Goal: Task Accomplishment & Management: Manage account settings

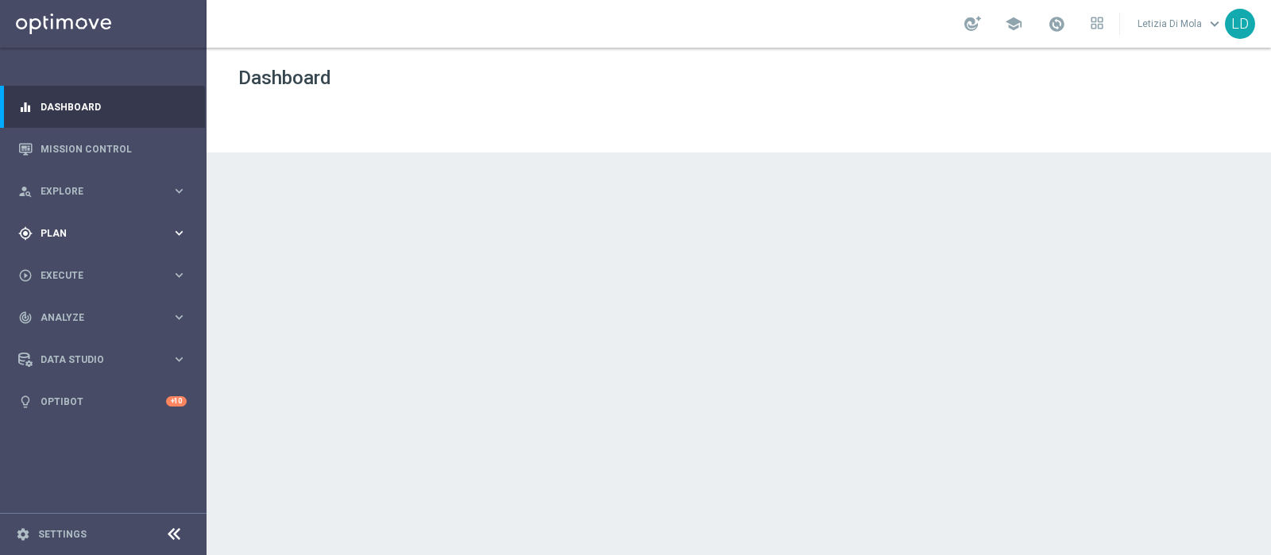
click at [179, 234] on icon "keyboard_arrow_right" at bounding box center [179, 233] width 15 height 15
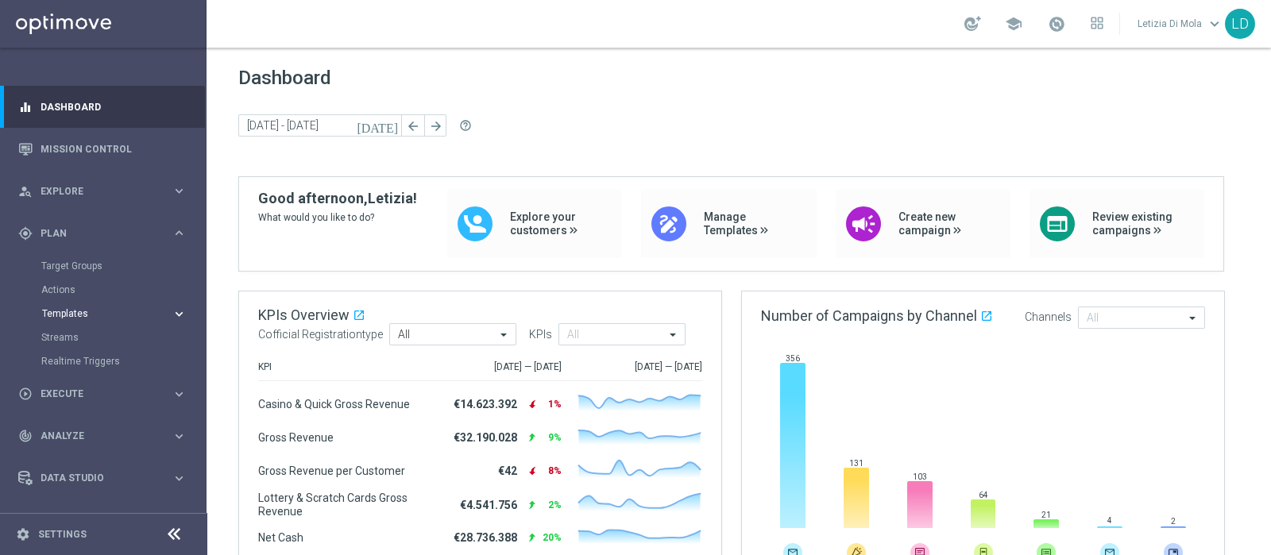
click at [87, 319] on button "Templates keyboard_arrow_right" at bounding box center [114, 313] width 146 height 13
click at [80, 339] on link "Optimail" at bounding box center [107, 337] width 116 height 13
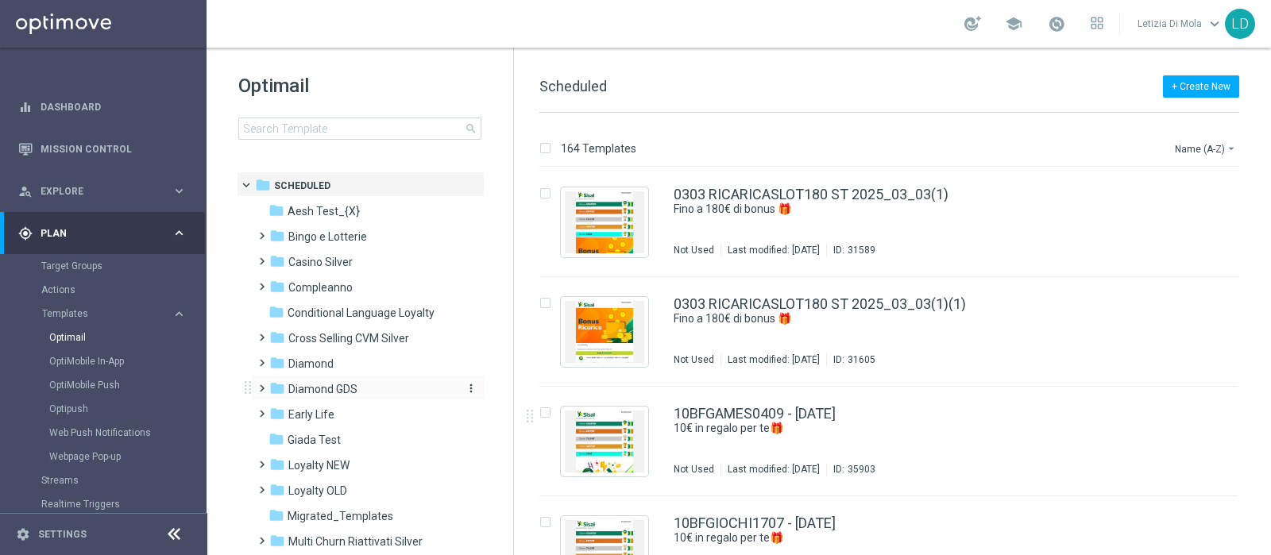
click at [350, 386] on span "Diamond GDS" at bounding box center [322, 389] width 69 height 14
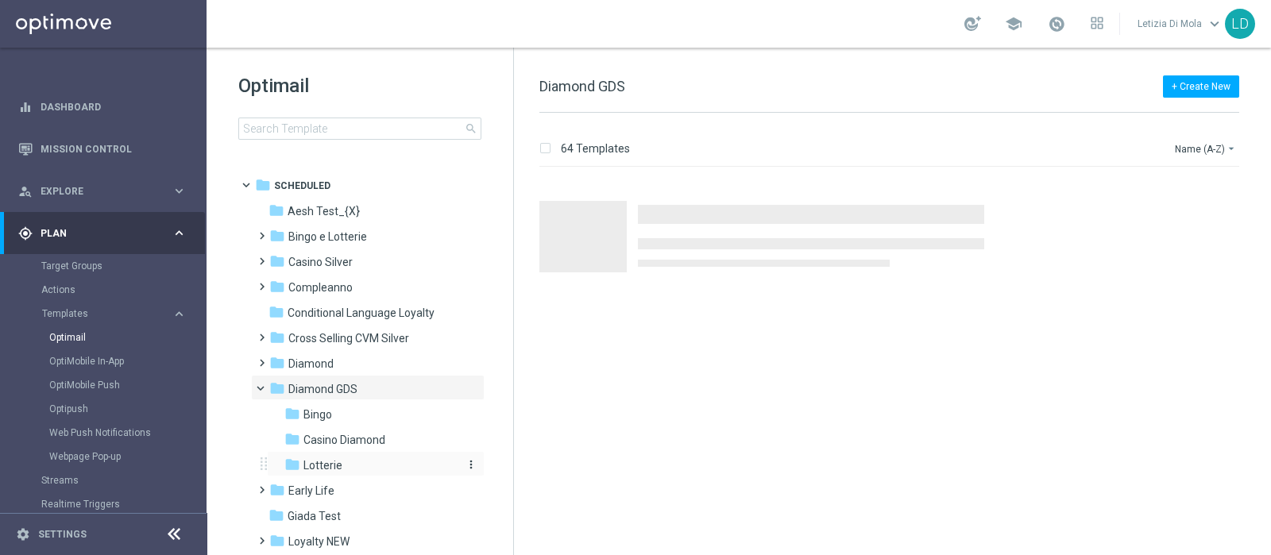
click at [338, 458] on span "Lotterie" at bounding box center [322, 465] width 39 height 14
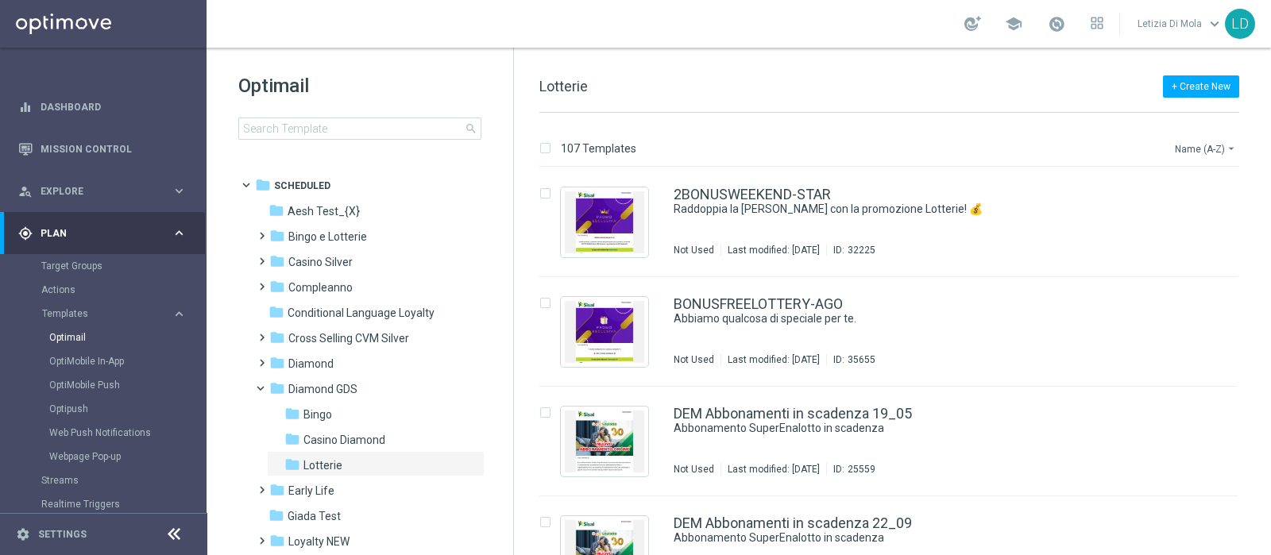
click at [1200, 141] on button "Name (A-Z) arrow_drop_down" at bounding box center [1206, 148] width 66 height 19
click at [1180, 215] on span "Date Modified (Newest)" at bounding box center [1178, 219] width 106 height 11
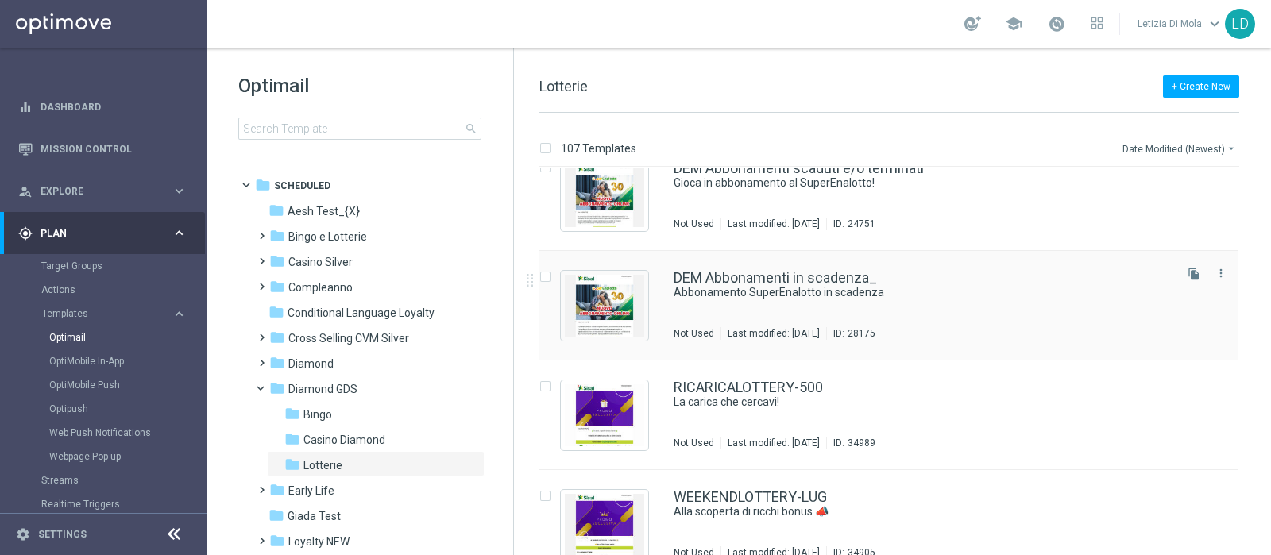
scroll to position [694, 0]
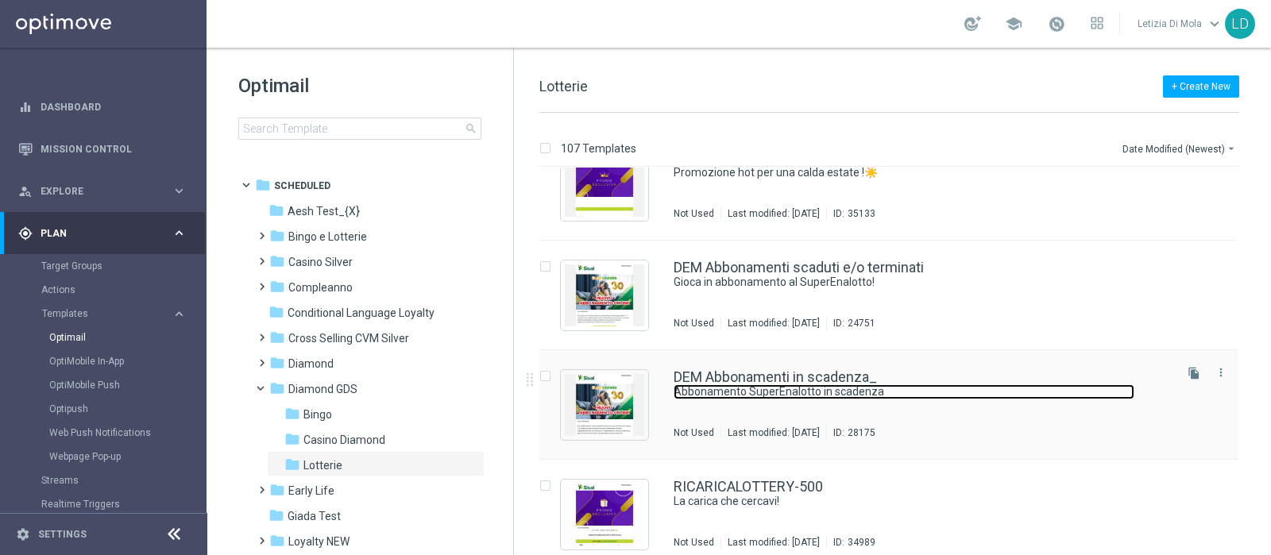
click at [818, 391] on link "Abbonamento SuperEnalotto in scadenza" at bounding box center [904, 392] width 461 height 15
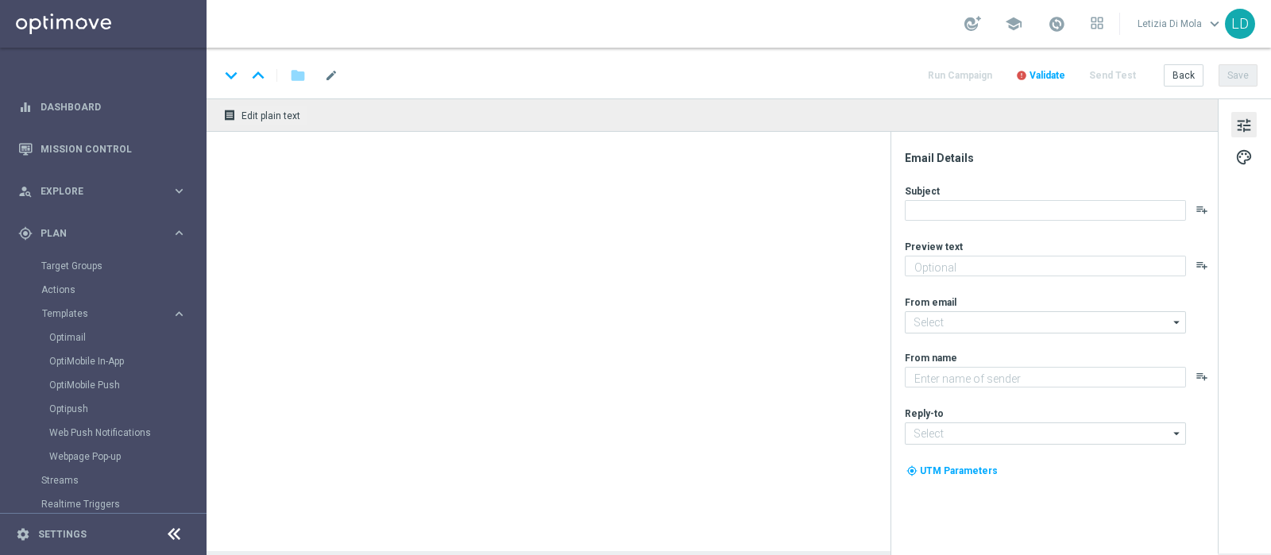
type input "giochi@comunicazioni.sisal.it"
type textarea "Sisal Vip"
type input "teamvip@sisal.it"
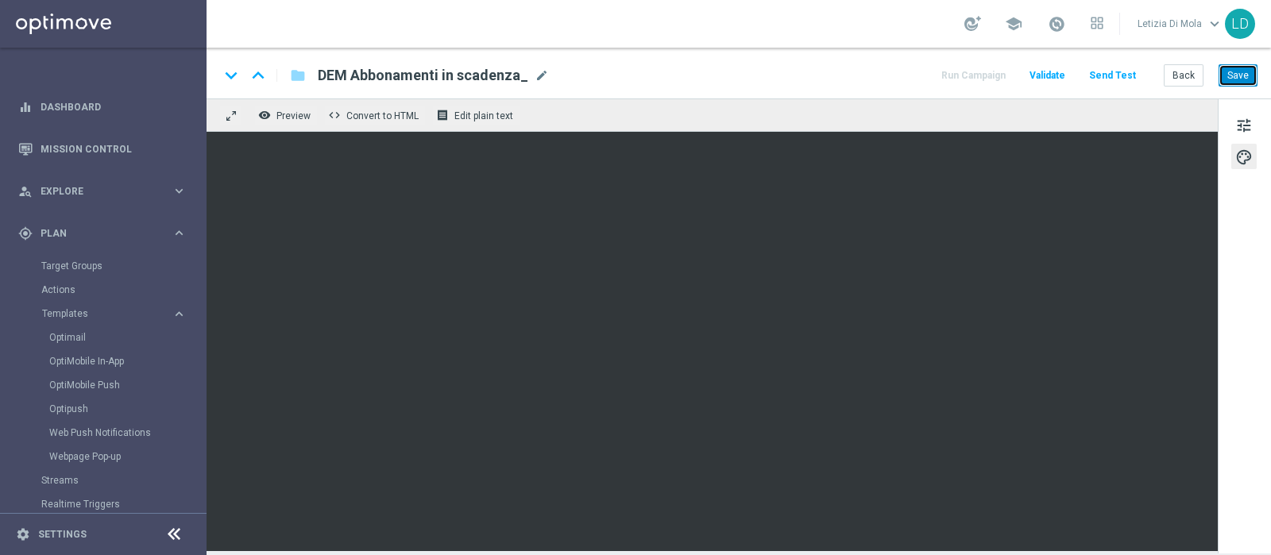
click at [1243, 71] on button "Save" at bounding box center [1238, 75] width 39 height 22
click at [1061, 24] on span at bounding box center [1056, 23] width 17 height 17
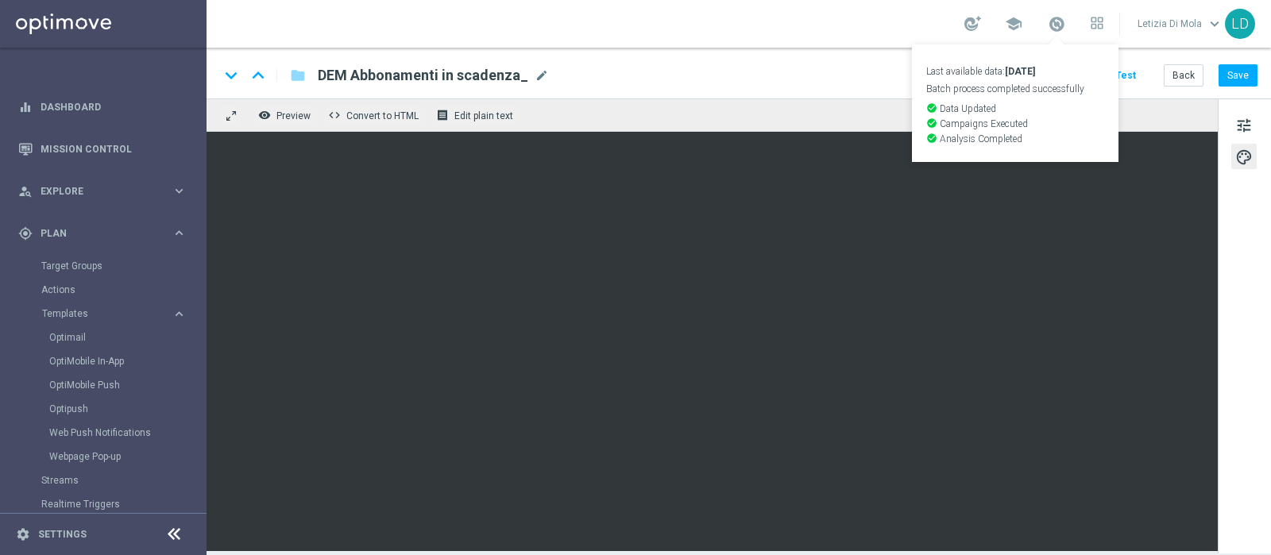
click at [855, 68] on div "keyboard_arrow_down keyboard_arrow_up folder DEM Abbonamenti in scadenza_ DEM A…" at bounding box center [738, 75] width 1038 height 21
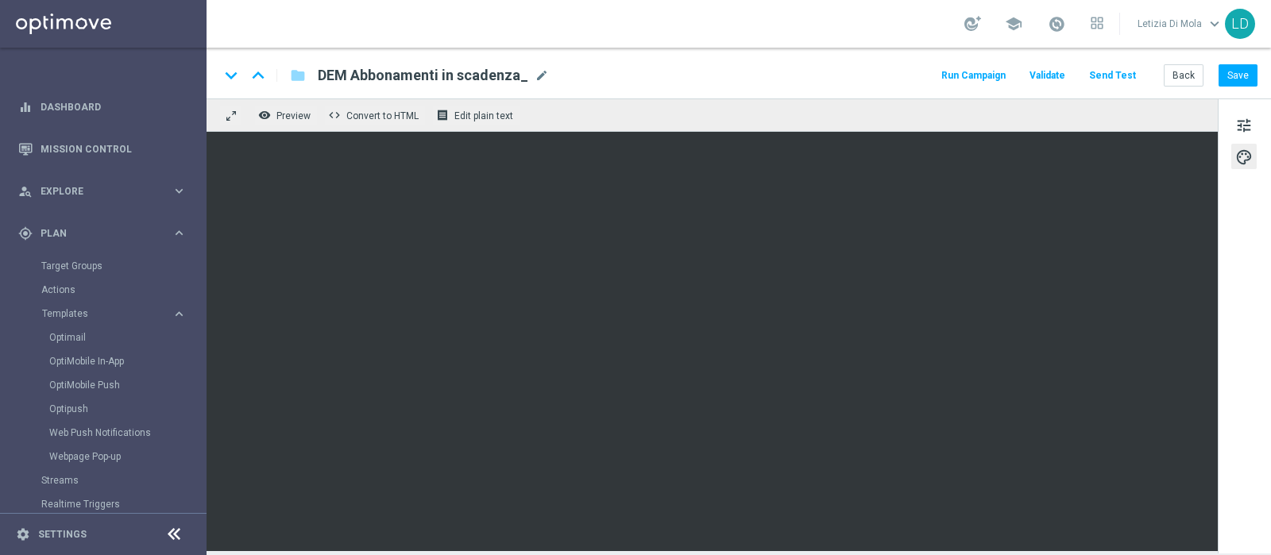
click at [985, 75] on button "Run Campaign" at bounding box center [973, 75] width 69 height 21
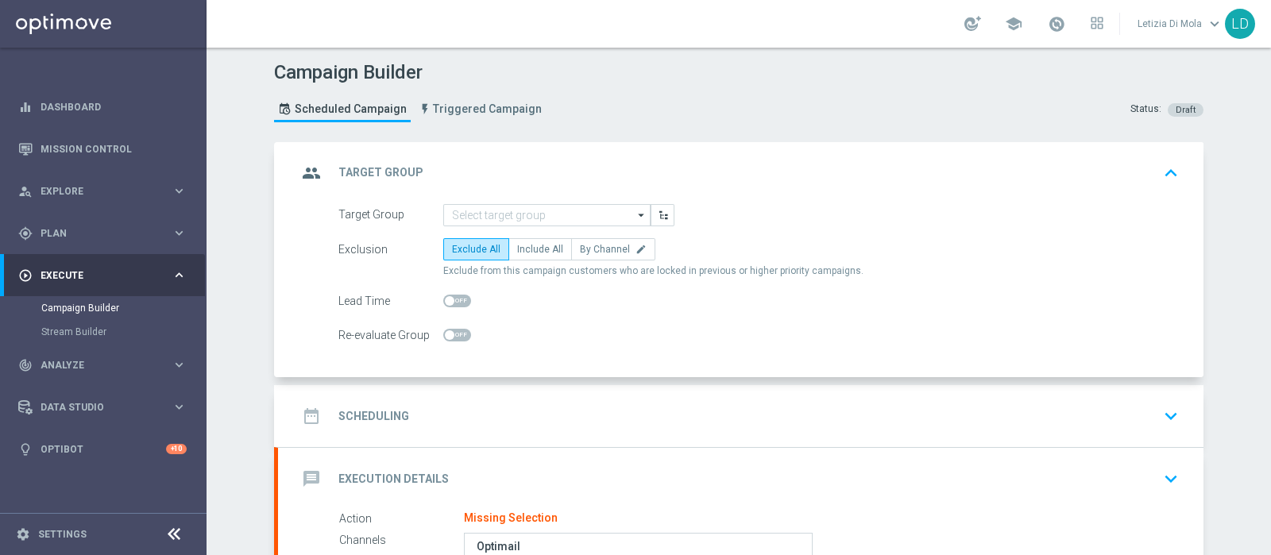
click at [634, 211] on icon "arrow_drop_down" at bounding box center [642, 215] width 16 height 21
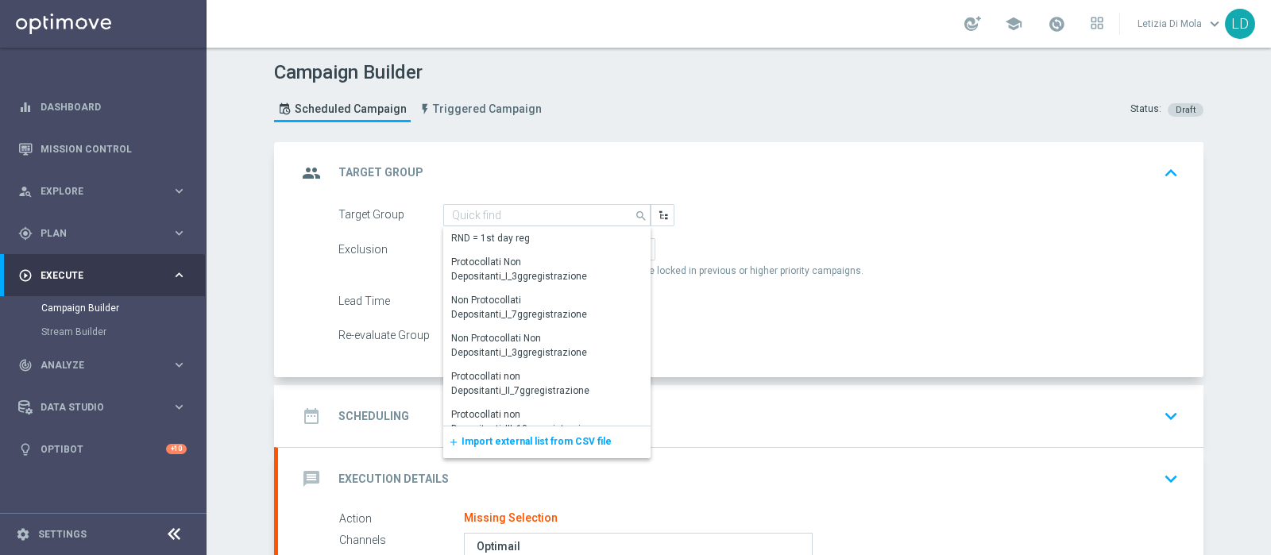
click at [575, 439] on span "Import external list from CSV file" at bounding box center [537, 441] width 150 height 11
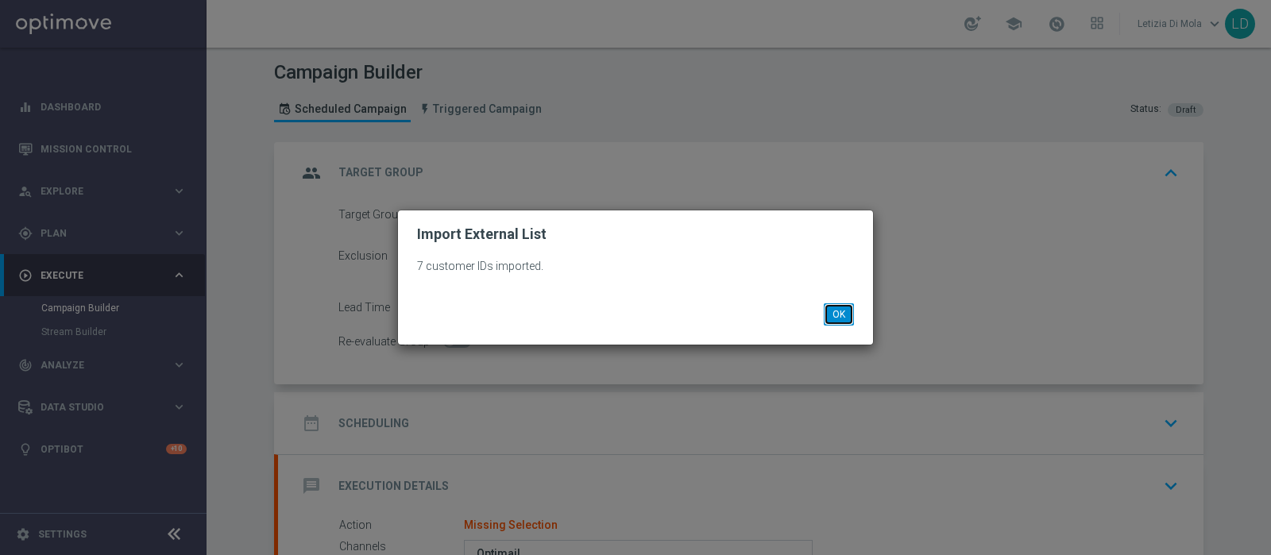
click at [833, 311] on button "OK" at bounding box center [839, 314] width 30 height 22
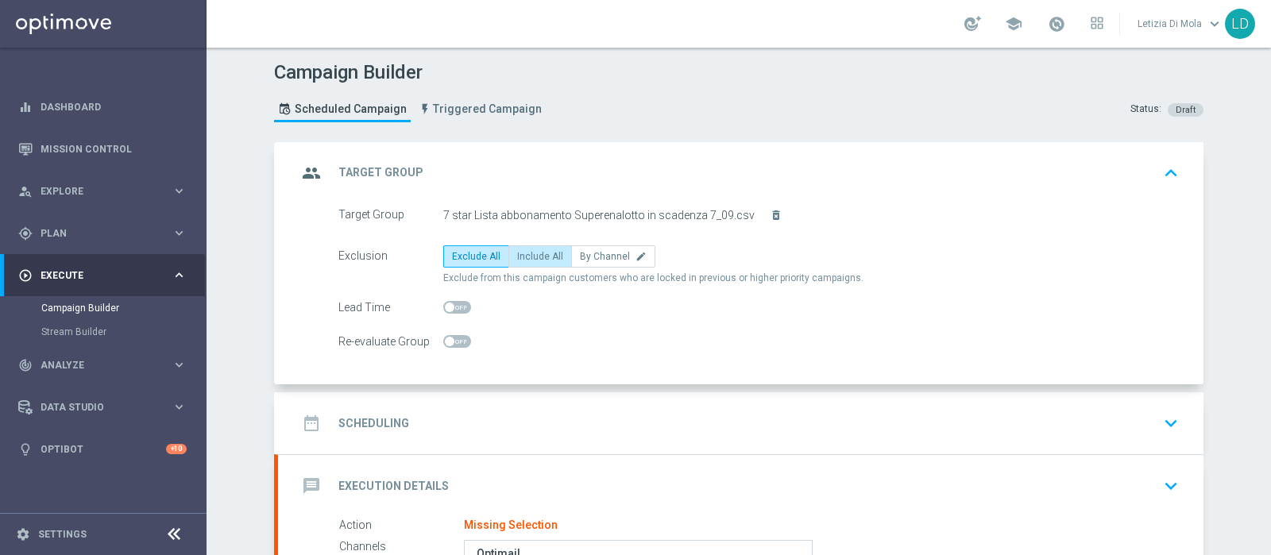
click at [544, 261] on label "Include All" at bounding box center [540, 256] width 64 height 22
click at [528, 261] on input "Include All" at bounding box center [522, 259] width 10 height 10
radio input "true"
click at [306, 161] on icon "group" at bounding box center [311, 173] width 29 height 29
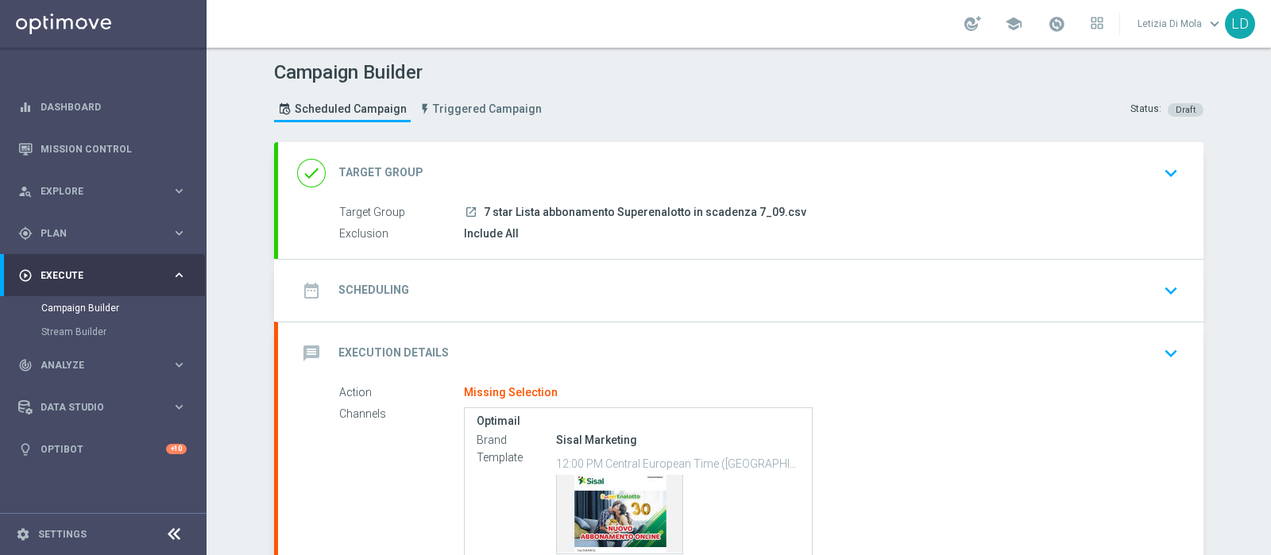
click at [311, 287] on icon "date_range" at bounding box center [311, 290] width 29 height 29
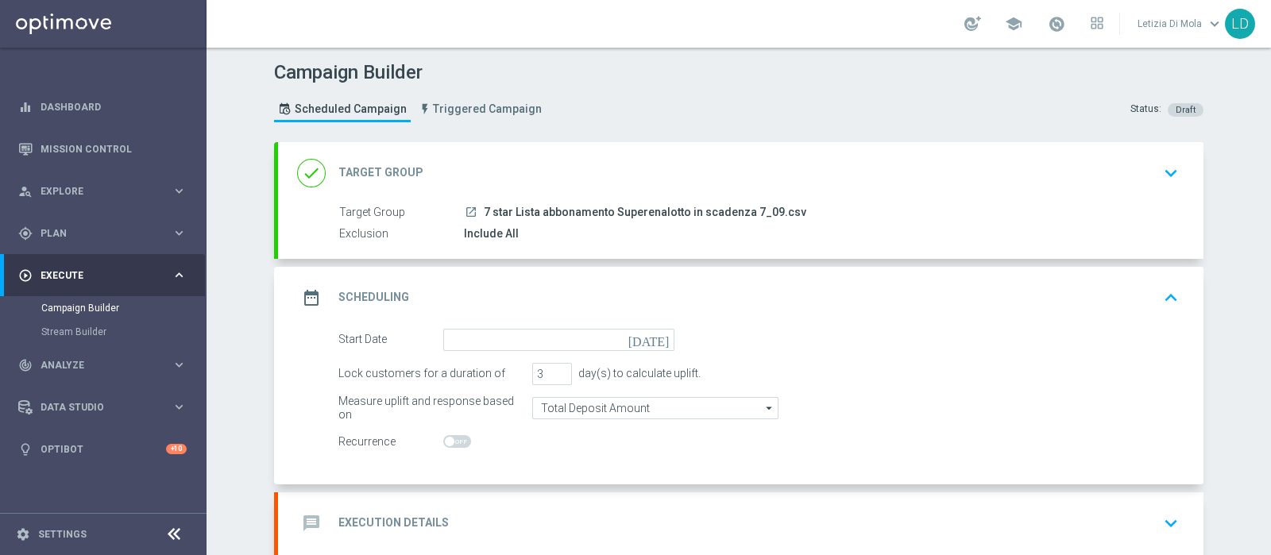
click at [651, 338] on icon "today" at bounding box center [651, 337] width 47 height 17
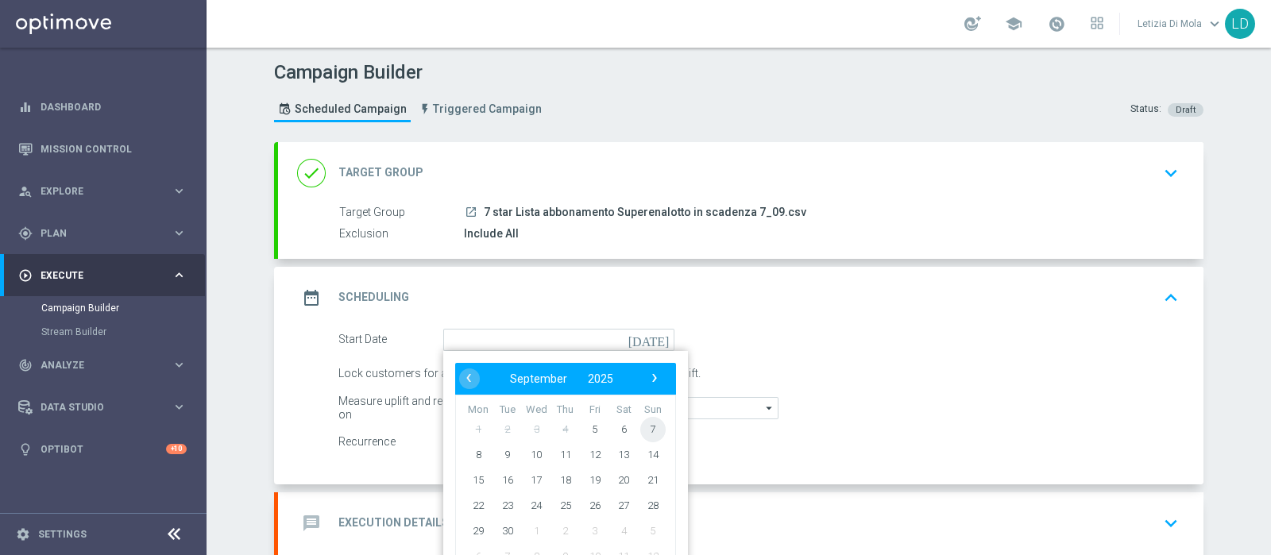
click at [643, 427] on span "7" at bounding box center [652, 428] width 25 height 25
type input "07 Sep 2025"
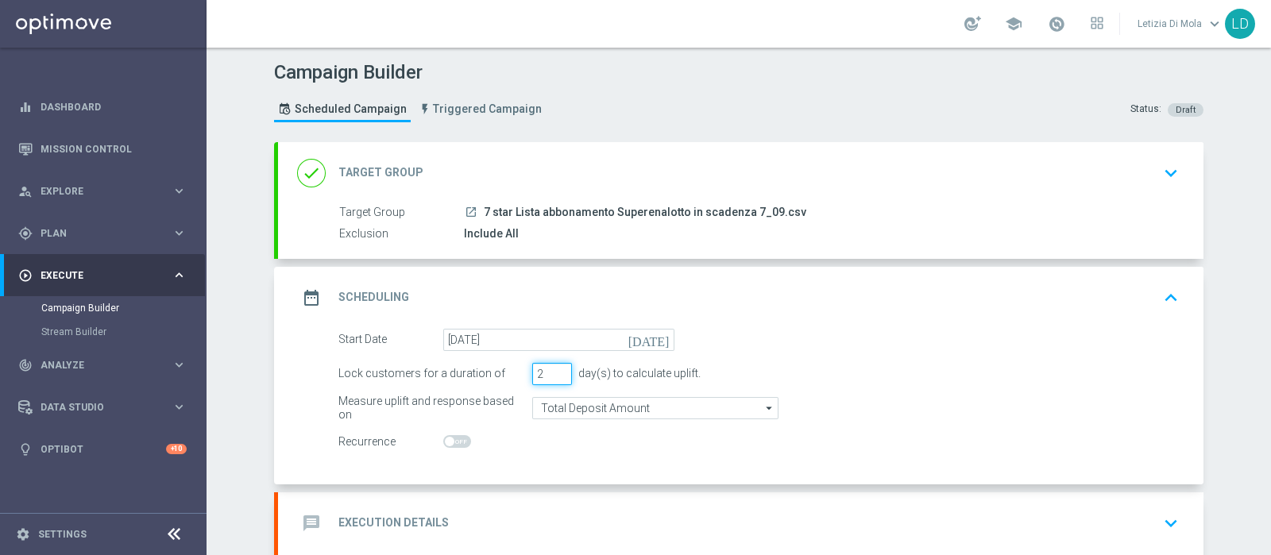
click at [558, 374] on input "2" at bounding box center [552, 374] width 40 height 22
type input "1"
click at [558, 374] on input "1" at bounding box center [552, 374] width 40 height 22
click at [299, 293] on icon "date_range" at bounding box center [311, 298] width 29 height 29
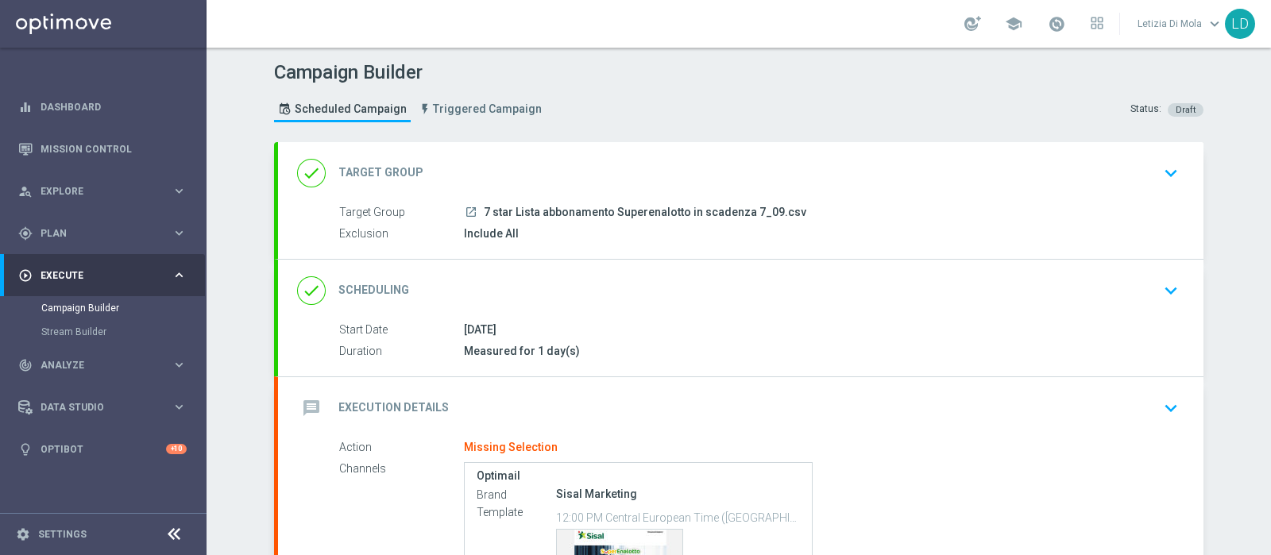
click at [311, 400] on icon "message" at bounding box center [311, 408] width 29 height 29
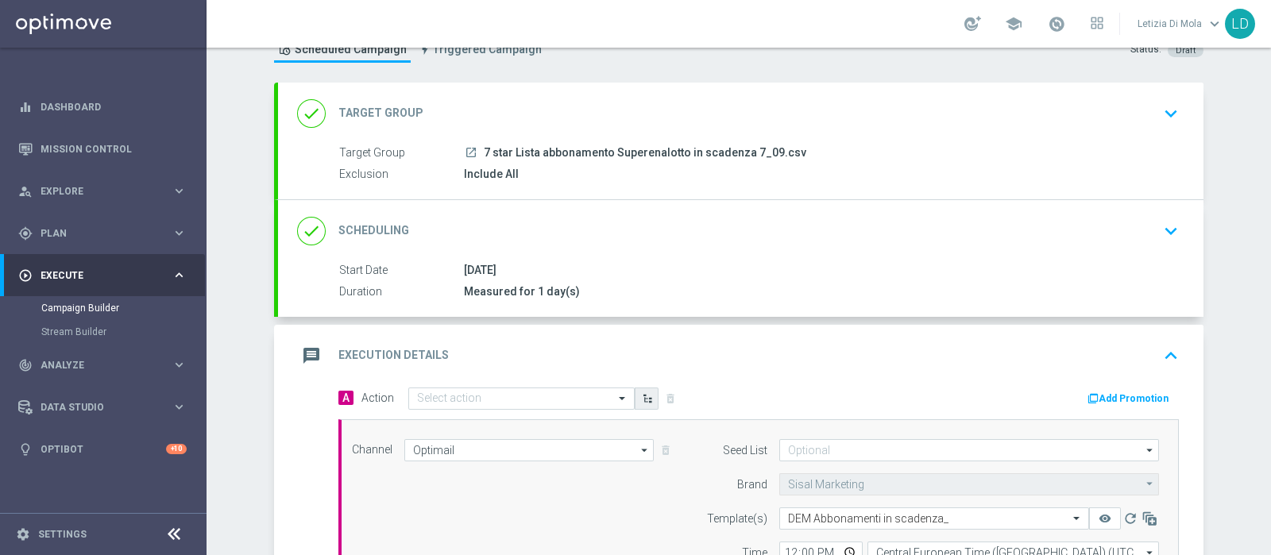
scroll to position [99, 0]
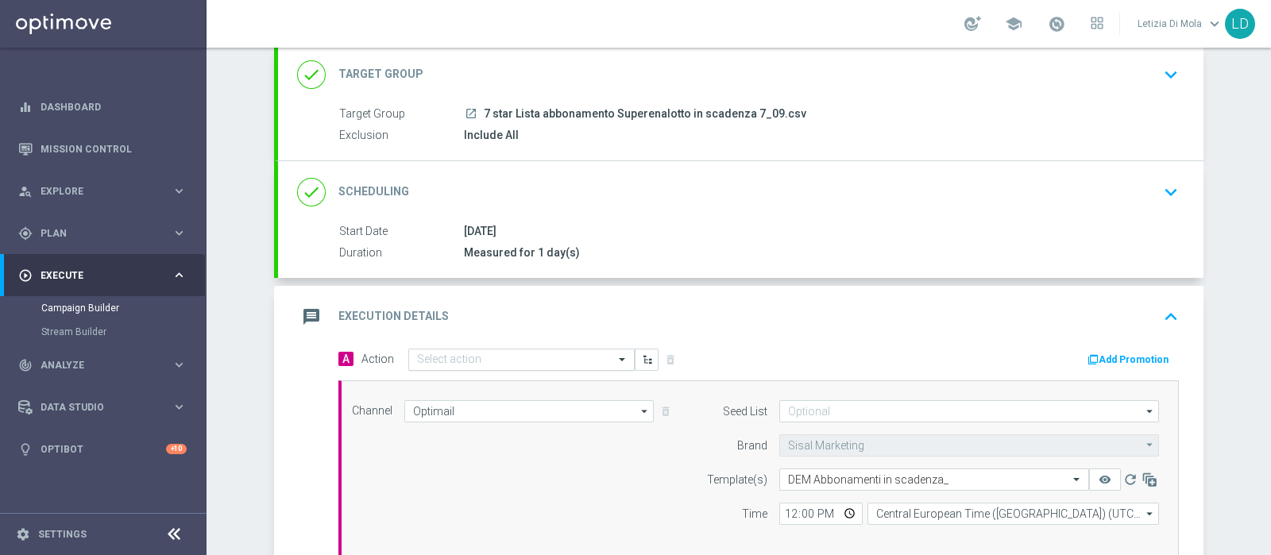
click at [615, 355] on span at bounding box center [624, 360] width 20 height 14
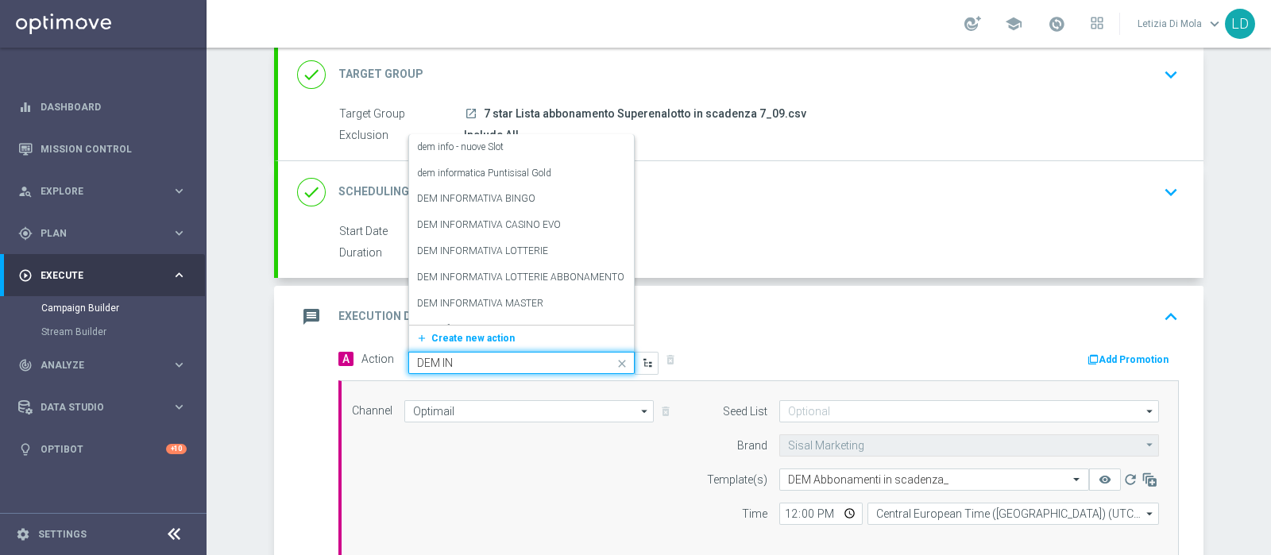
type input "DEM INF"
click at [540, 276] on label "DEM INFORMATIVA LOTTERIE ABBONAMENTO SUPERENALOTTO" at bounding box center [561, 278] width 288 height 14
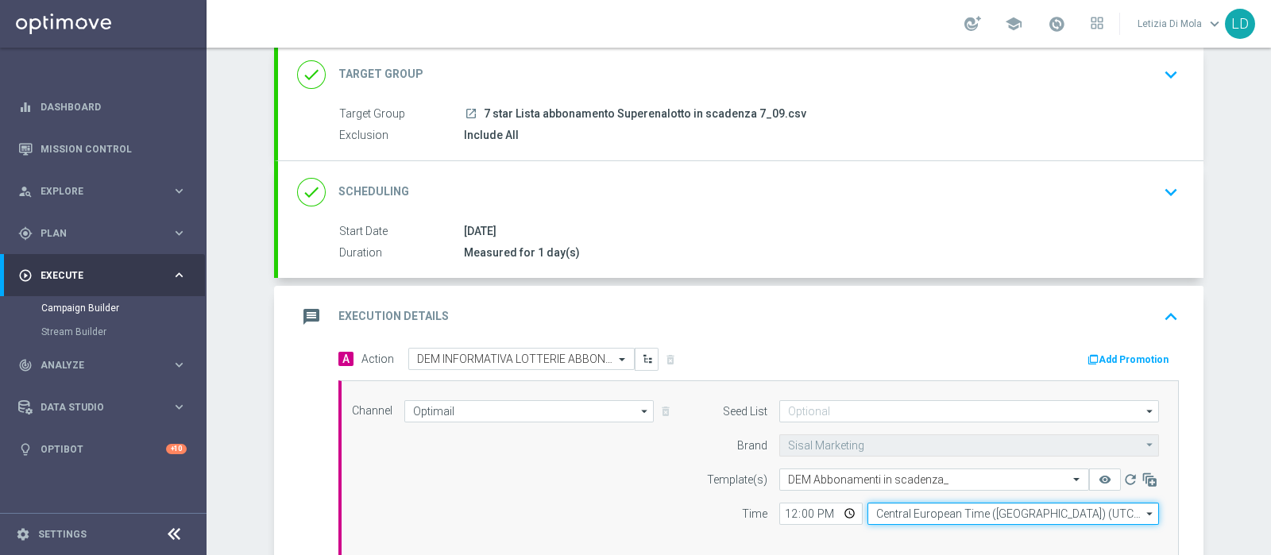
click at [891, 510] on input "Central European Time (Berlin) (UTC +02:00)" at bounding box center [1014, 514] width 292 height 22
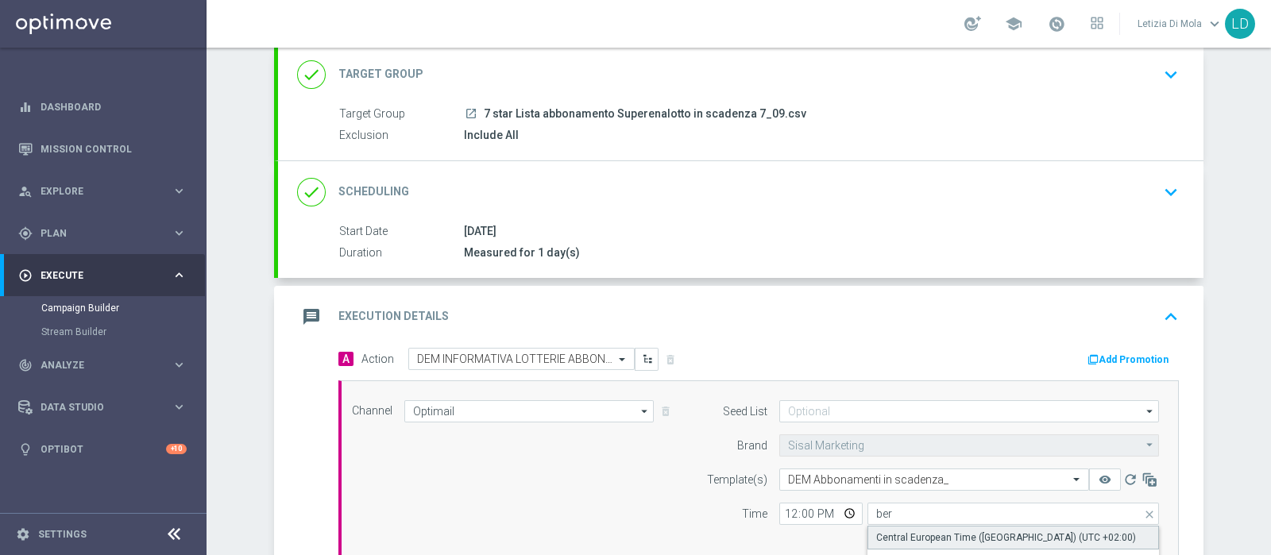
click at [894, 532] on div "Central European Time (Berlin) (UTC +02:00)" at bounding box center [1006, 538] width 260 height 14
type input "Central European Time (Berlin) (UTC +02:00)"
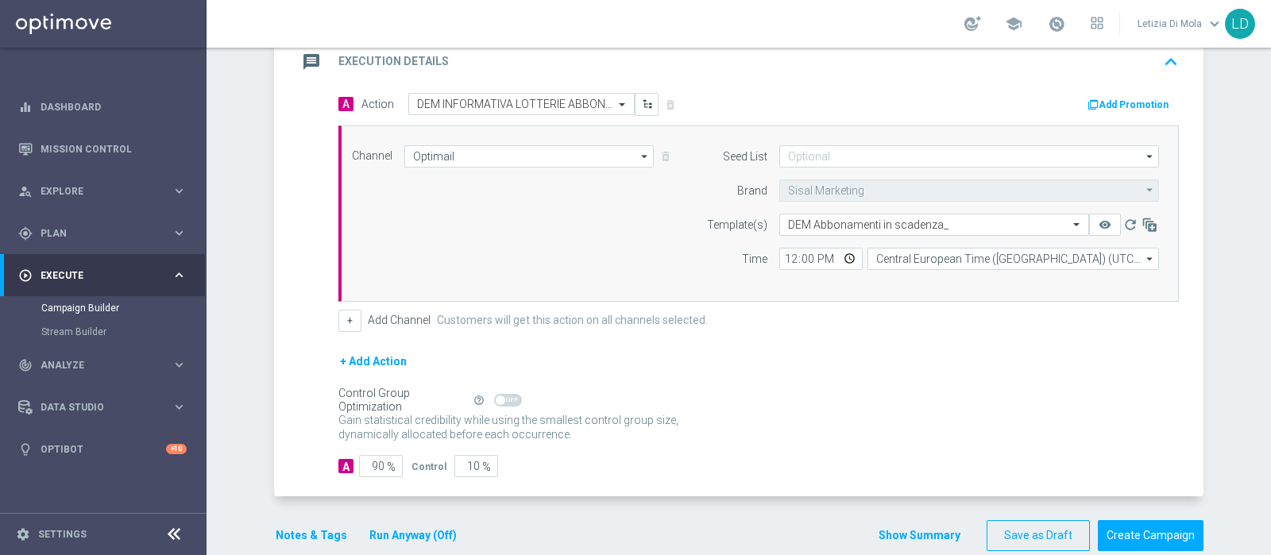
scroll to position [377, 0]
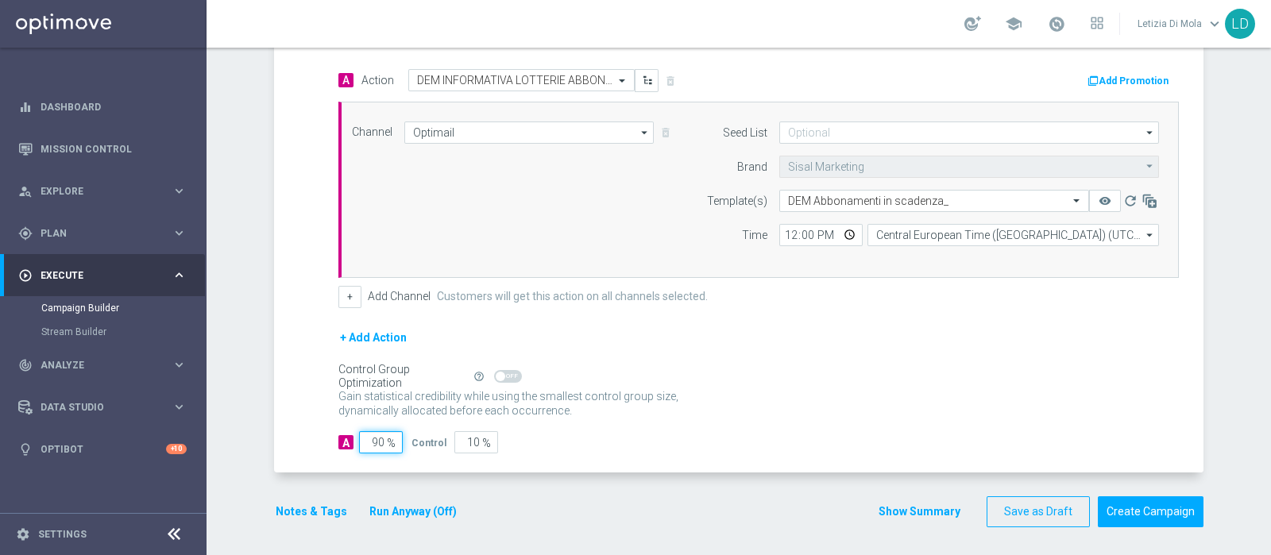
drag, startPoint x: 369, startPoint y: 439, endPoint x: 357, endPoint y: 435, distance: 13.1
click at [359, 435] on input "90" at bounding box center [381, 442] width 44 height 22
type input "10"
type input "90"
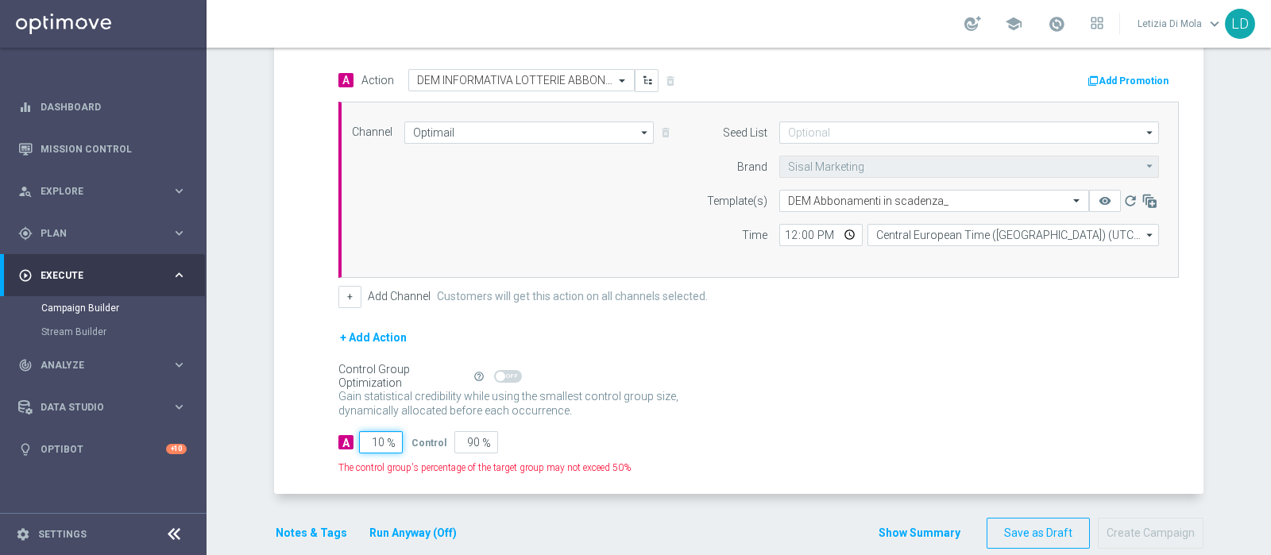
type input "100"
type input "0"
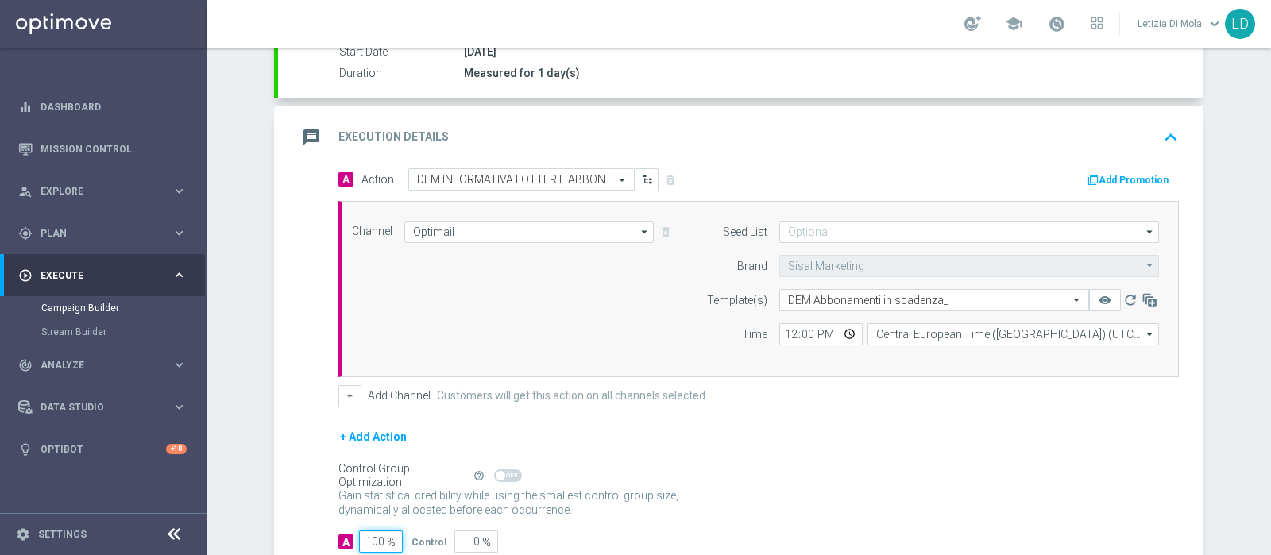
scroll to position [179, 0]
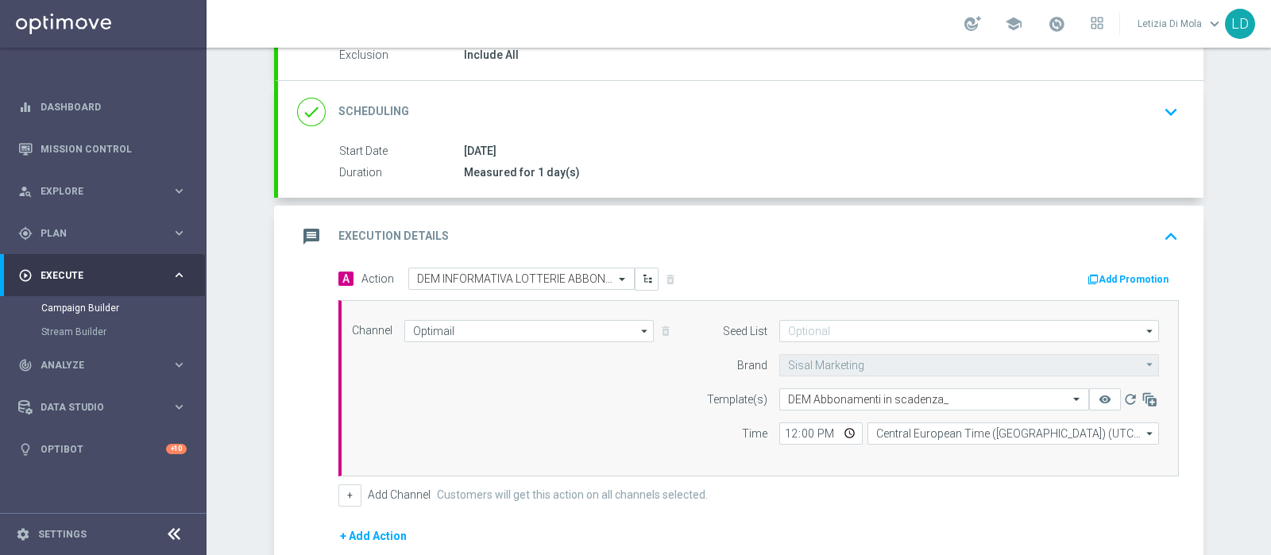
type input "100"
click at [297, 235] on icon "message" at bounding box center [311, 236] width 29 height 29
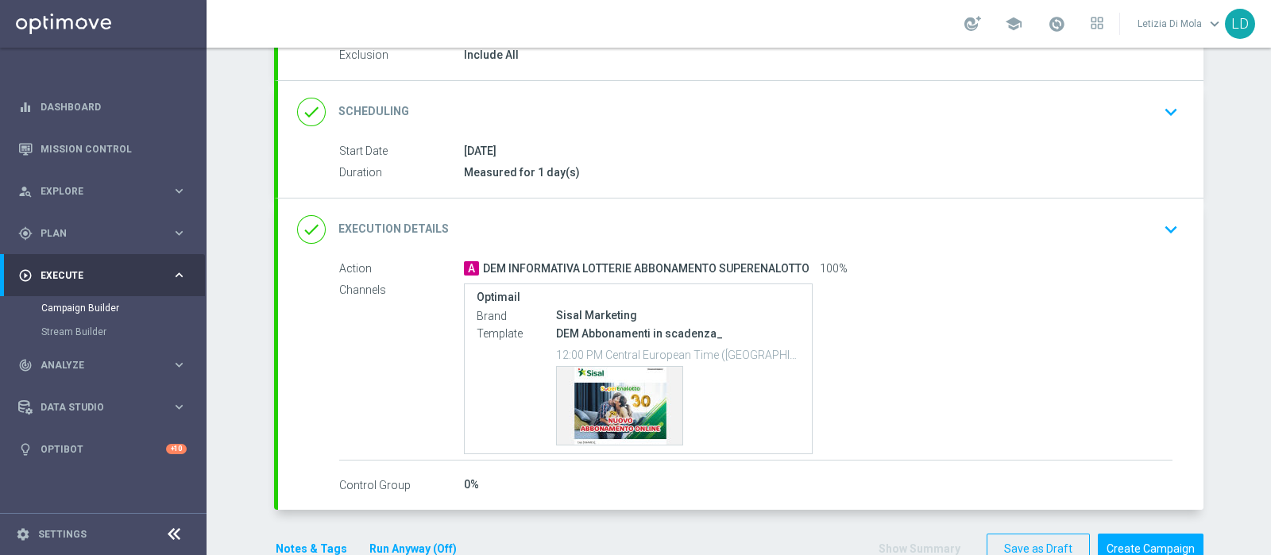
click at [290, 539] on button "Notes & Tags" at bounding box center [311, 549] width 75 height 20
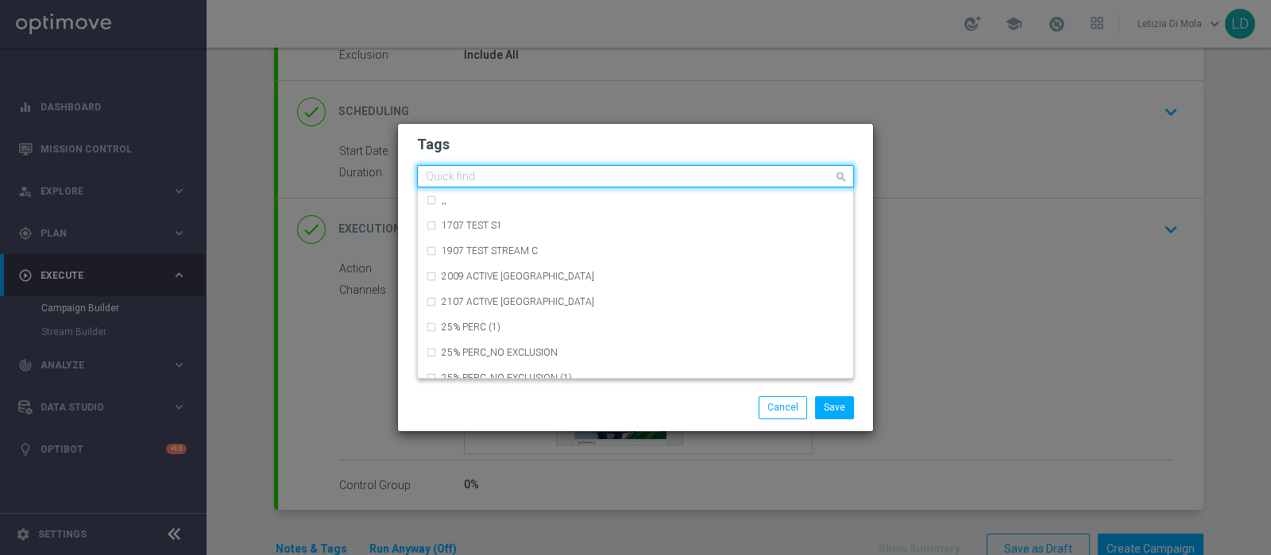
click at [540, 168] on div "Quick find" at bounding box center [625, 177] width 415 height 20
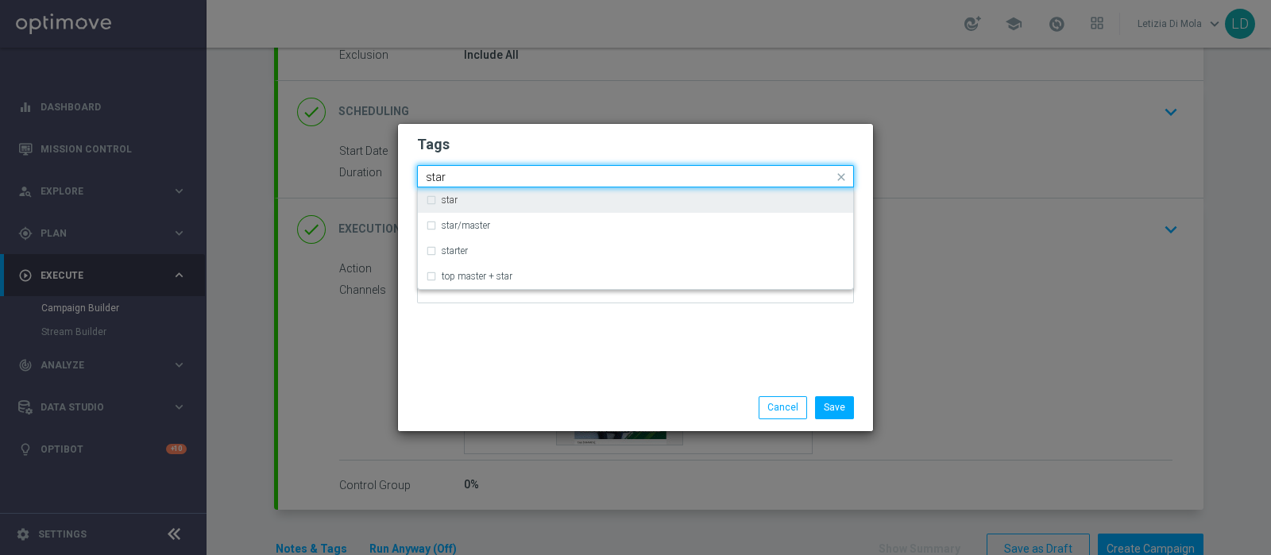
click at [447, 195] on div "star" at bounding box center [635, 199] width 419 height 25
type input "star"
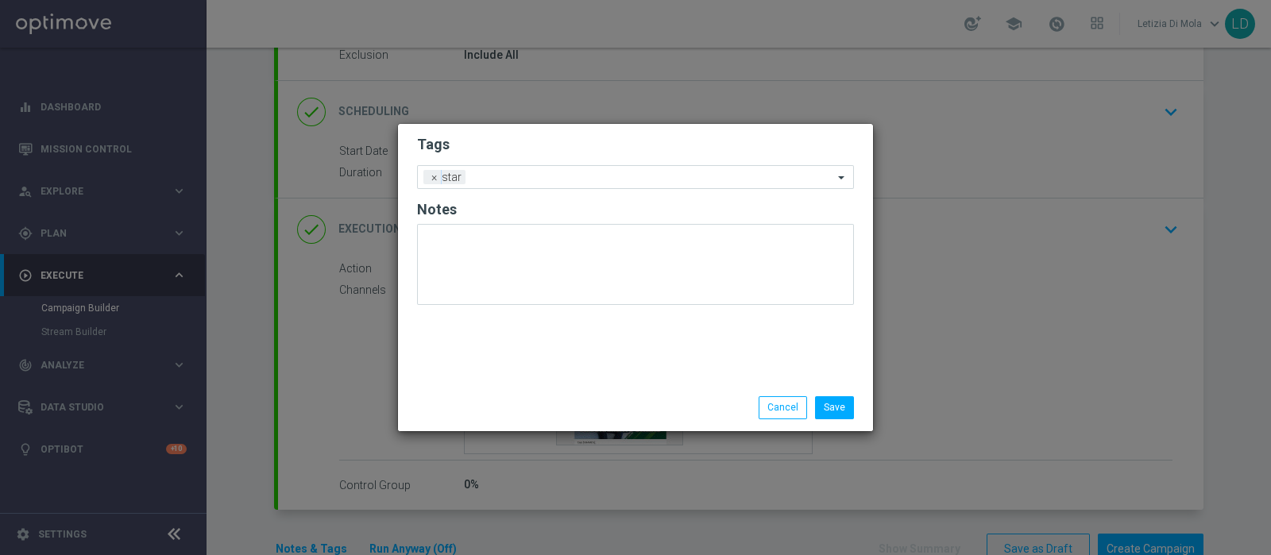
click at [473, 350] on div "Tags Add a new tag × star Notes" at bounding box center [635, 254] width 475 height 261
click at [516, 177] on input "text" at bounding box center [652, 179] width 361 height 14
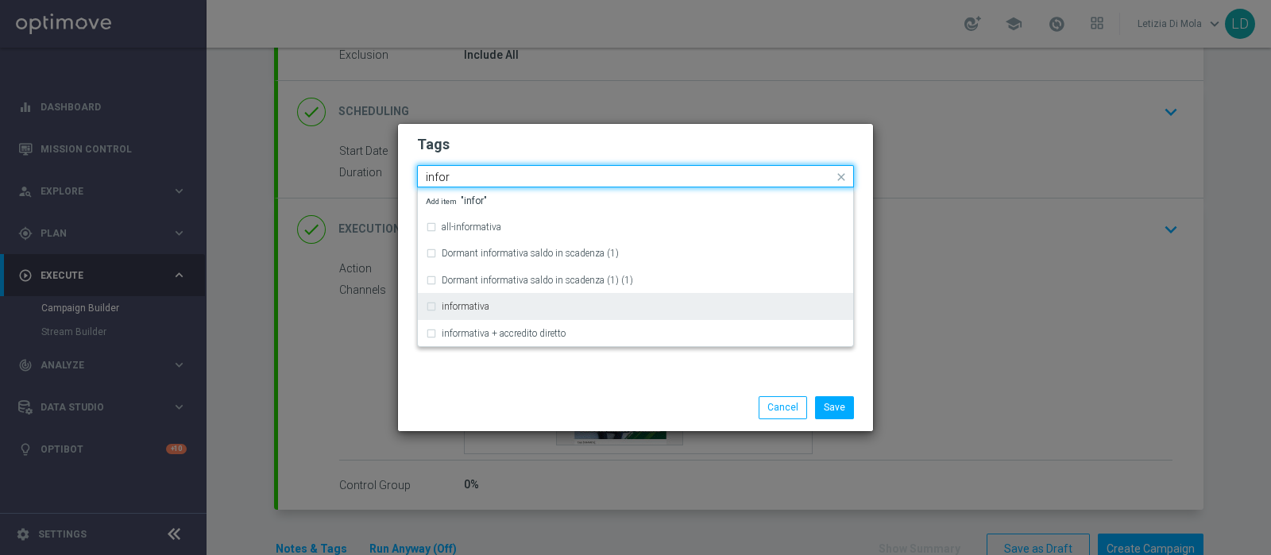
click at [534, 305] on div "informativa" at bounding box center [644, 307] width 404 height 10
type input "infor"
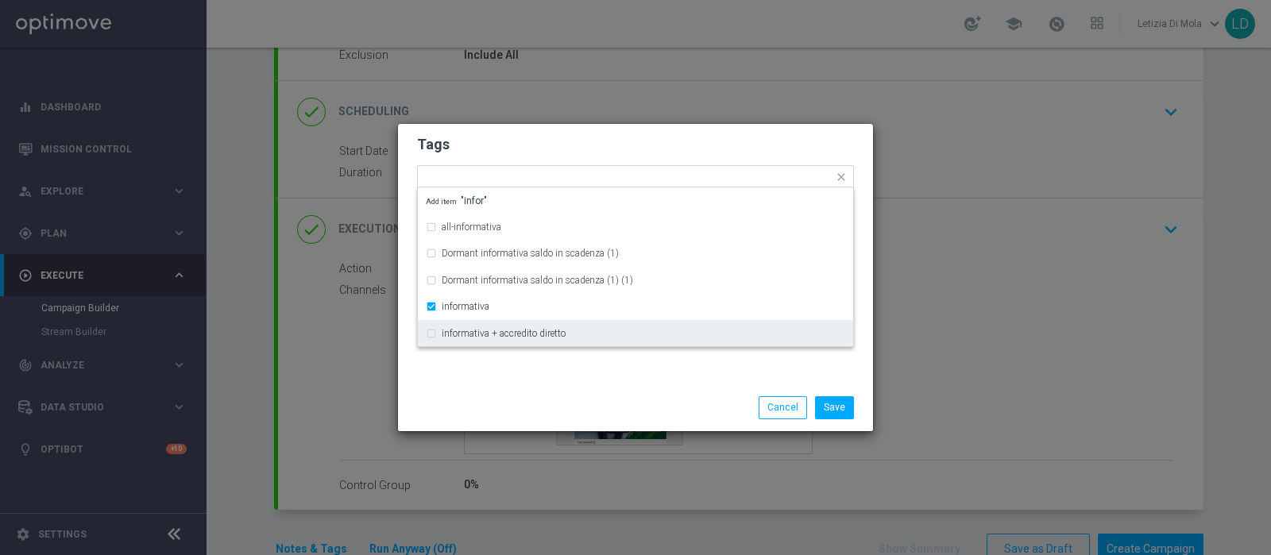
click at [543, 391] on div "Save Cancel" at bounding box center [635, 408] width 475 height 46
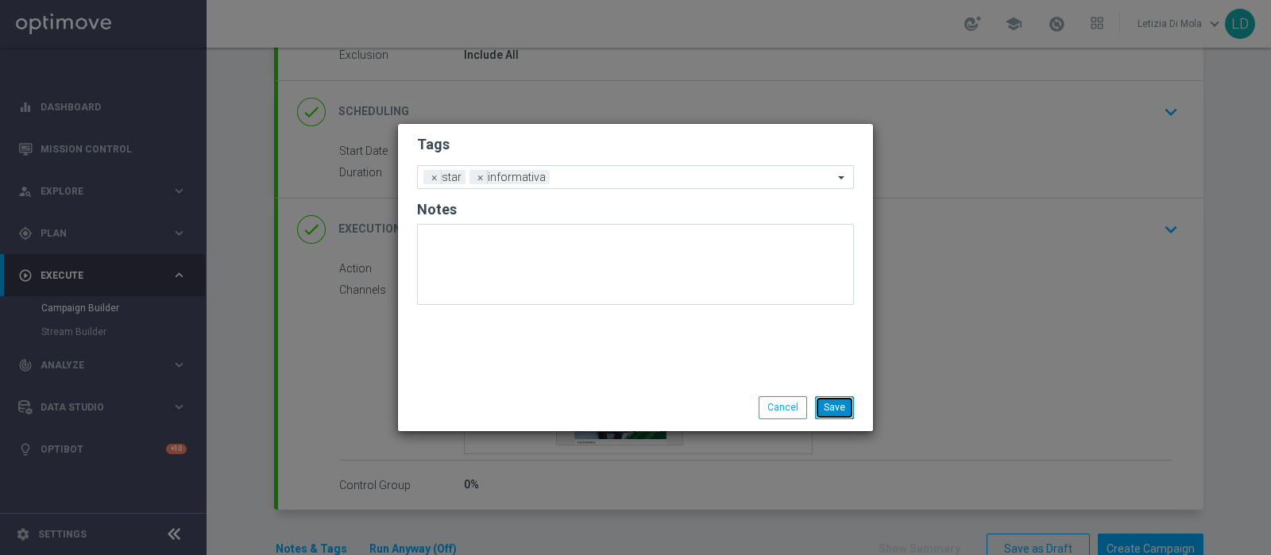
click at [845, 405] on button "Save" at bounding box center [834, 407] width 39 height 22
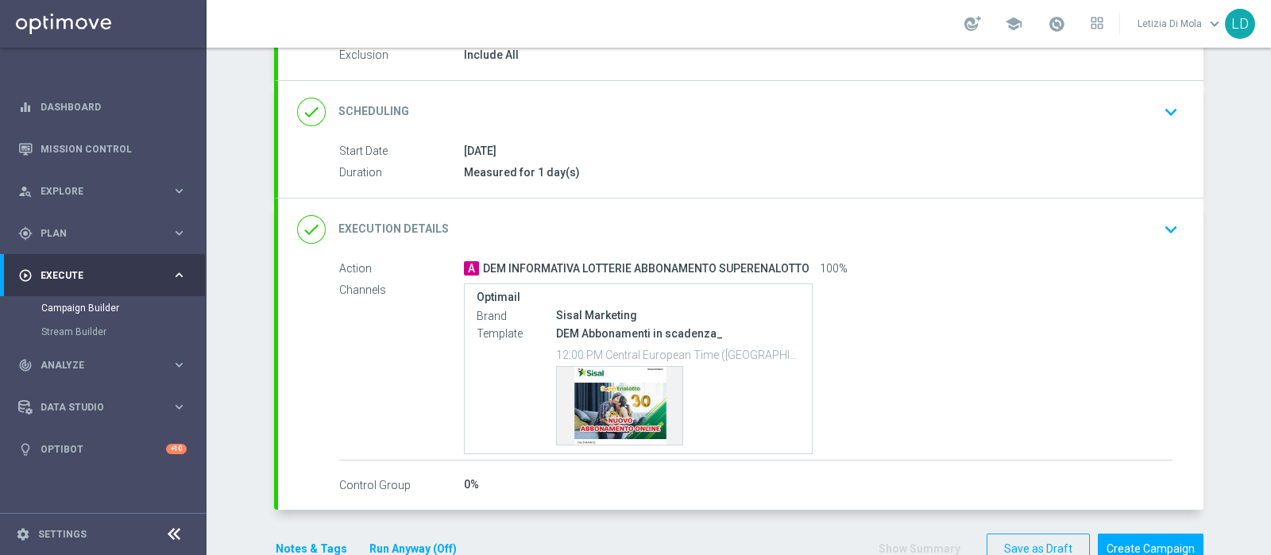
click at [309, 224] on icon "done" at bounding box center [311, 229] width 29 height 29
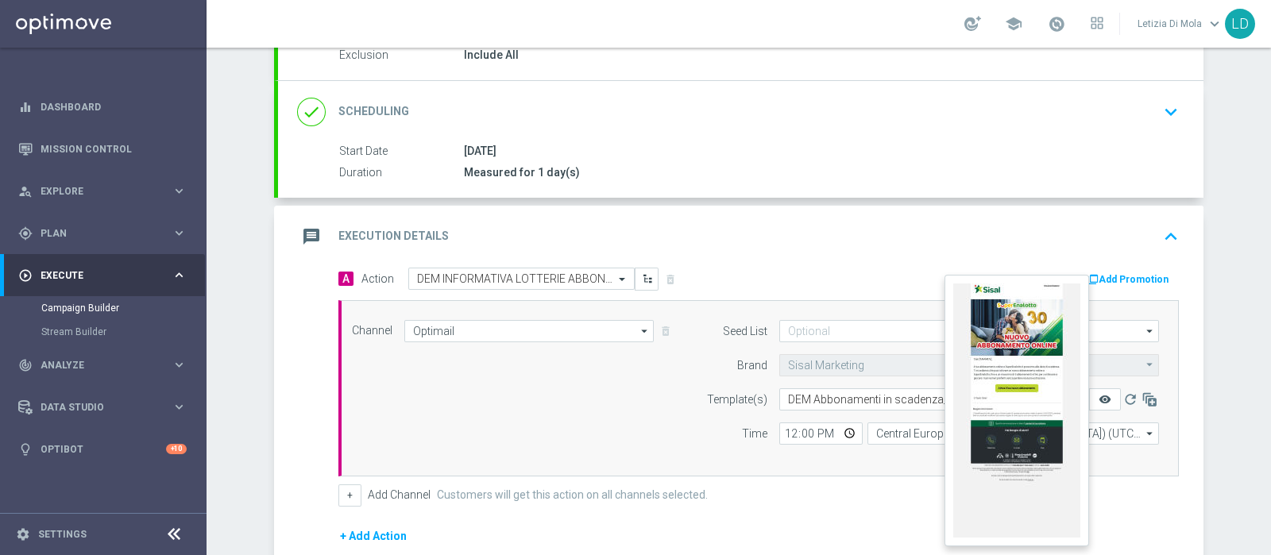
click at [1099, 394] on icon "remove_red_eye" at bounding box center [1105, 399] width 13 height 13
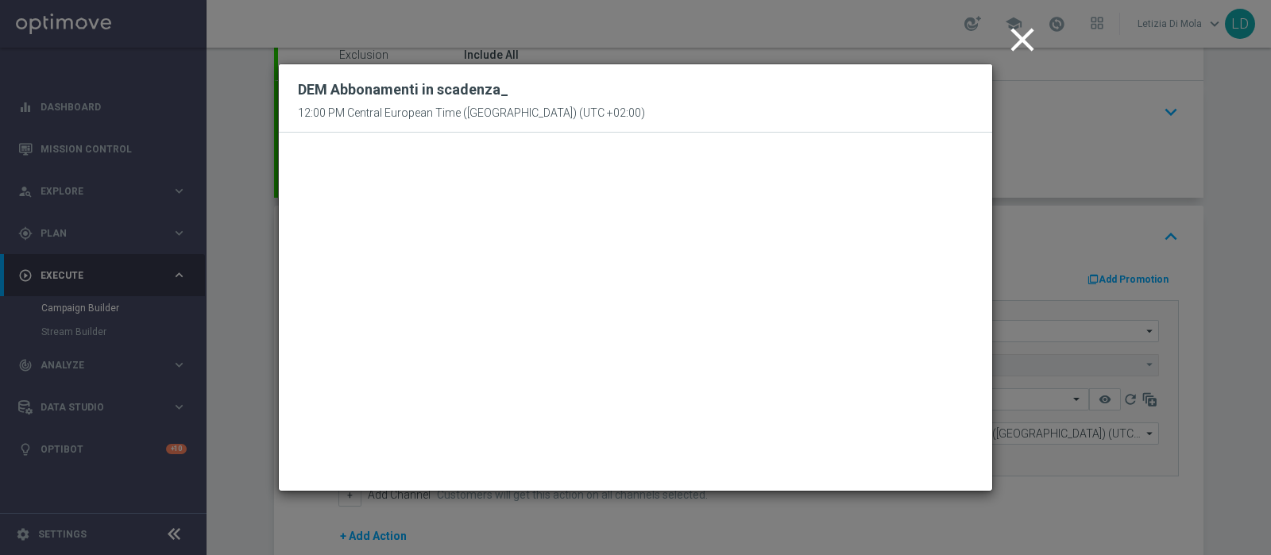
click at [1025, 41] on icon "close" at bounding box center [1023, 40] width 40 height 40
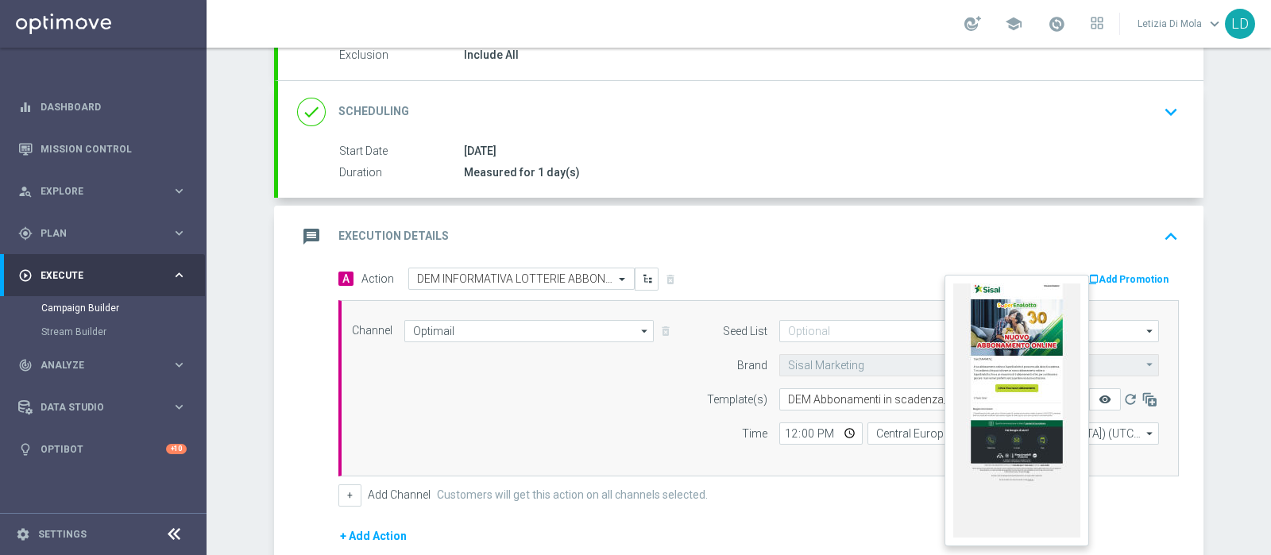
click at [1102, 403] on icon "remove_red_eye" at bounding box center [1105, 399] width 13 height 13
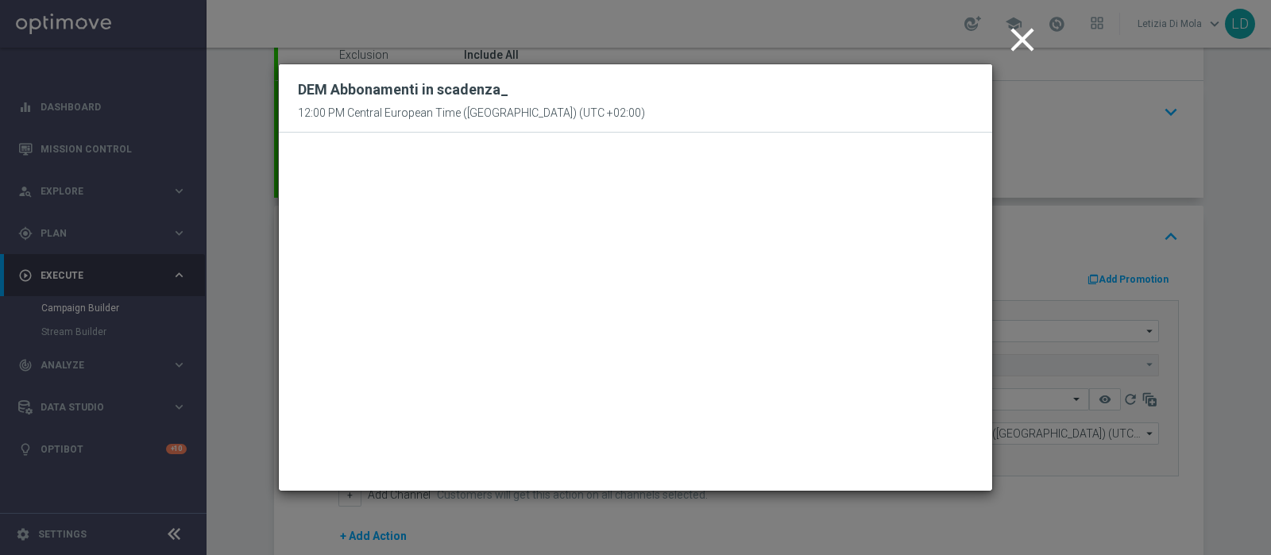
click at [1023, 41] on icon "close" at bounding box center [1023, 40] width 40 height 40
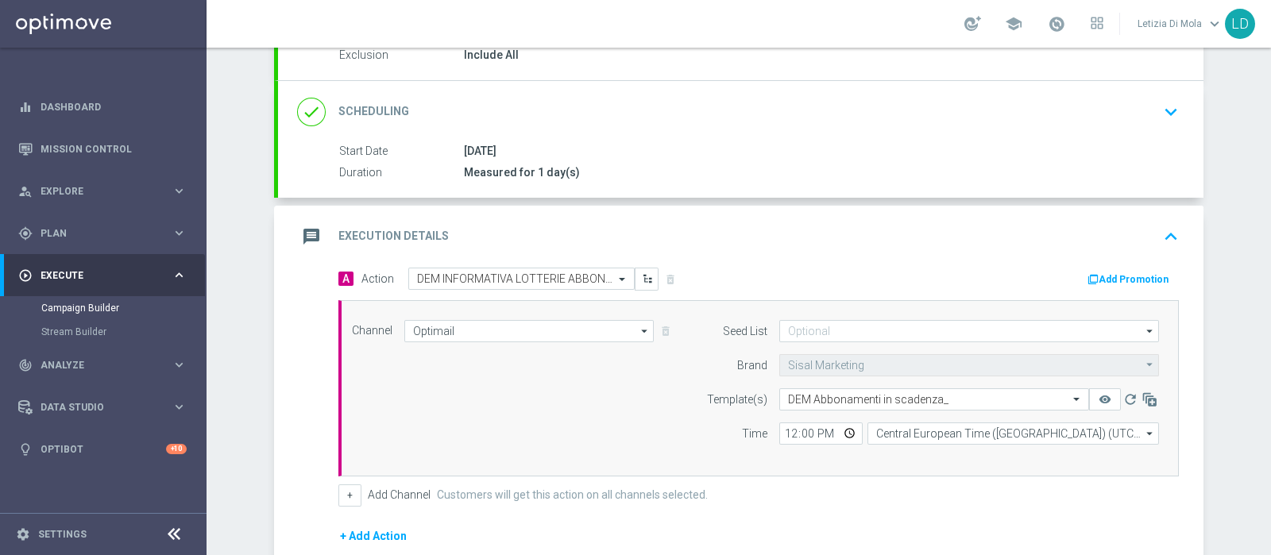
click at [301, 243] on icon "message" at bounding box center [311, 236] width 29 height 29
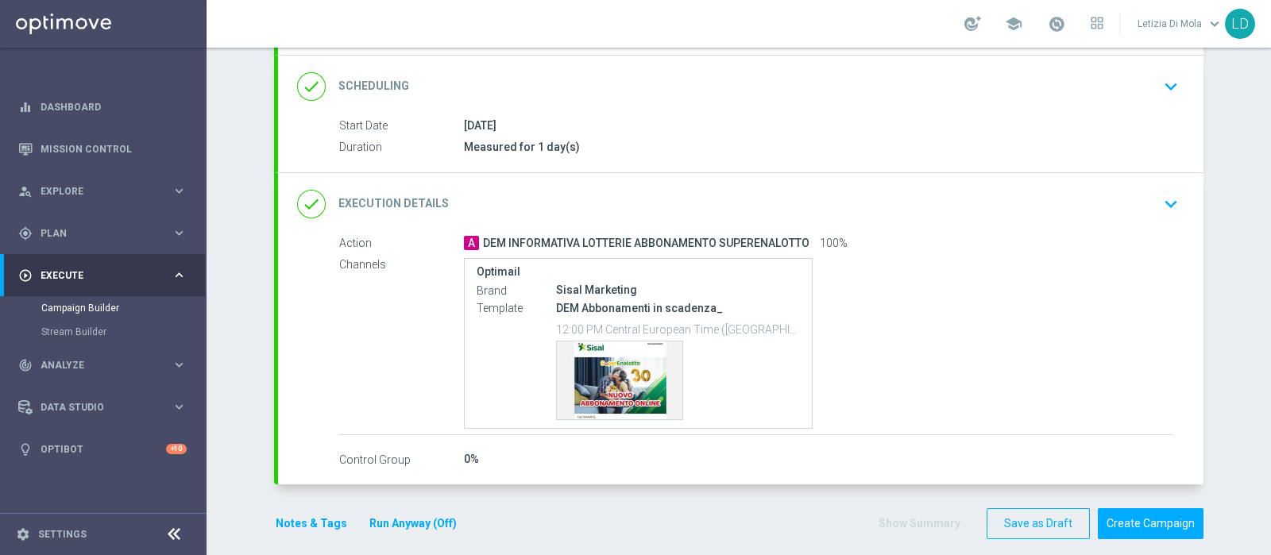
scroll to position [217, 0]
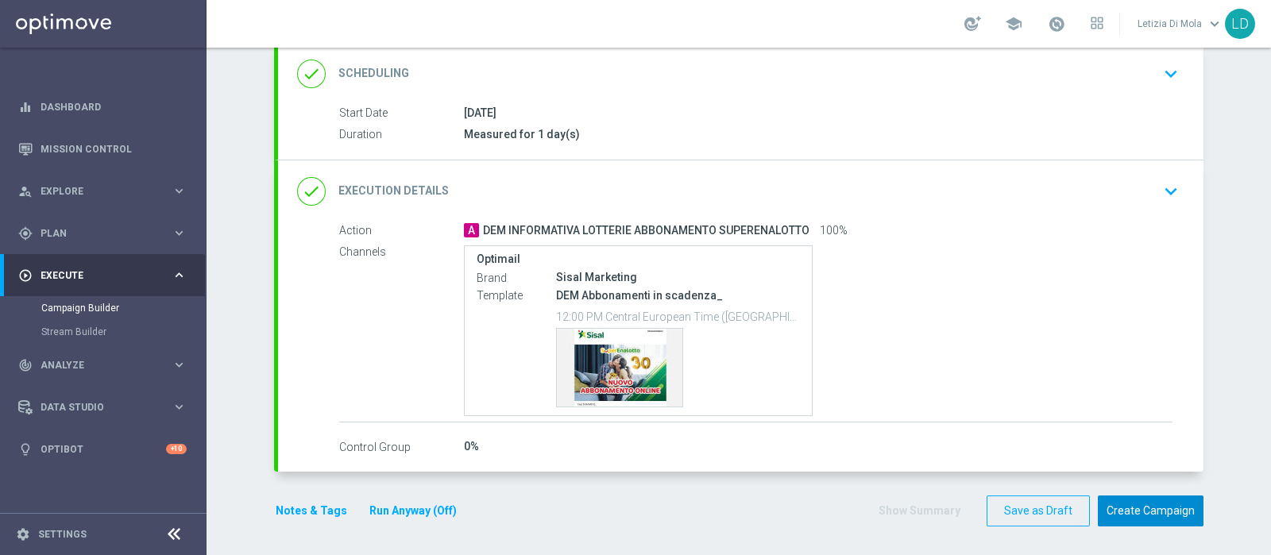
click at [1152, 506] on button "Create Campaign" at bounding box center [1151, 511] width 106 height 31
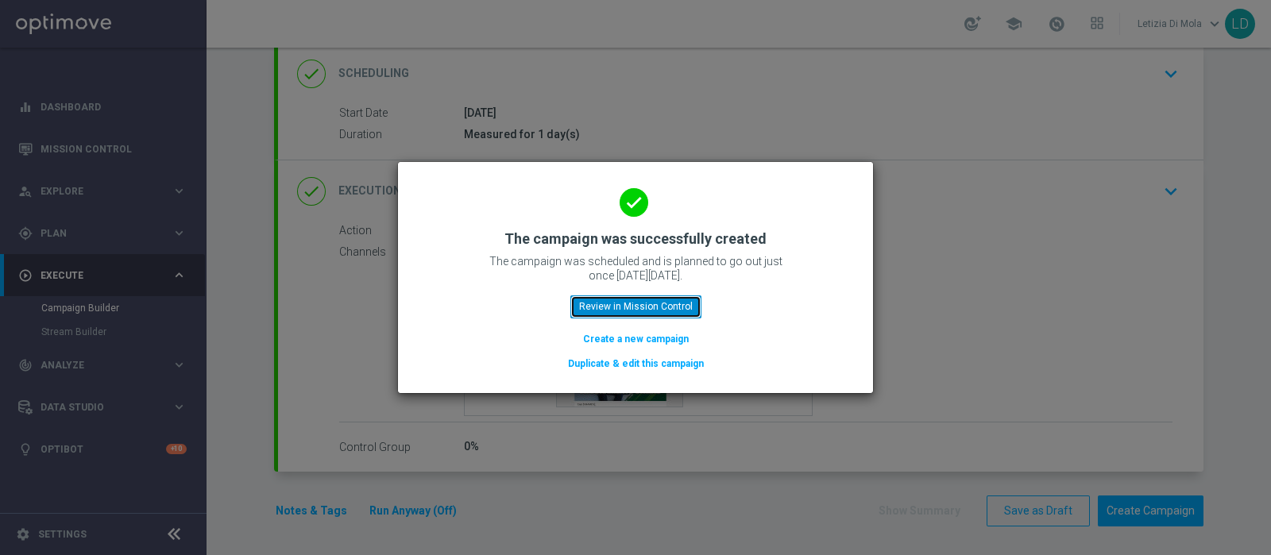
click at [608, 301] on button "Review in Mission Control" at bounding box center [635, 307] width 131 height 22
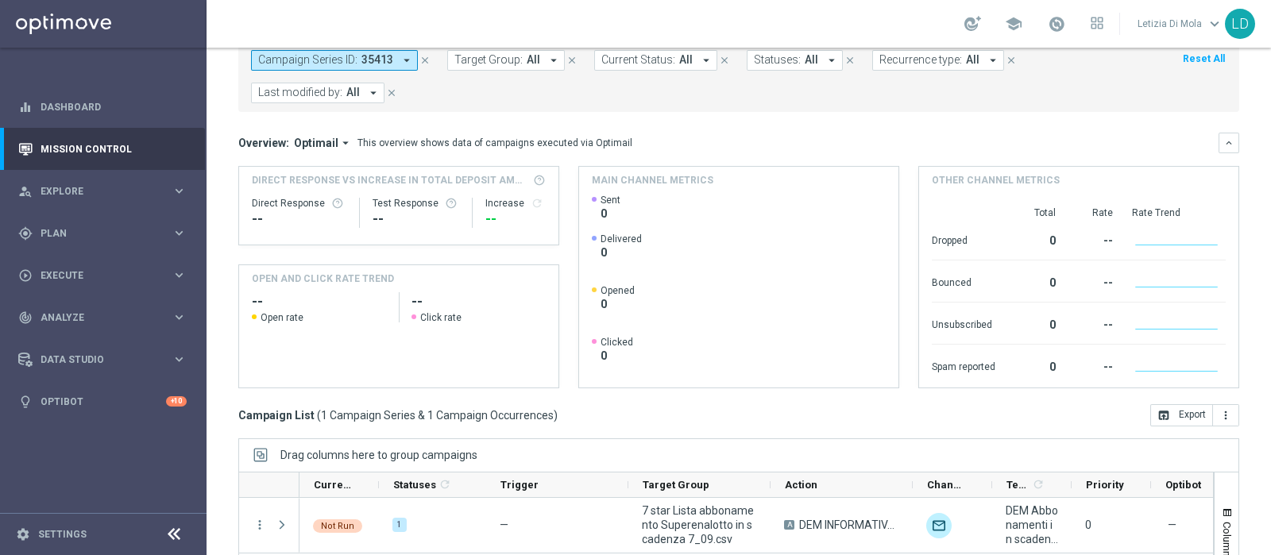
scroll to position [198, 0]
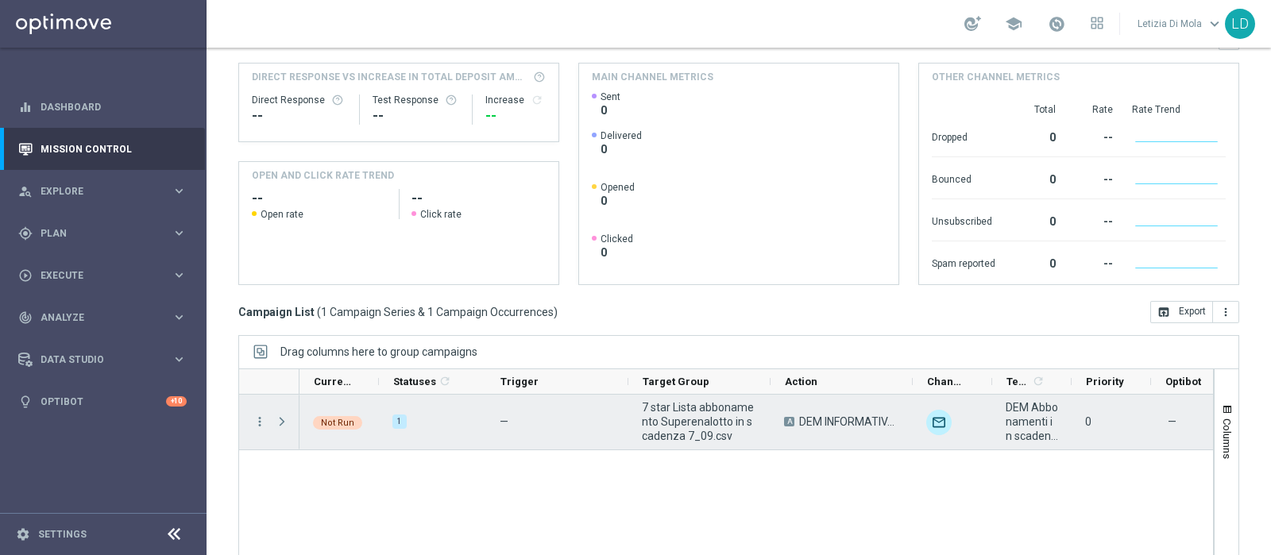
click at [282, 419] on span "Press SPACE to select this row." at bounding box center [282, 421] width 14 height 13
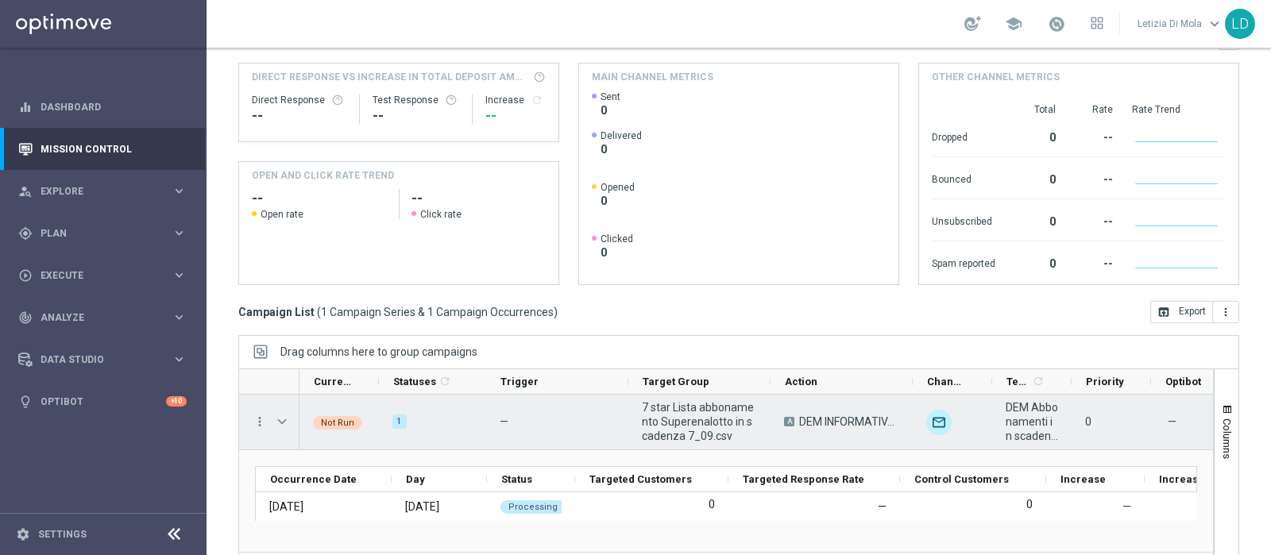
click at [282, 419] on span "Press SPACE to select this row." at bounding box center [282, 421] width 14 height 13
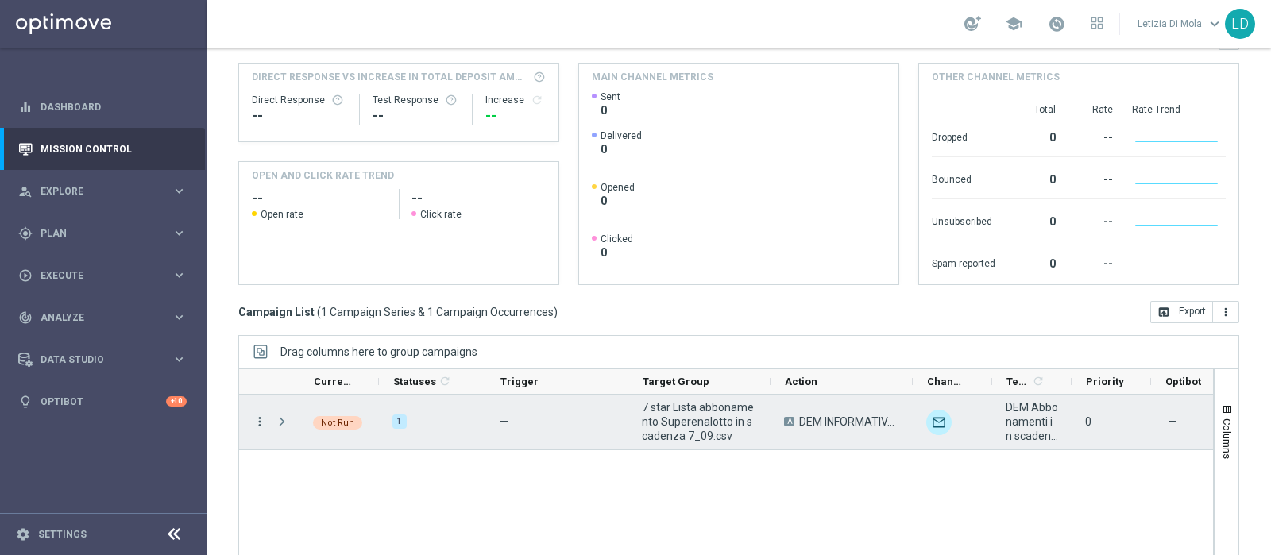
click at [257, 418] on icon "more_vert" at bounding box center [260, 422] width 14 height 14
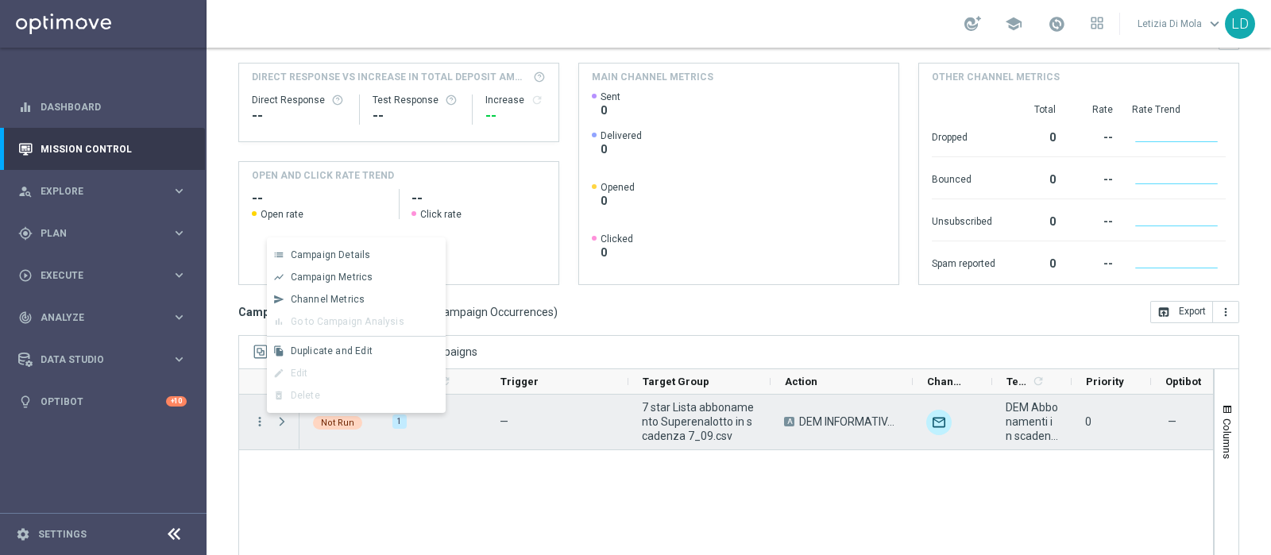
click at [276, 419] on span "Press SPACE to deselect this row." at bounding box center [282, 421] width 14 height 13
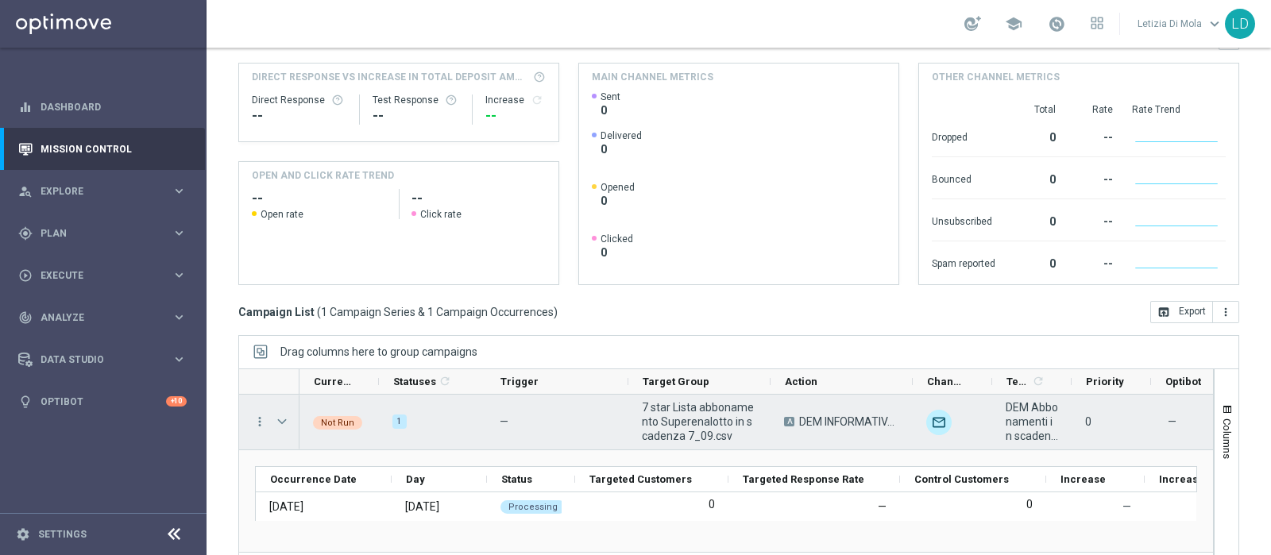
click at [279, 418] on span "Press SPACE to select this row." at bounding box center [282, 421] width 14 height 13
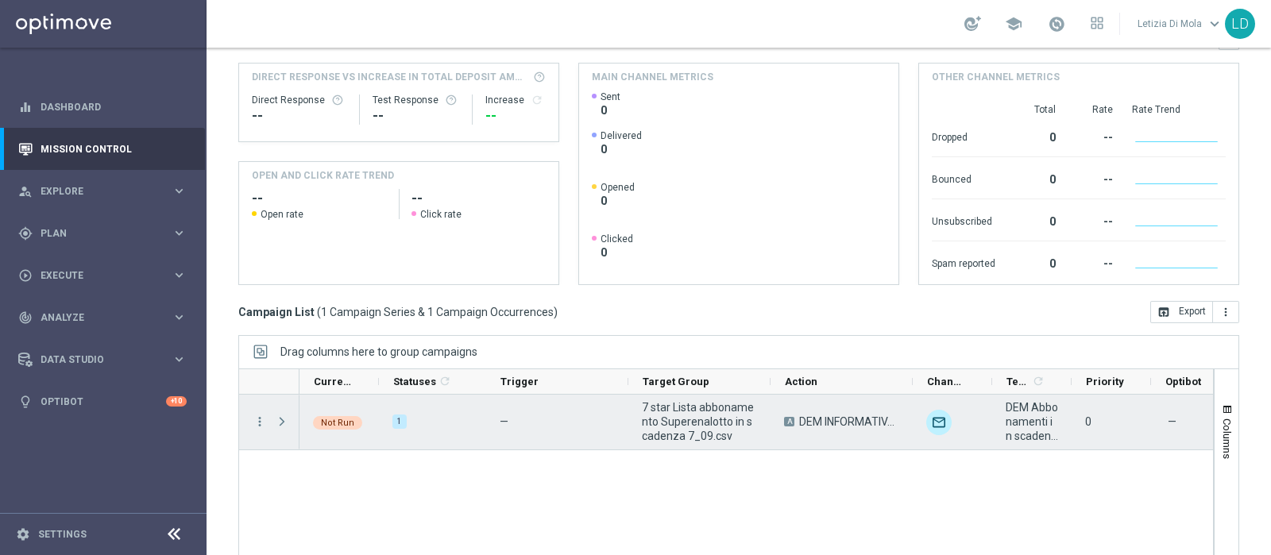
click at [276, 419] on span "Press SPACE to select this row." at bounding box center [282, 421] width 14 height 13
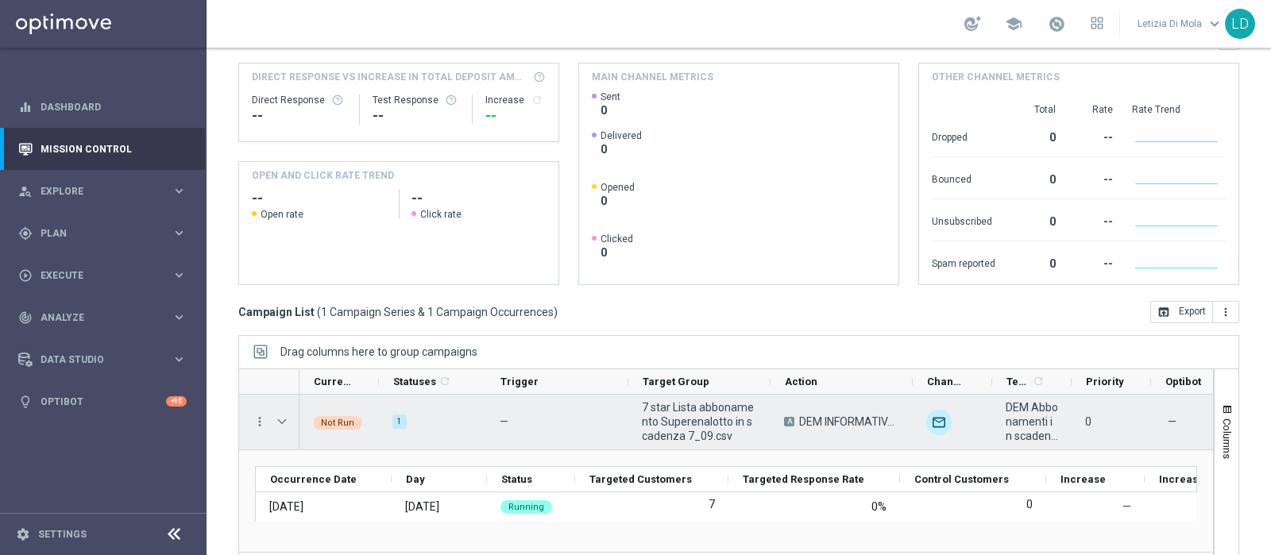
click at [276, 419] on span "Press SPACE to select this row." at bounding box center [282, 421] width 14 height 13
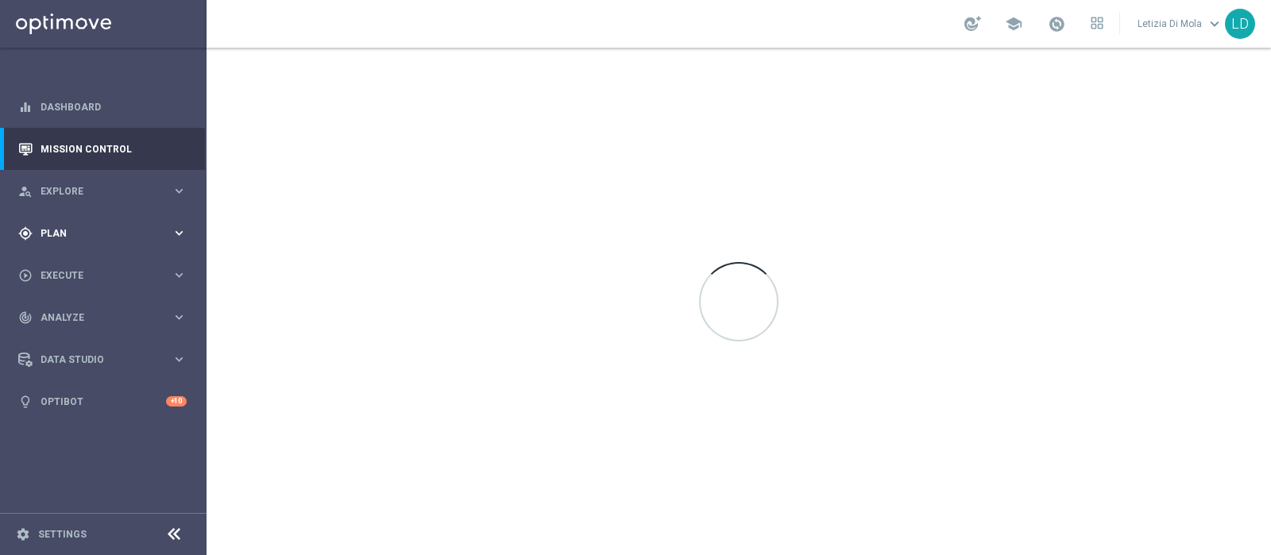
click at [147, 230] on span "Plan" at bounding box center [106, 234] width 131 height 10
click at [95, 319] on button "Templates keyboard_arrow_right" at bounding box center [114, 313] width 146 height 13
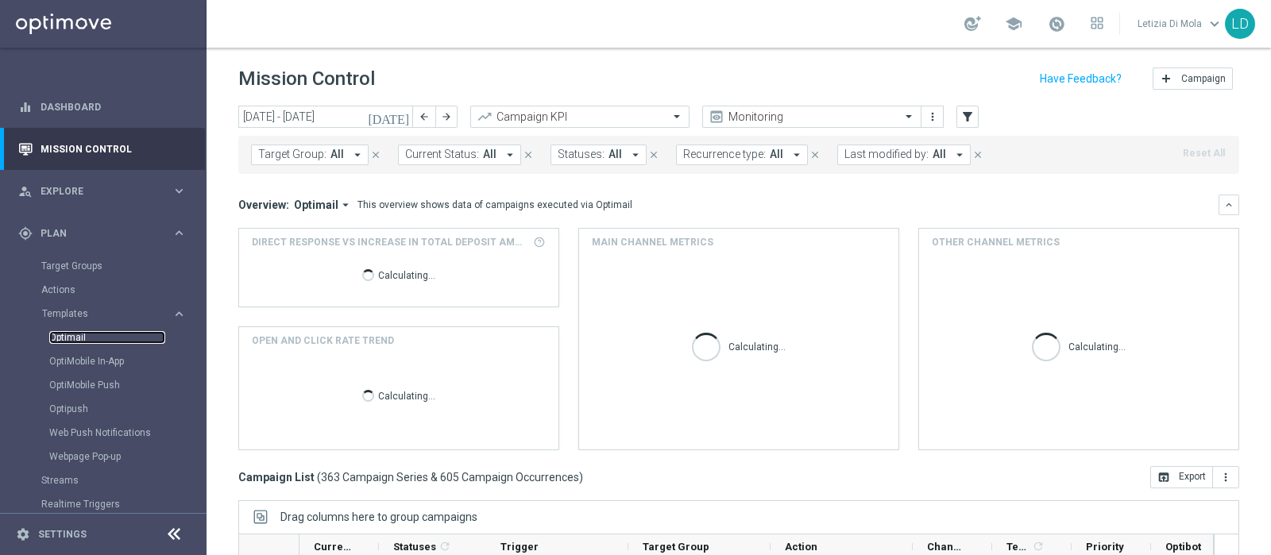
click at [68, 335] on link "Optimail" at bounding box center [107, 337] width 116 height 13
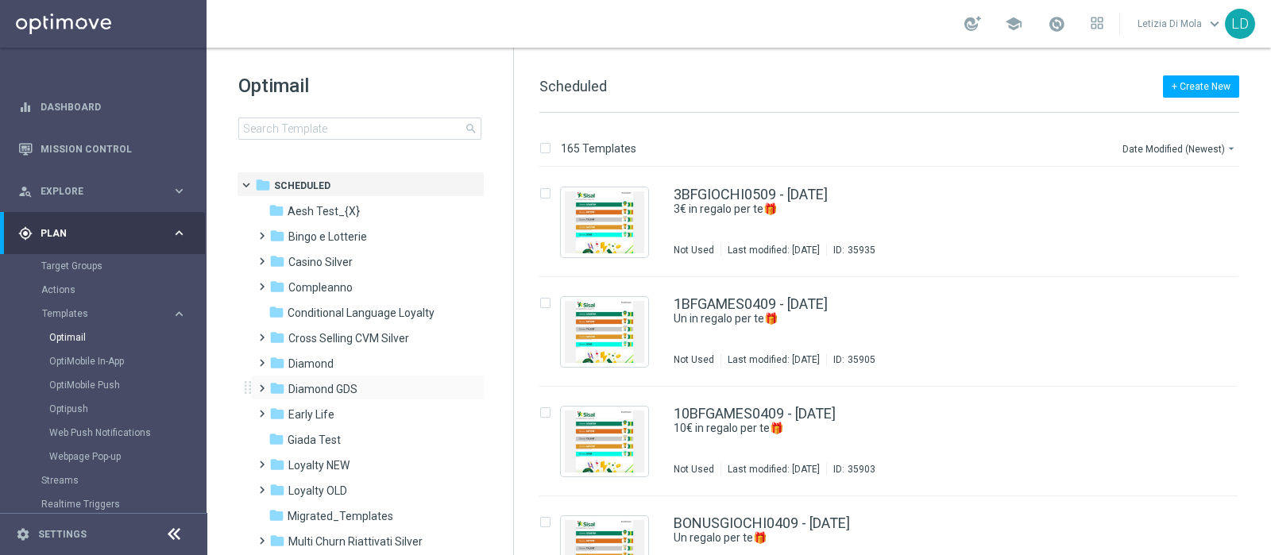
click at [262, 385] on span at bounding box center [258, 381] width 7 height 6
click at [342, 462] on div "folder Lotterie" at bounding box center [368, 466] width 169 height 18
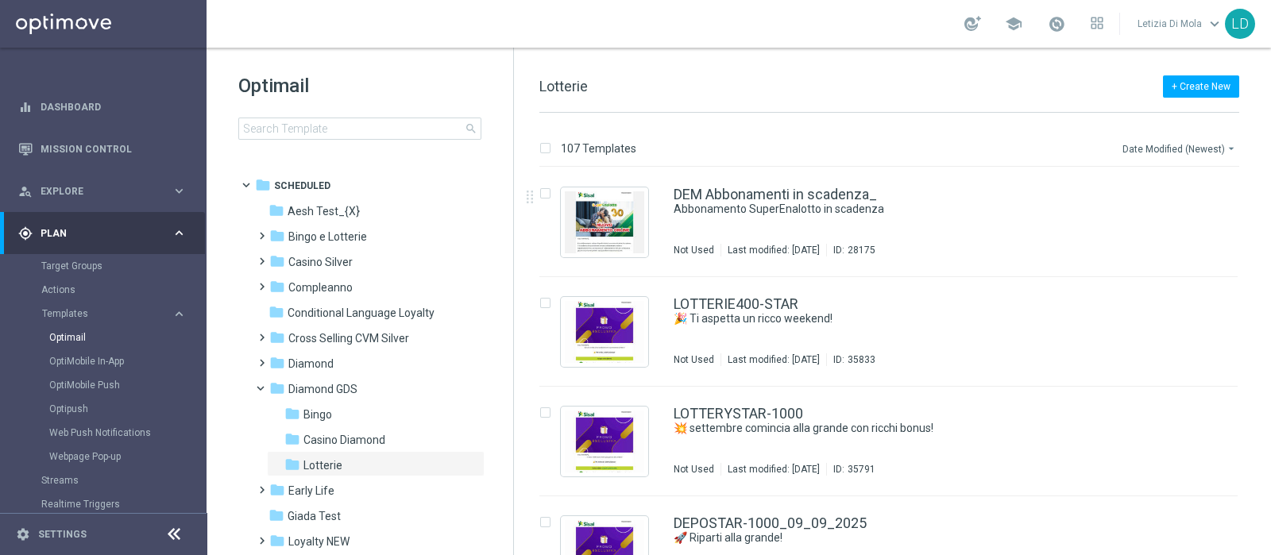
click at [1160, 143] on button "Date Modified (Newest) arrow_drop_down" at bounding box center [1180, 148] width 118 height 19
click at [1168, 214] on span "Date Modified (Newest)" at bounding box center [1178, 219] width 106 height 11
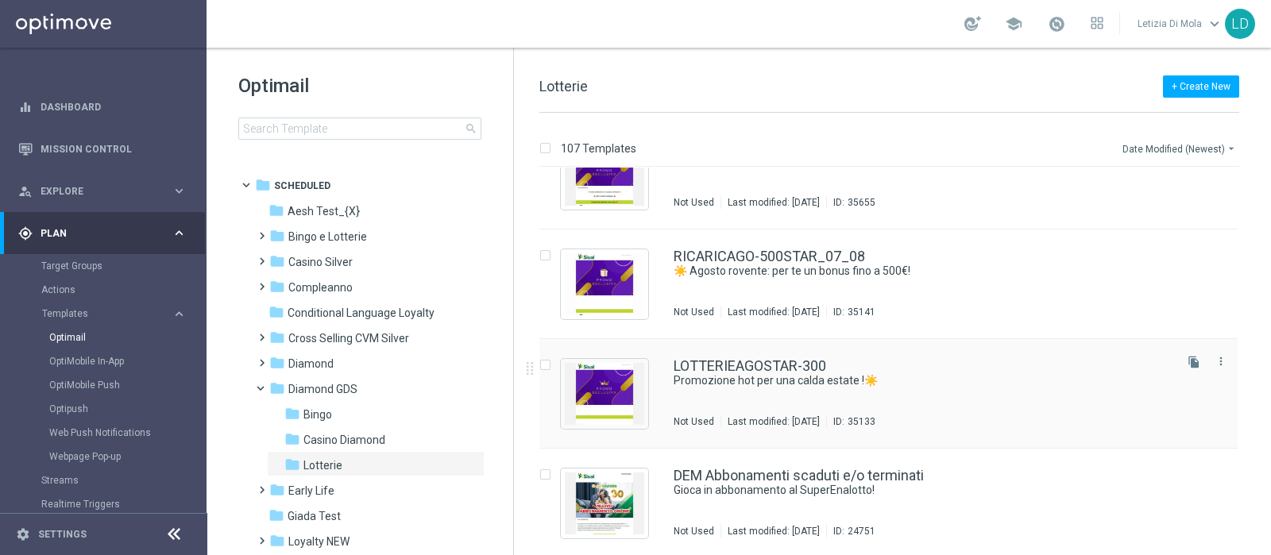
scroll to position [794, 0]
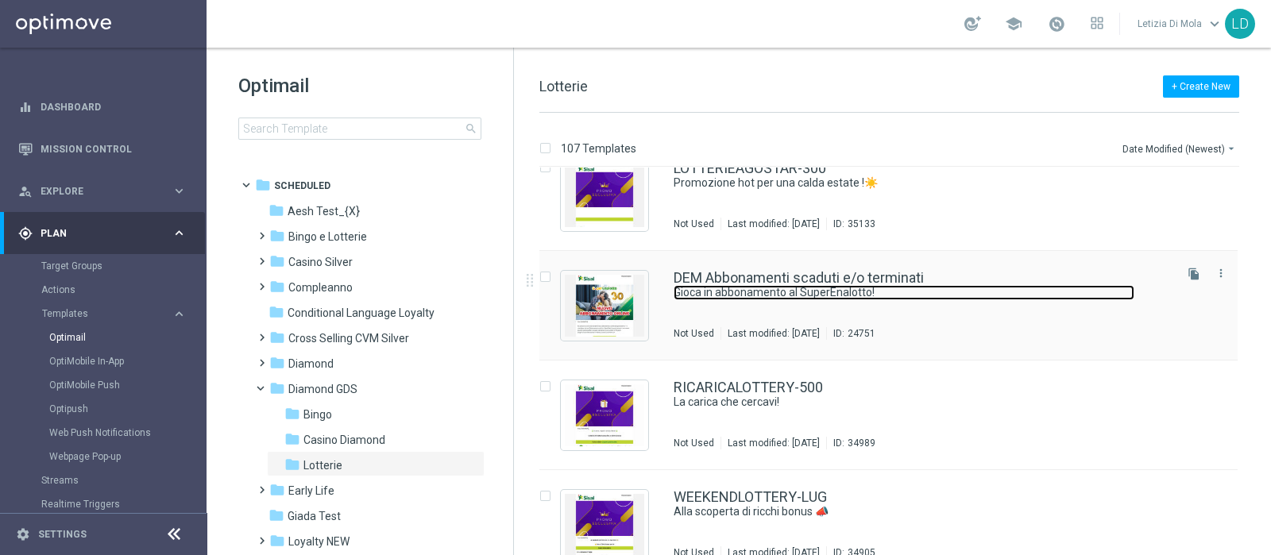
click at [854, 299] on link "Gioca in abbonamento al SuperEnalotto!" at bounding box center [904, 292] width 461 height 15
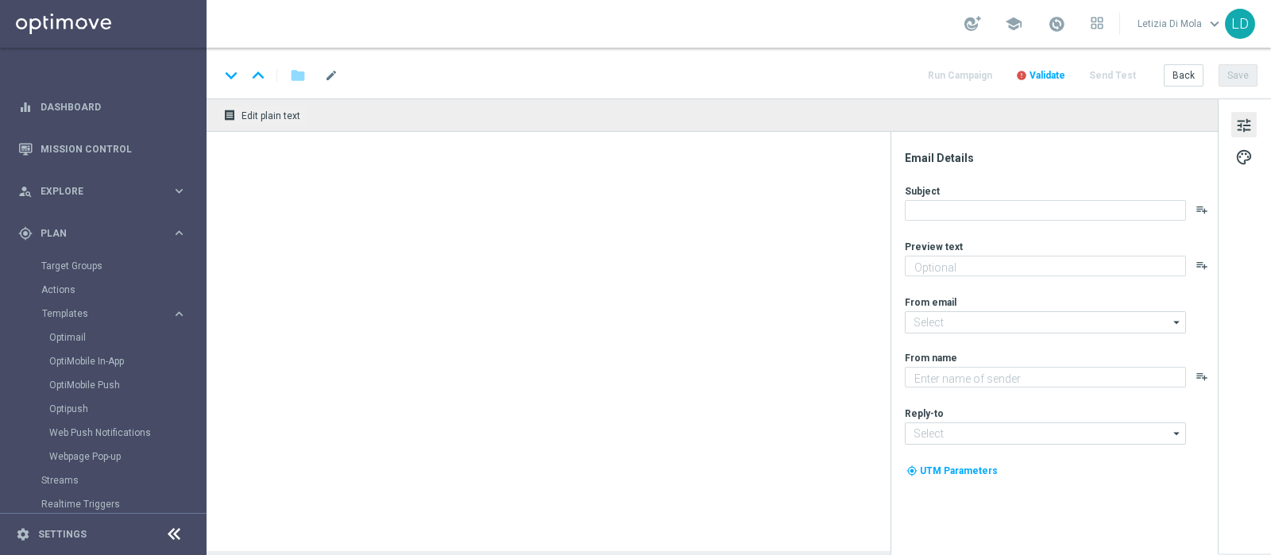
type input "[EMAIL_ADDRESS][DOMAIN_NAME]"
type textarea "Sisal Vip"
type input "[EMAIL_ADDRESS][DOMAIN_NAME]"
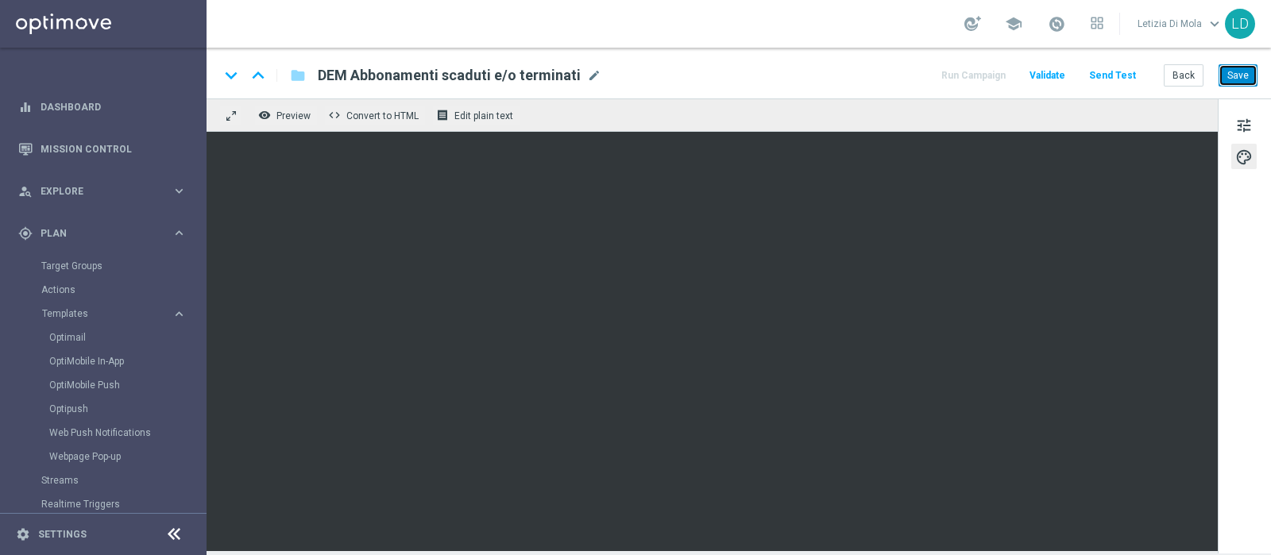
click at [1242, 70] on button "Save" at bounding box center [1238, 75] width 39 height 22
click at [1237, 68] on button "Save" at bounding box center [1238, 75] width 39 height 22
click at [1250, 73] on button "Save" at bounding box center [1238, 75] width 39 height 22
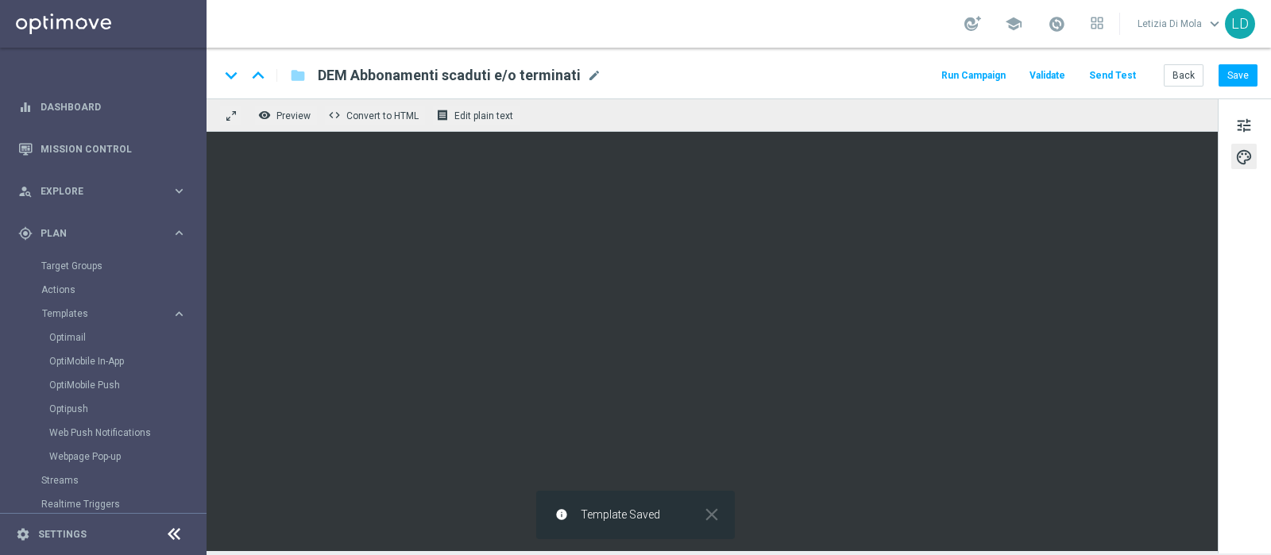
click at [986, 73] on button "Run Campaign" at bounding box center [973, 75] width 69 height 21
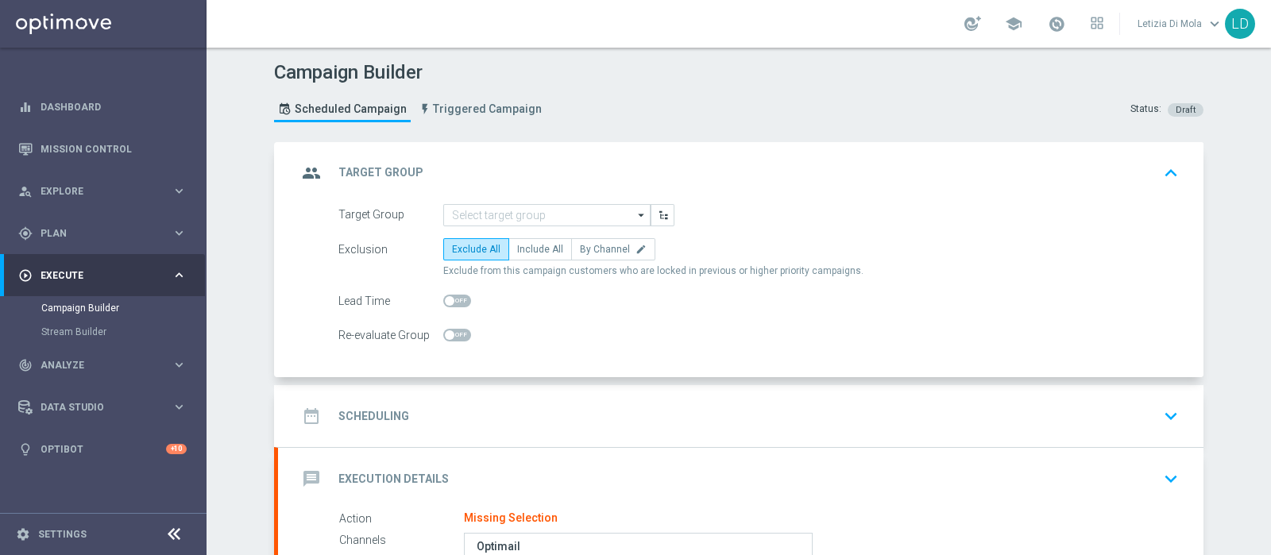
click at [636, 212] on icon "arrow_drop_down" at bounding box center [642, 215] width 16 height 21
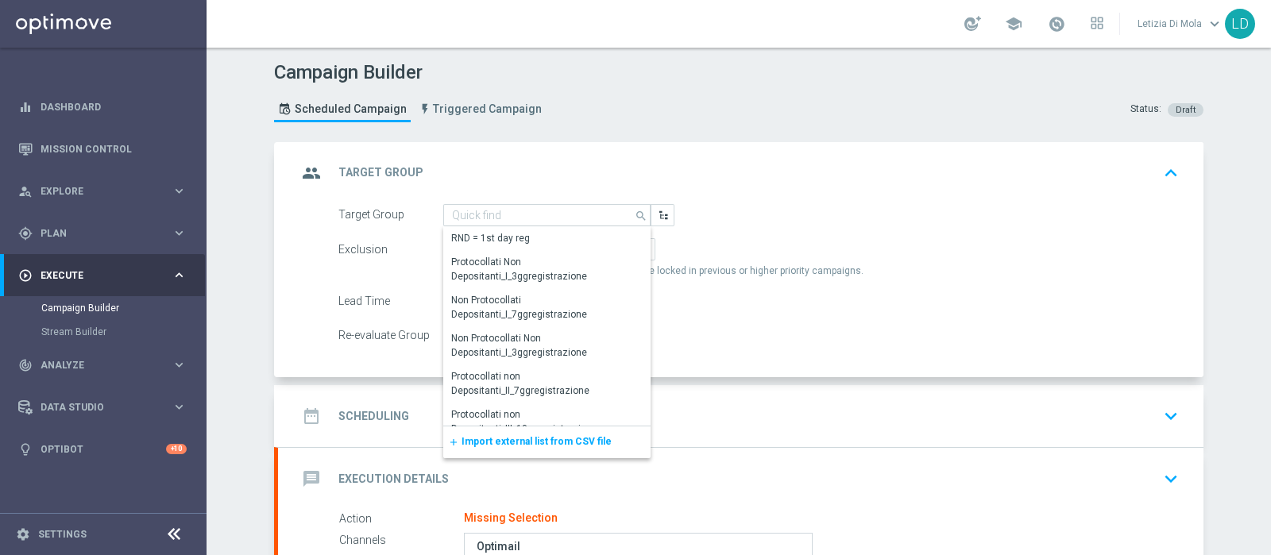
click at [546, 442] on span "Import external list from CSV file" at bounding box center [537, 441] width 150 height 11
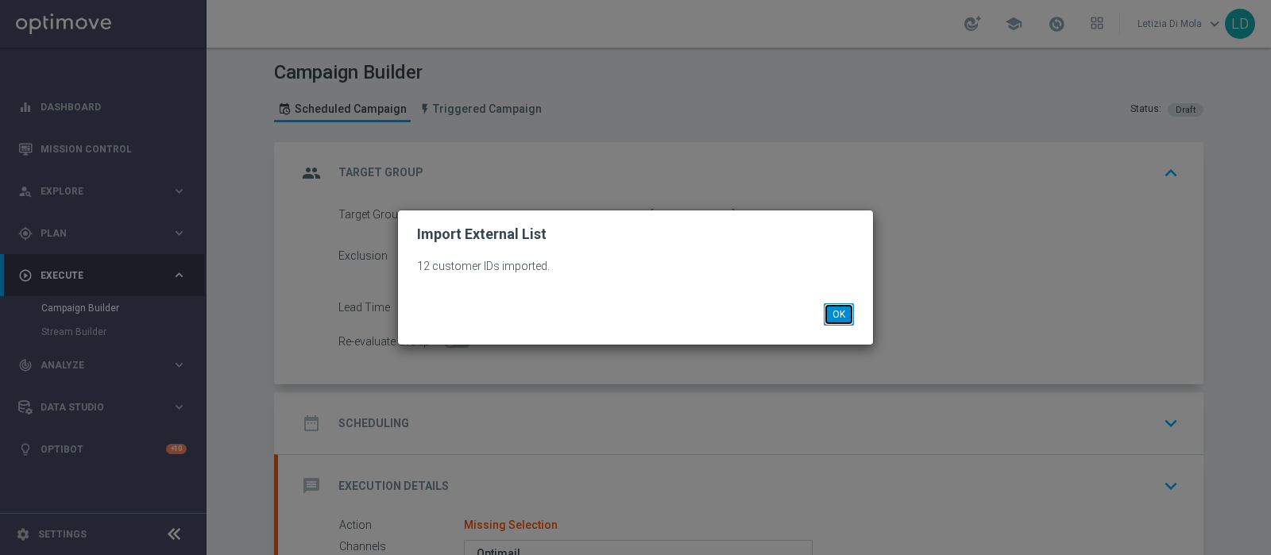
click at [830, 311] on button "OK" at bounding box center [839, 314] width 30 height 22
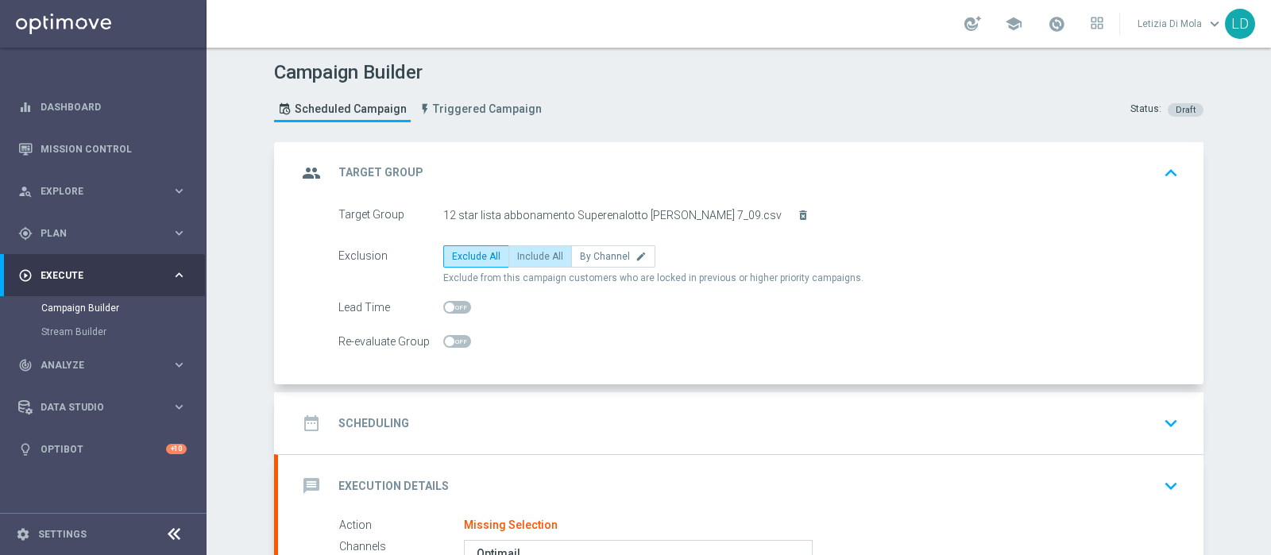
click at [532, 256] on span "Include All" at bounding box center [540, 256] width 46 height 11
click at [528, 256] on input "Include All" at bounding box center [522, 259] width 10 height 10
radio input "true"
click at [302, 169] on icon "group" at bounding box center [311, 173] width 29 height 29
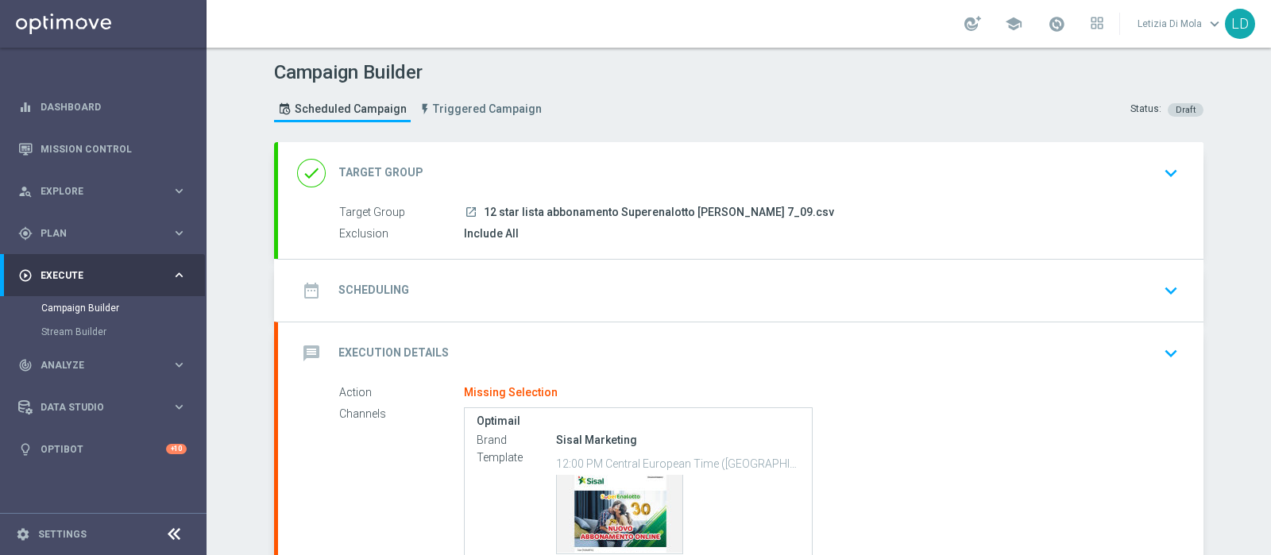
click at [310, 291] on icon "date_range" at bounding box center [311, 290] width 29 height 29
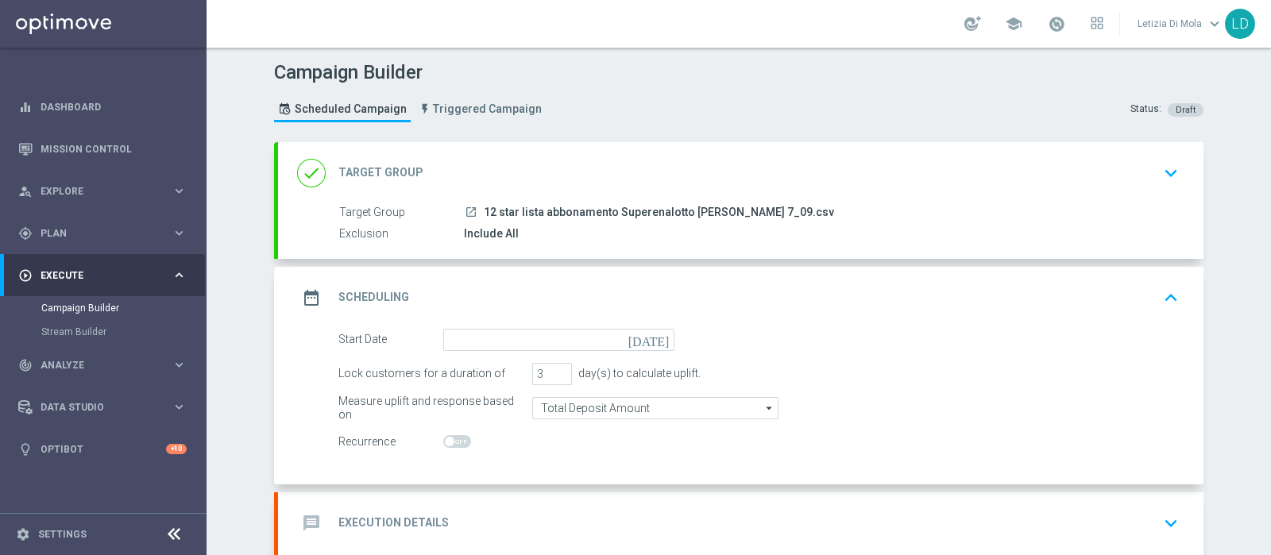
click at [660, 339] on icon "today" at bounding box center [651, 337] width 47 height 17
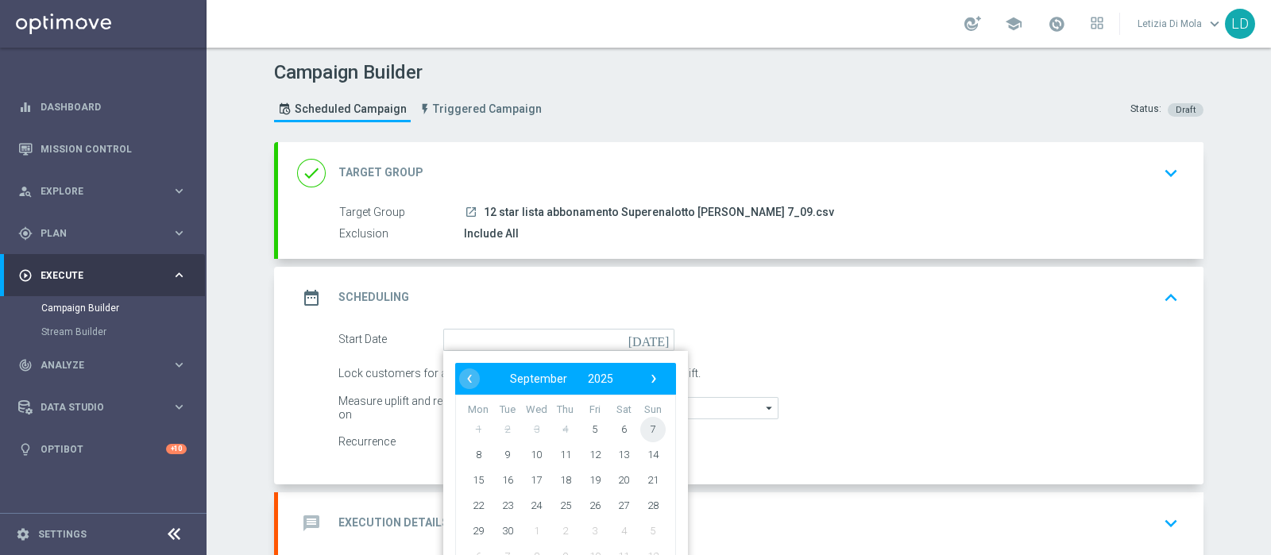
click at [642, 425] on span "7" at bounding box center [652, 428] width 25 height 25
type input "07 Sep 2025"
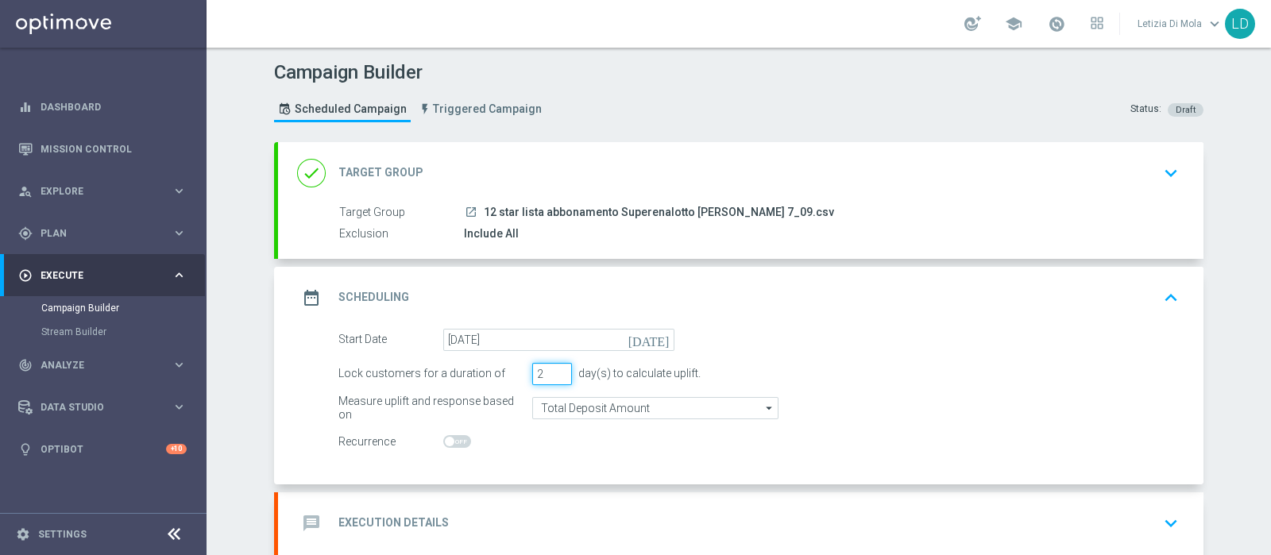
click at [555, 374] on input "2" at bounding box center [552, 374] width 40 height 22
type input "1"
click at [556, 374] on input "1" at bounding box center [552, 374] width 40 height 22
click at [307, 300] on icon "date_range" at bounding box center [311, 298] width 29 height 29
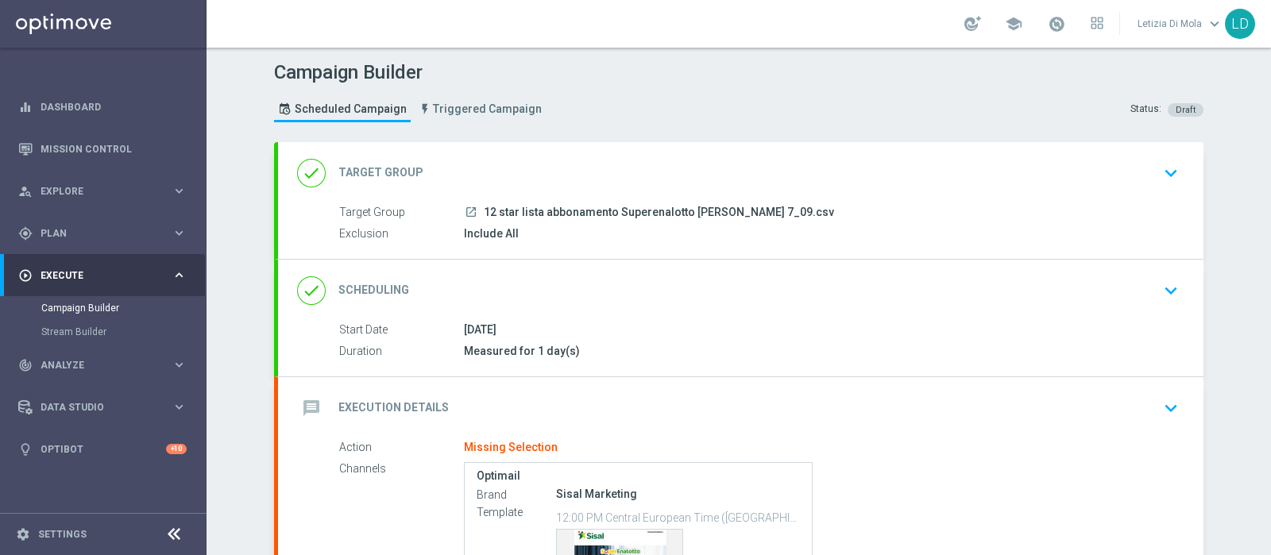
click at [310, 402] on icon "message" at bounding box center [311, 408] width 29 height 29
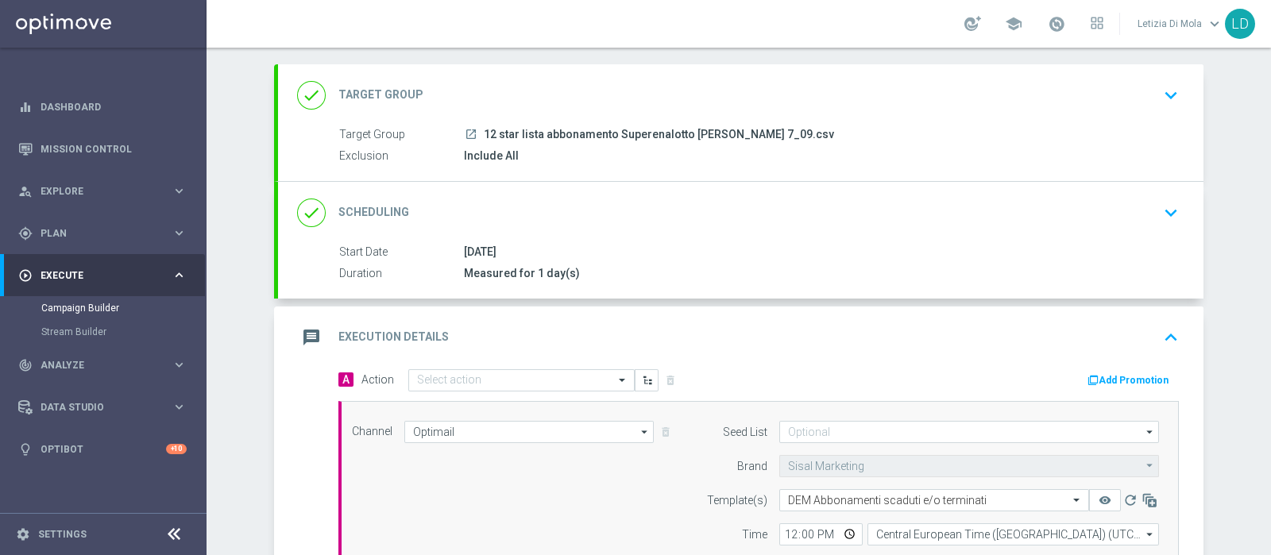
scroll to position [198, 0]
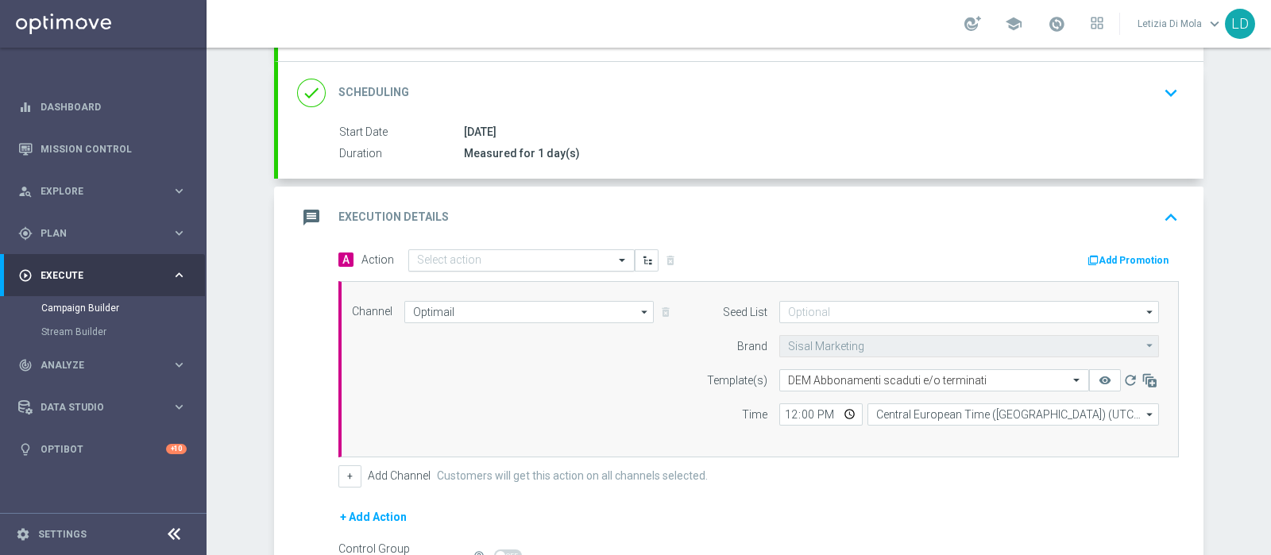
click at [616, 262] on span at bounding box center [624, 260] width 20 height 14
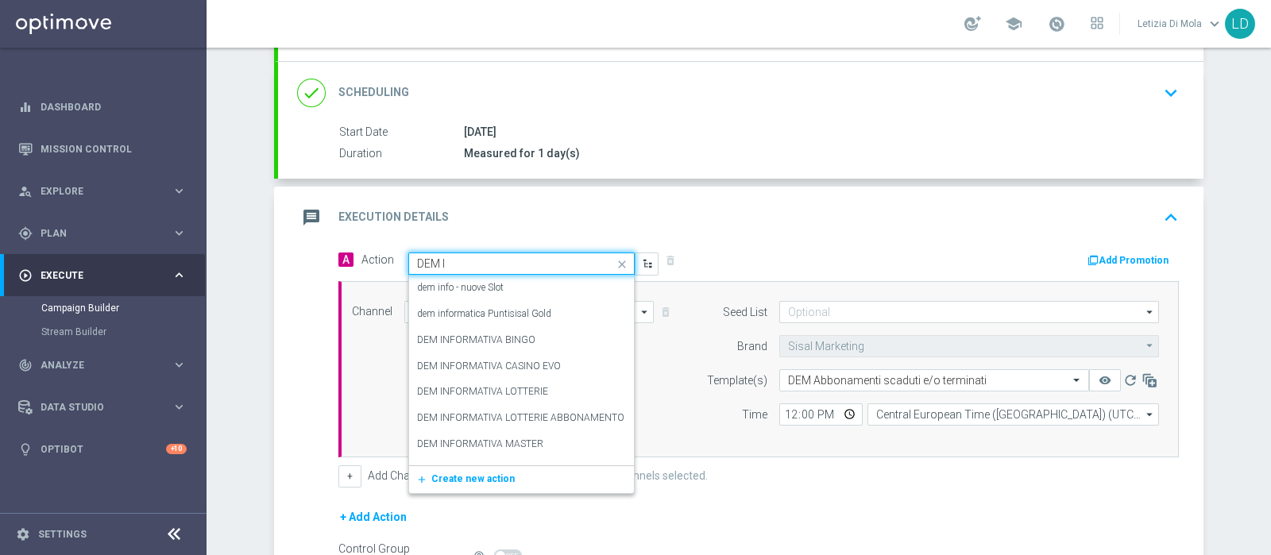
type input "DEM IN"
click at [528, 423] on div "DEM INFORMATIVA LOTTERIE ABBONAMENTO SUPERENALOTTO edit" at bounding box center [521, 418] width 209 height 26
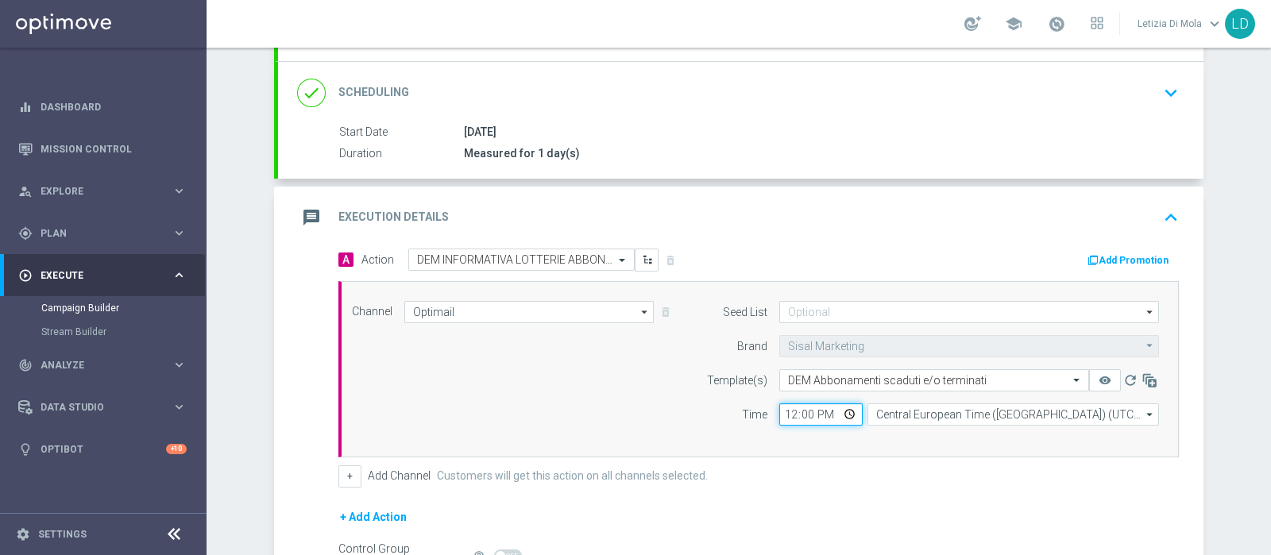
click at [841, 414] on input "12:00" at bounding box center [820, 415] width 83 height 22
type input "13:00"
click at [854, 456] on div "A Action Select action DEM INFORMATIVA LOTTERIE ABBONAMENTO SUPERENALOTTO delet…" at bounding box center [759, 368] width 864 height 239
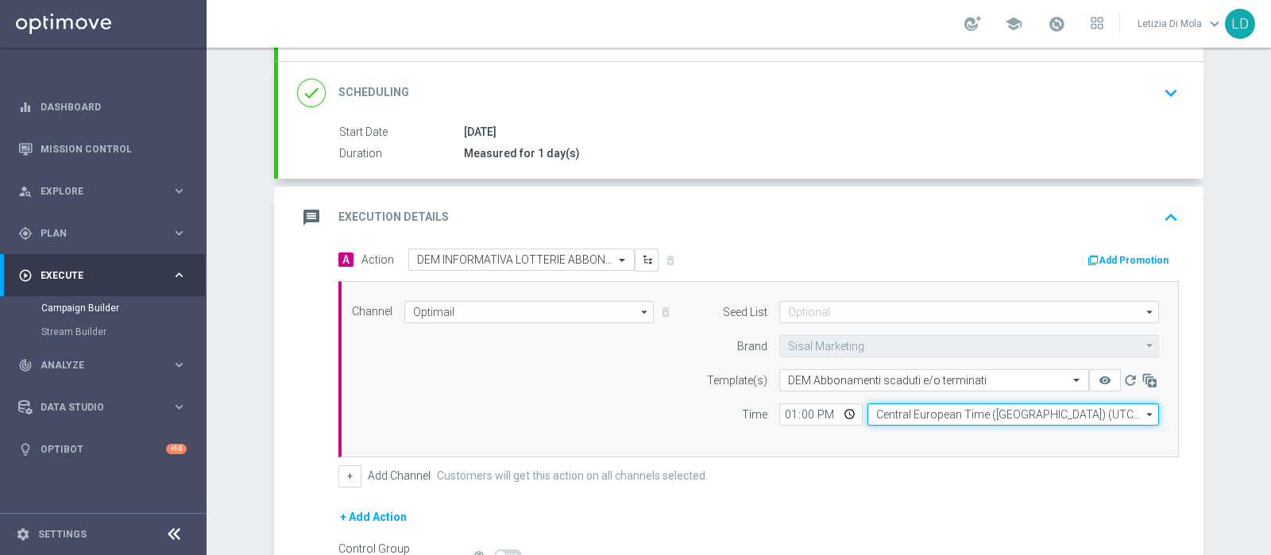
click at [902, 412] on input "Central European Time (Berlin) (UTC +02:00)" at bounding box center [1014, 415] width 292 height 22
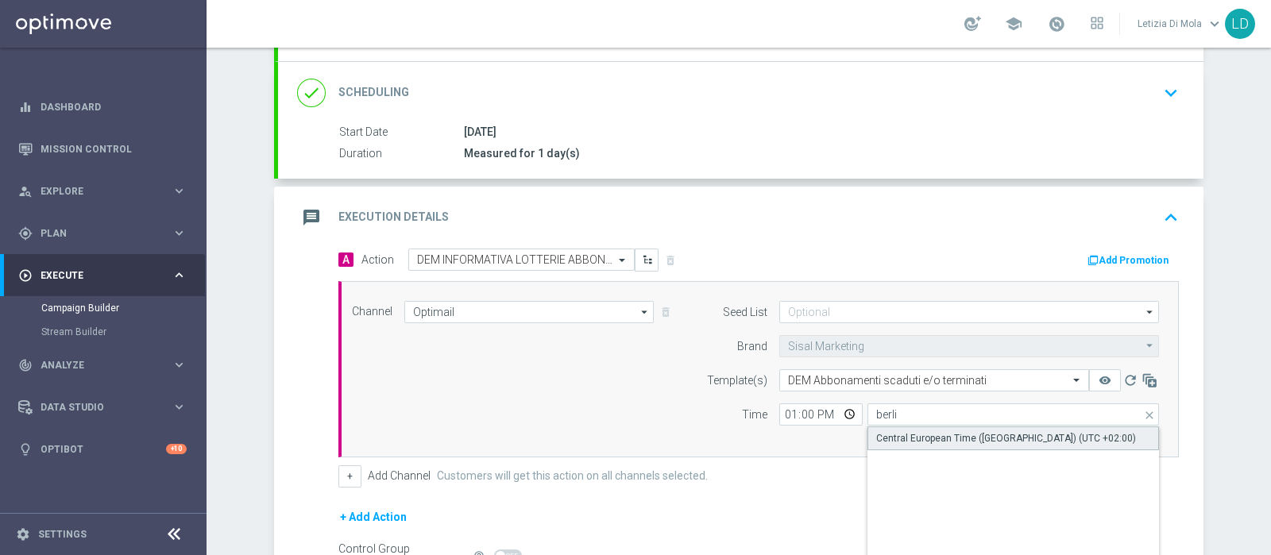
click at [887, 441] on div "Central European Time (Berlin) (UTC +02:00)" at bounding box center [1006, 438] width 260 height 14
type input "Central European Time (Berlin) (UTC +02:00)"
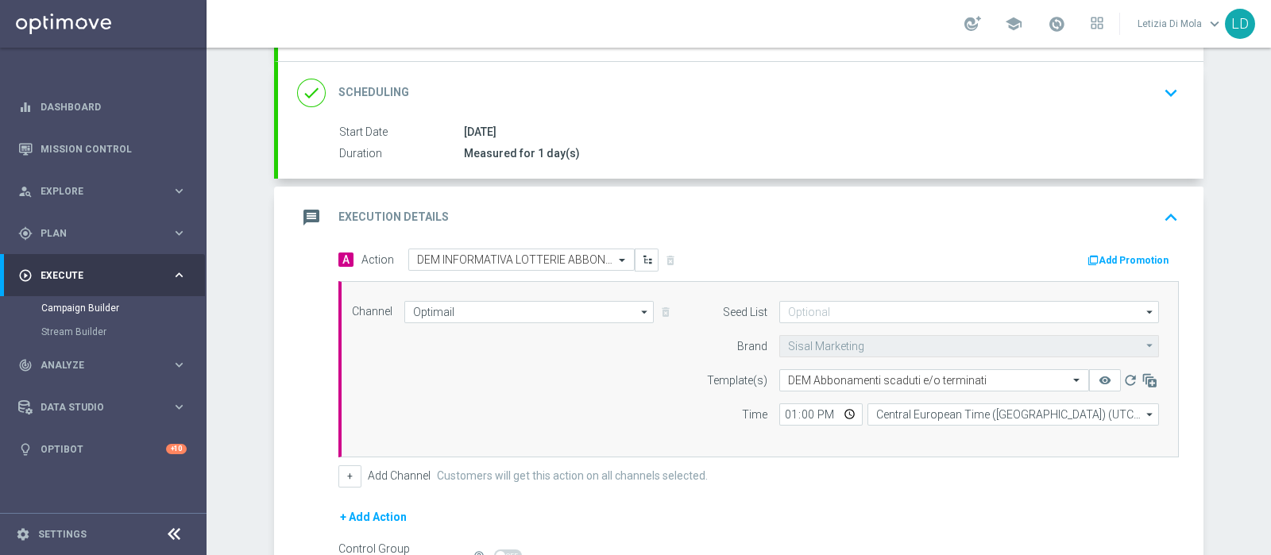
scroll to position [298, 0]
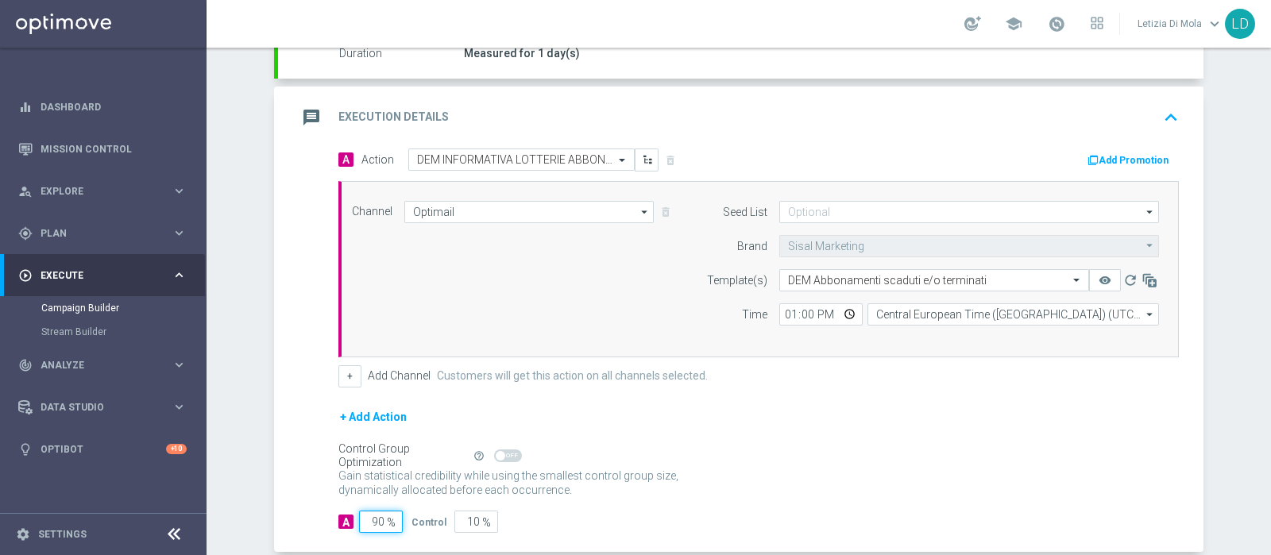
click at [369, 518] on input "90" at bounding box center [381, 522] width 44 height 22
type input "10"
type input "90"
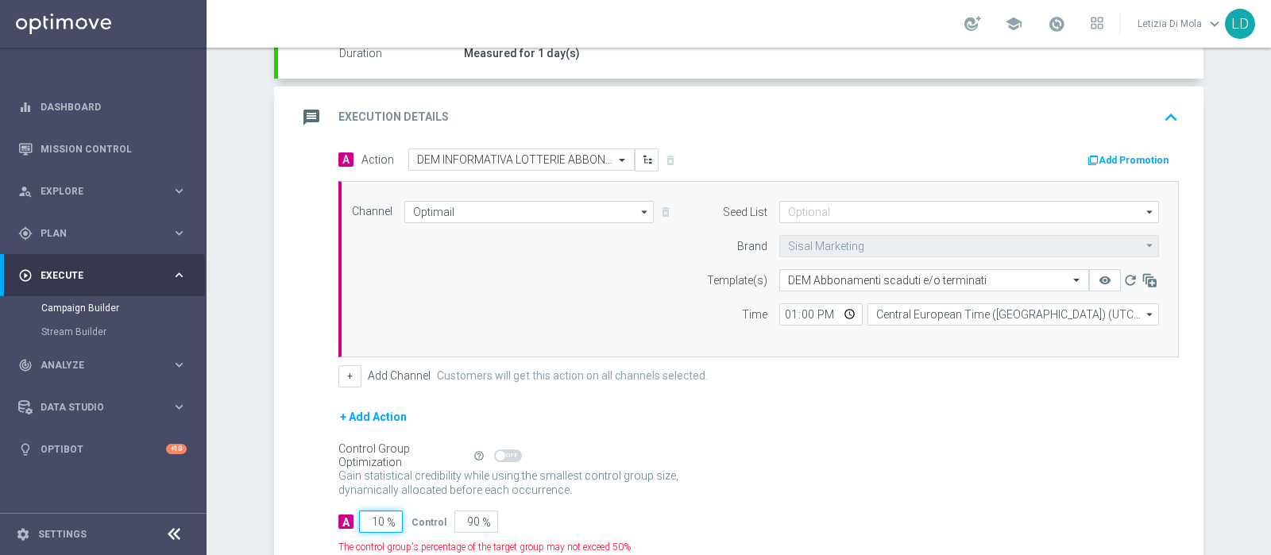
type input "100"
type input "0"
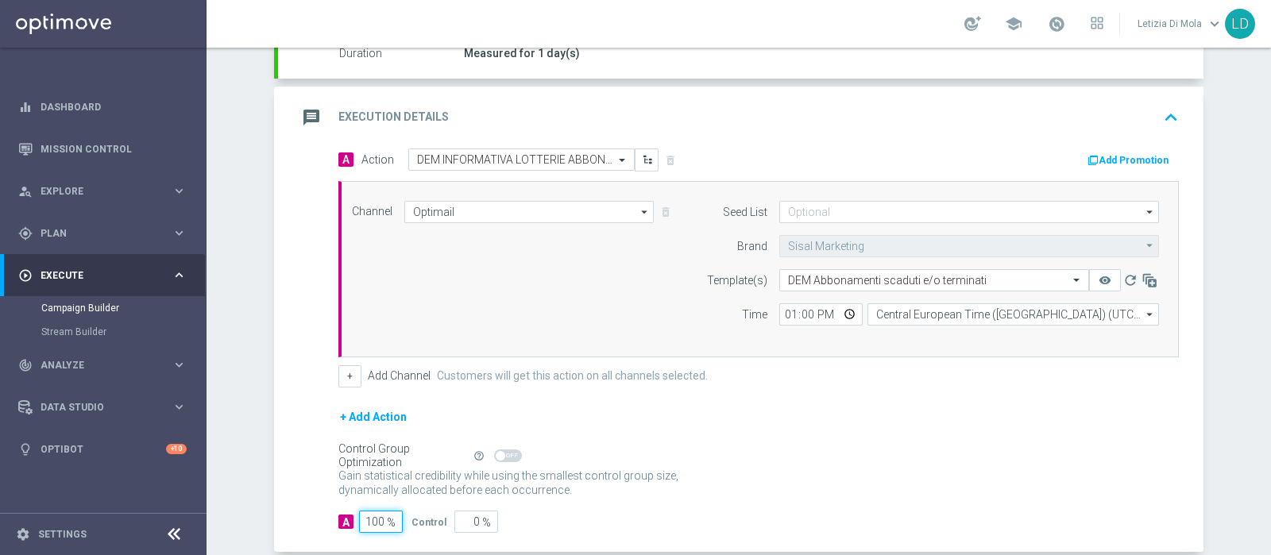
type input "100"
click at [298, 119] on icon "message" at bounding box center [311, 117] width 29 height 29
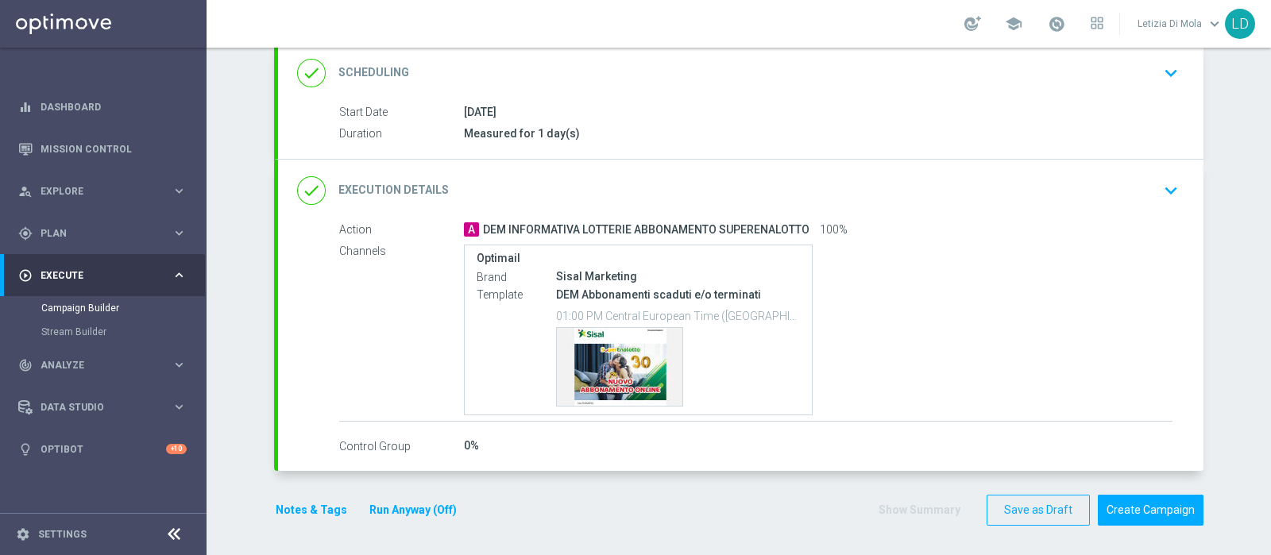
scroll to position [217, 0]
click at [280, 507] on button "Notes & Tags" at bounding box center [311, 511] width 75 height 20
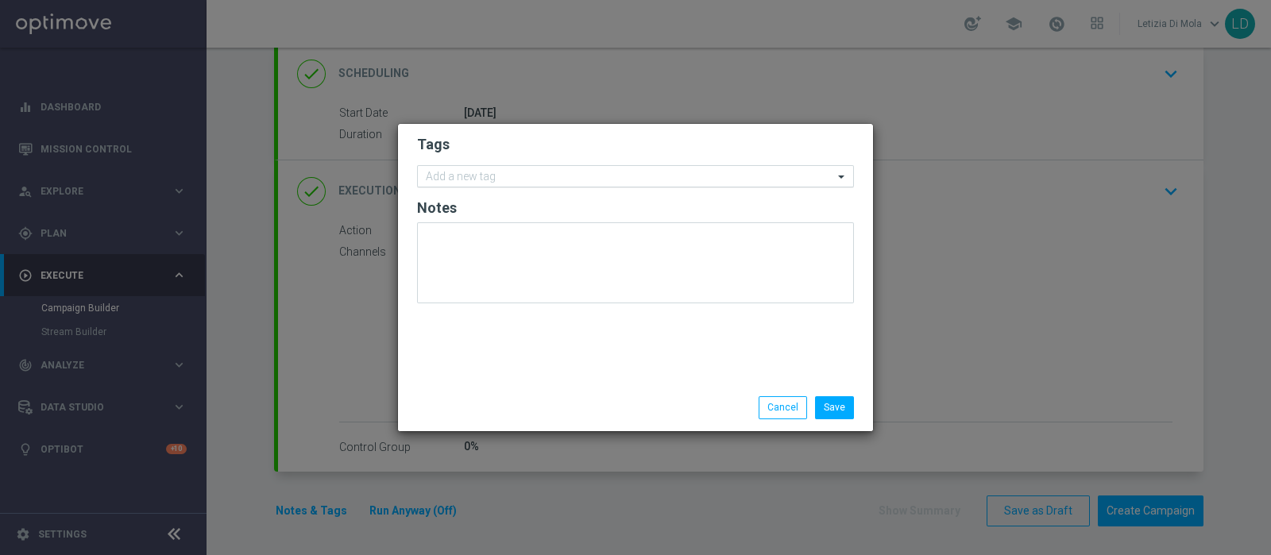
click at [489, 172] on input "text" at bounding box center [630, 178] width 408 height 14
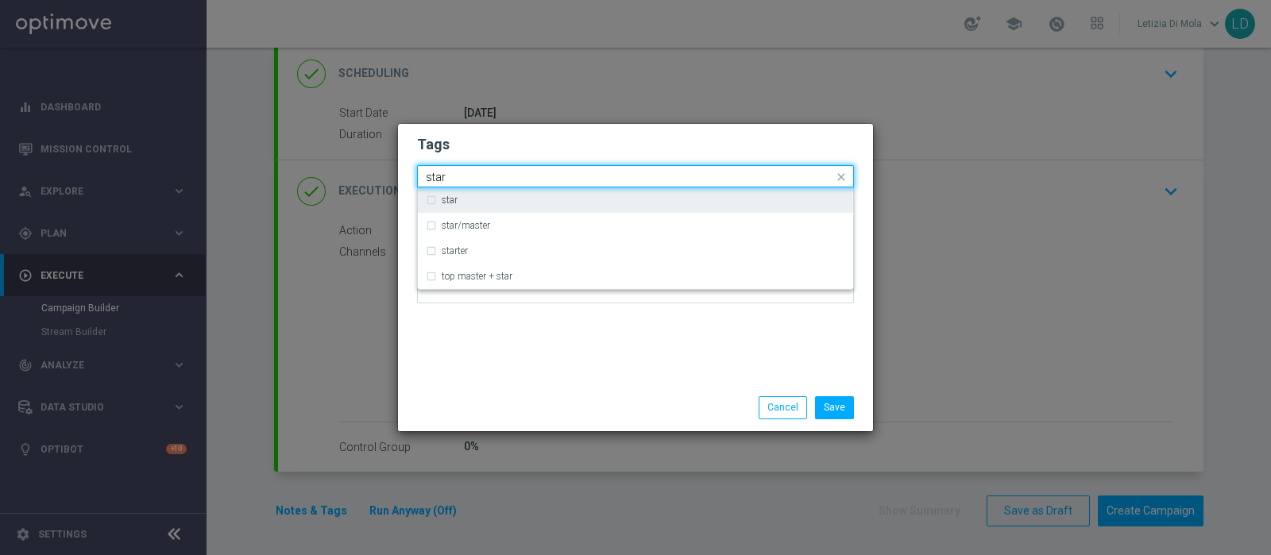
click at [497, 202] on div "star" at bounding box center [644, 200] width 404 height 10
type input "star"
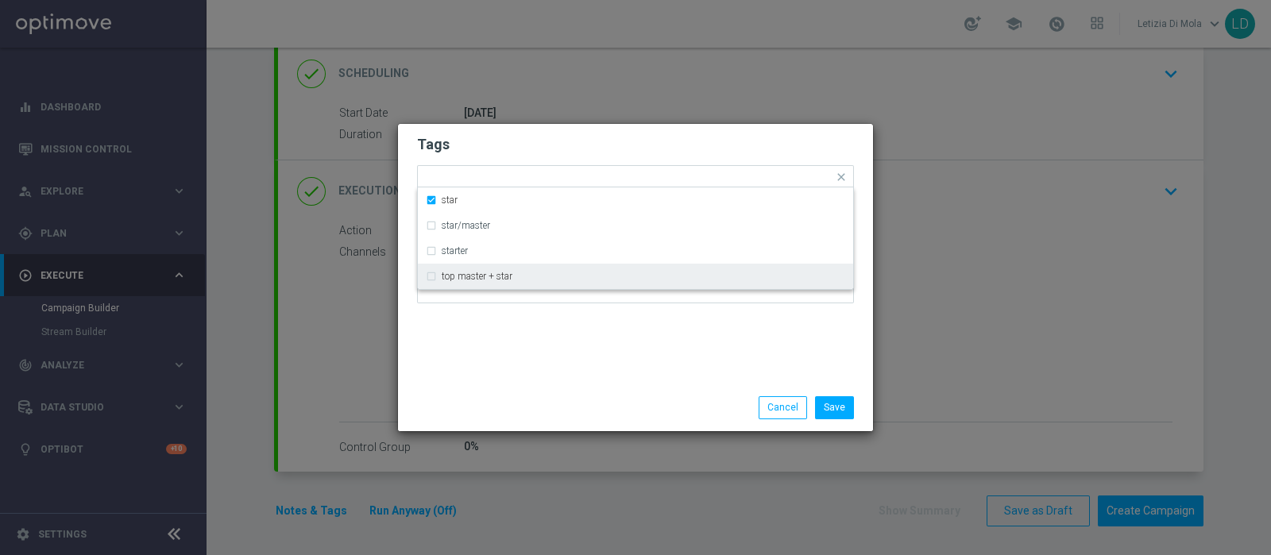
click at [521, 343] on div "Tags Quick find × star star star/master starter top master + star Notes" at bounding box center [635, 254] width 475 height 261
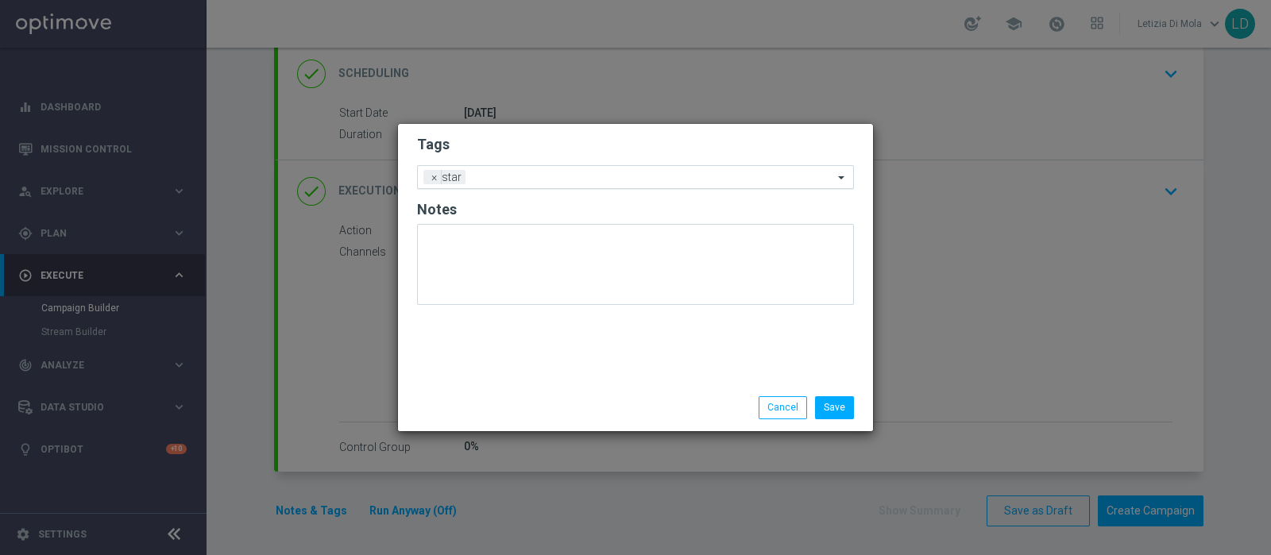
click at [501, 176] on input "text" at bounding box center [652, 179] width 361 height 14
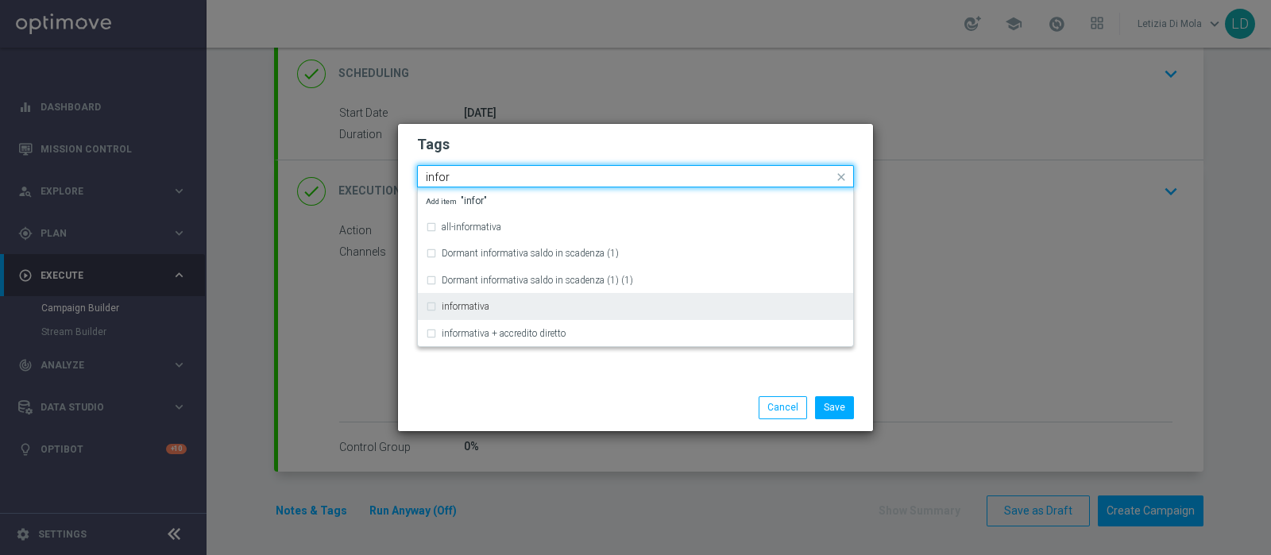
click at [477, 312] on div "informativa" at bounding box center [635, 306] width 419 height 25
type input "infor"
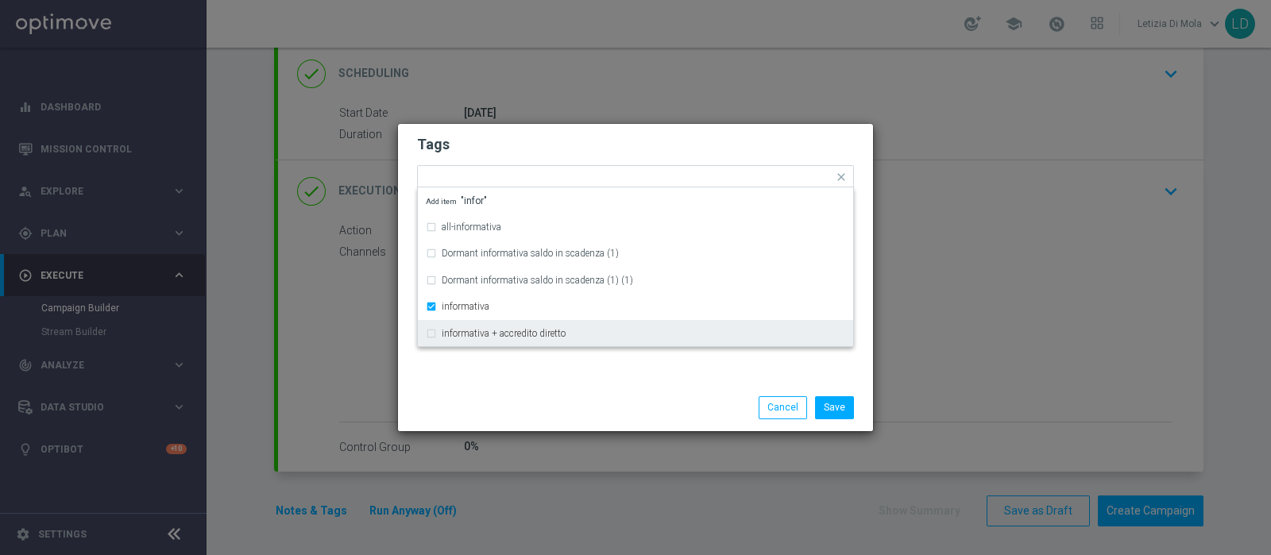
click at [481, 387] on div "Save Cancel" at bounding box center [635, 408] width 475 height 46
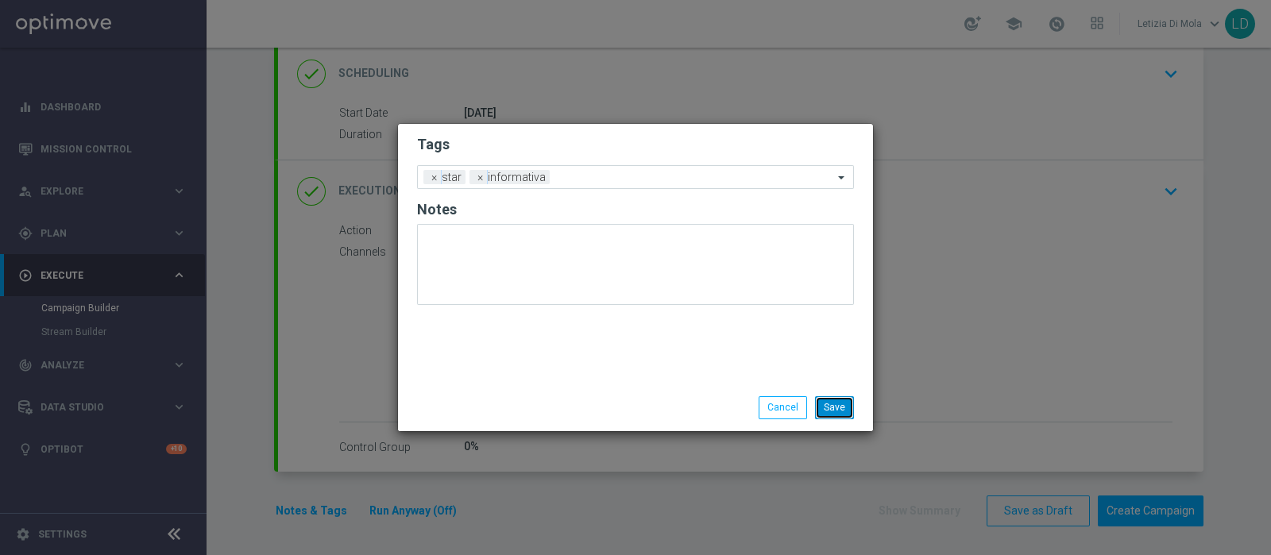
click at [835, 407] on button "Save" at bounding box center [834, 407] width 39 height 22
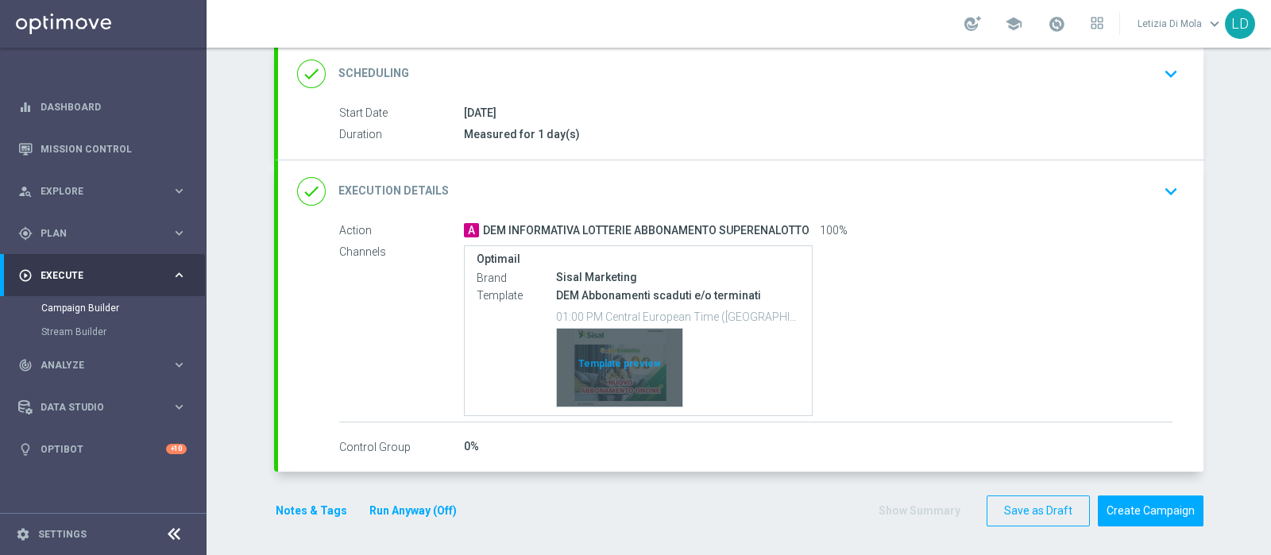
click at [645, 333] on div "Template preview" at bounding box center [620, 368] width 126 height 78
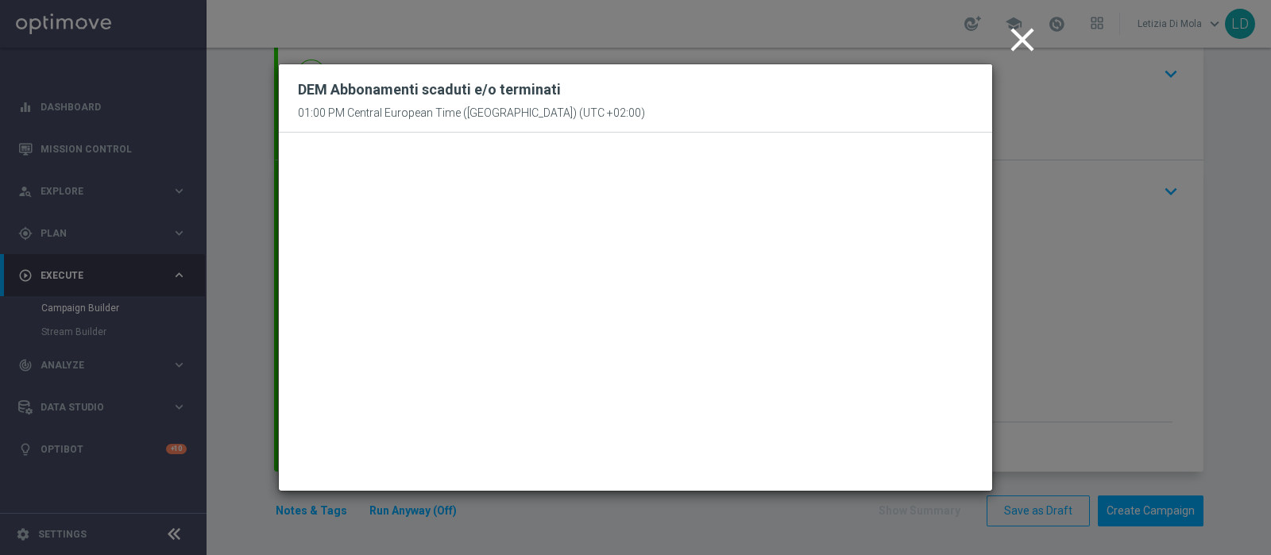
click at [1033, 31] on icon "close" at bounding box center [1023, 40] width 40 height 40
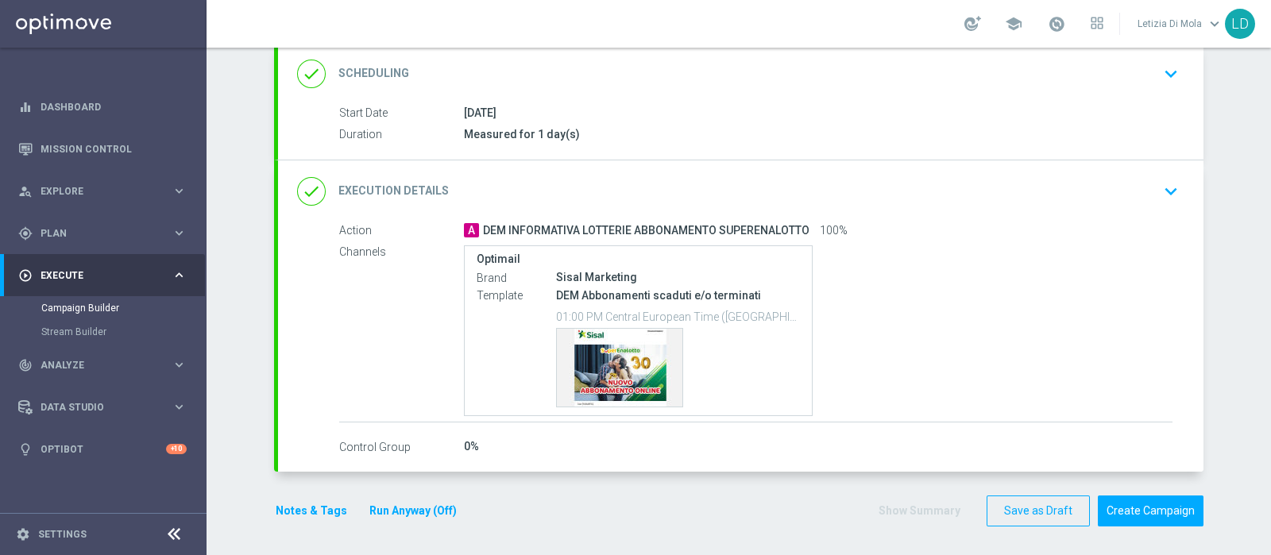
click at [311, 71] on icon "done" at bounding box center [311, 74] width 29 height 29
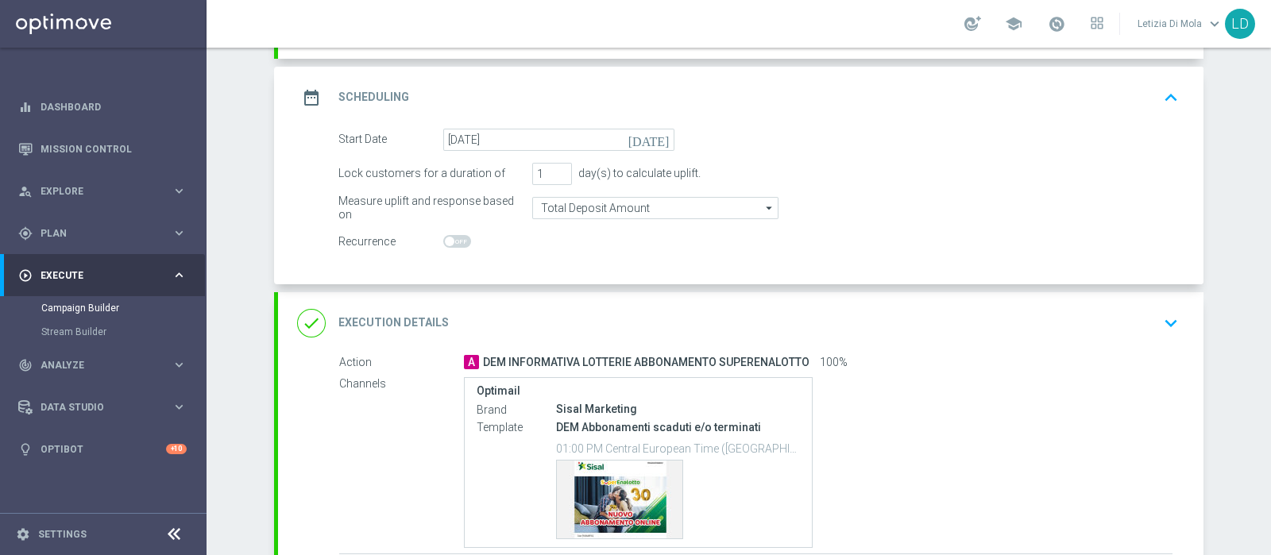
click at [304, 93] on icon "date_range" at bounding box center [311, 97] width 29 height 29
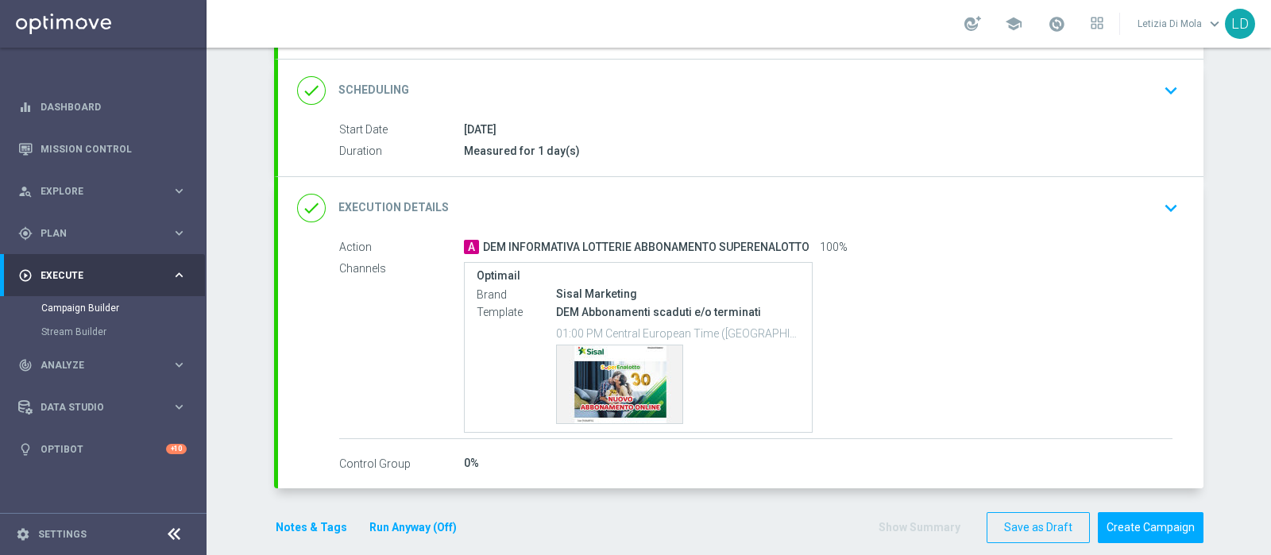
click at [306, 203] on icon "done" at bounding box center [311, 208] width 29 height 29
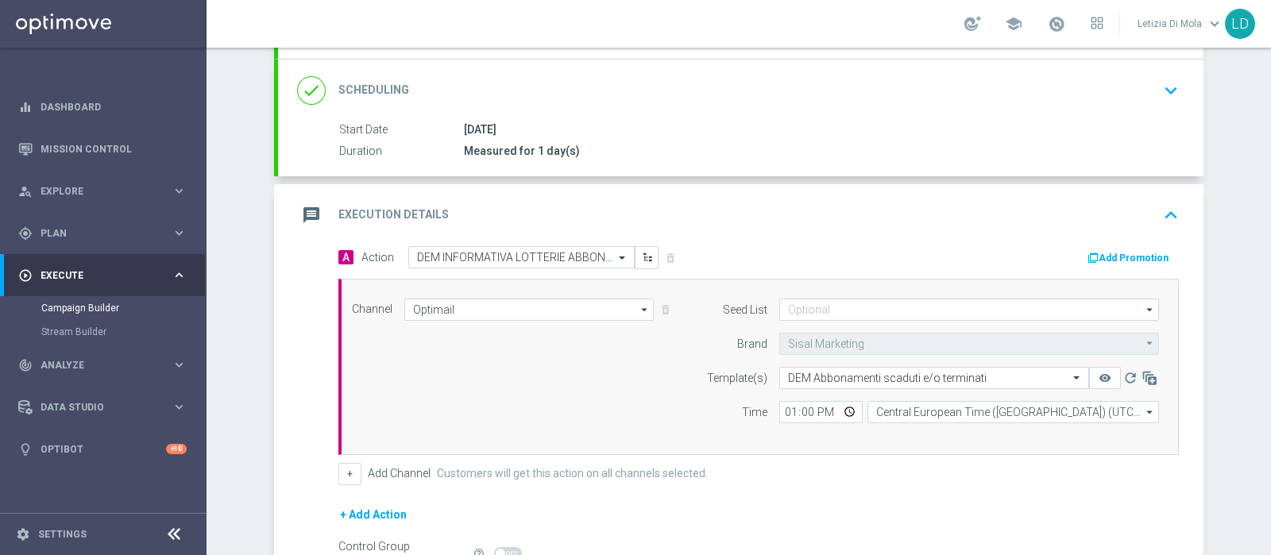
click at [306, 203] on icon "message" at bounding box center [311, 215] width 29 height 29
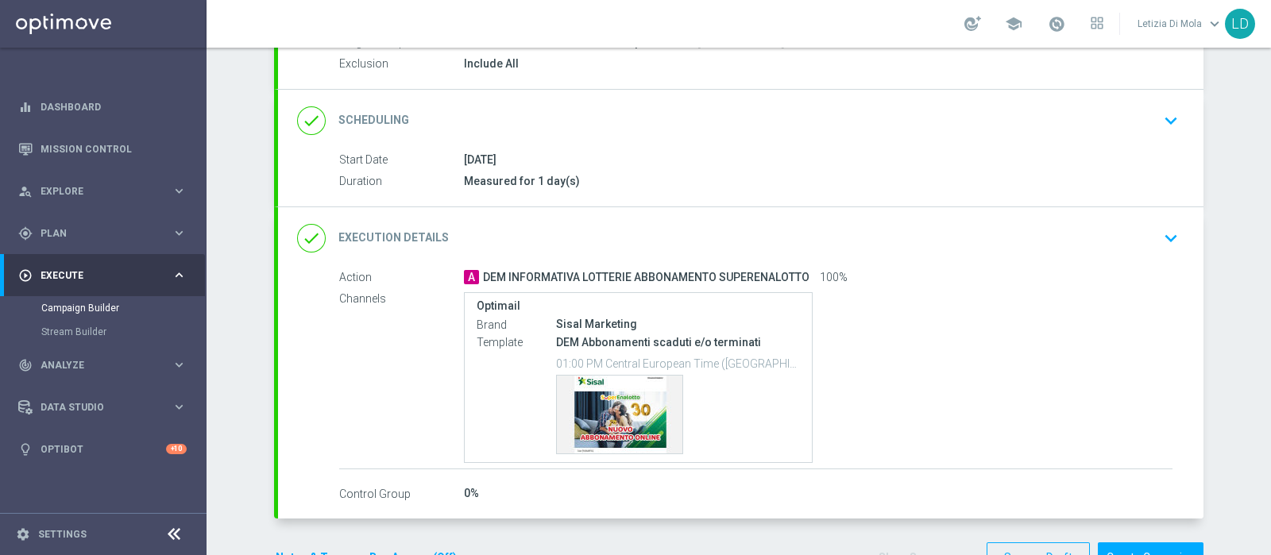
scroll to position [217, 0]
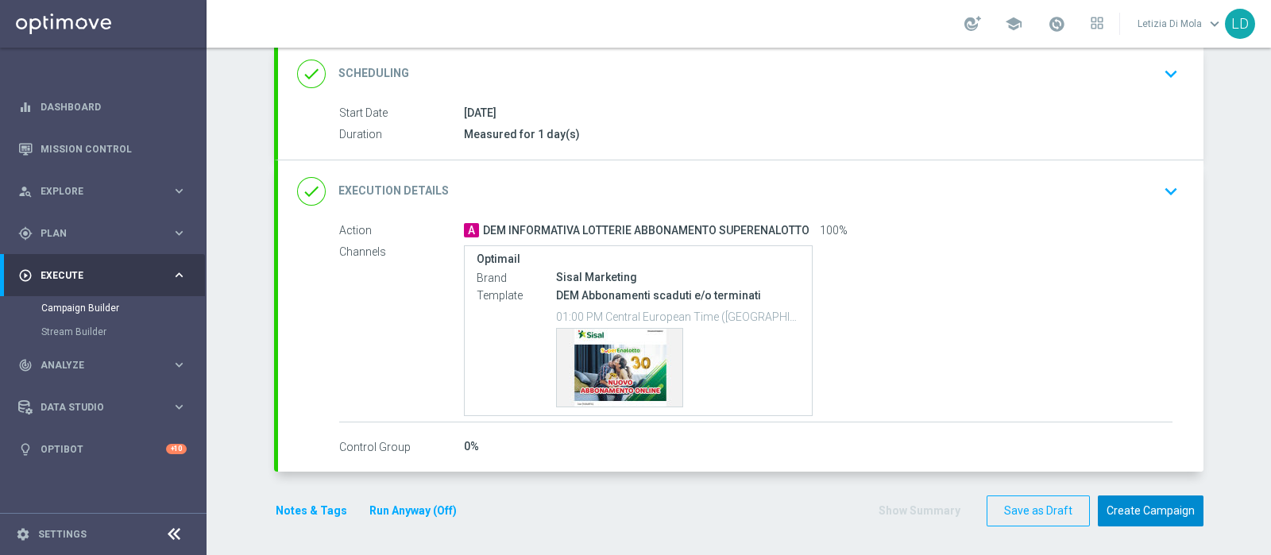
click at [1129, 510] on button "Create Campaign" at bounding box center [1151, 511] width 106 height 31
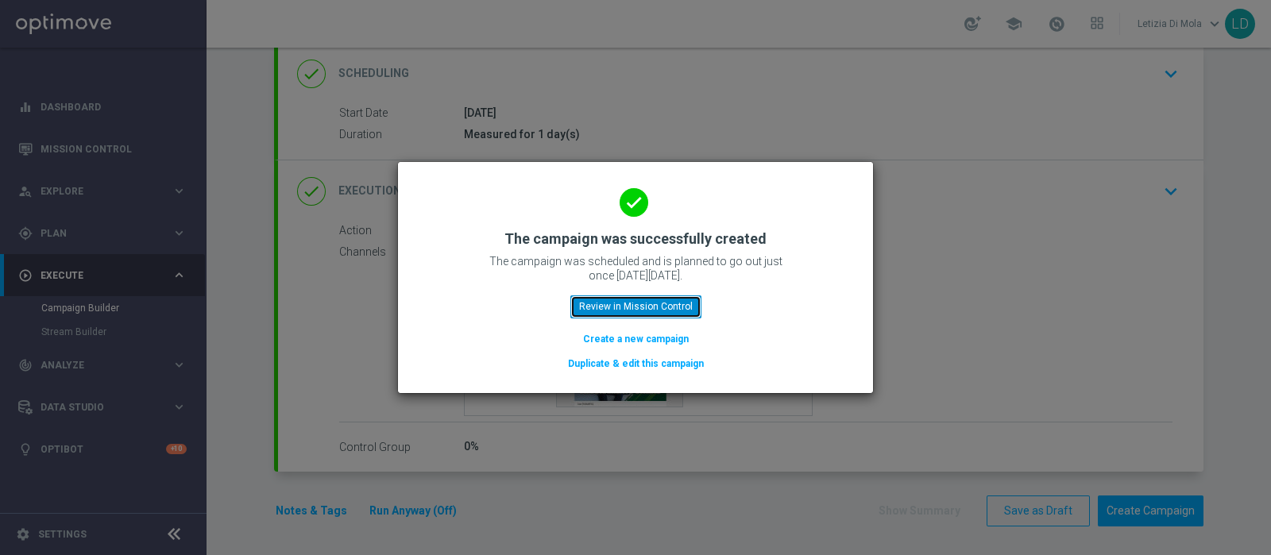
click at [645, 302] on button "Review in Mission Control" at bounding box center [635, 307] width 131 height 22
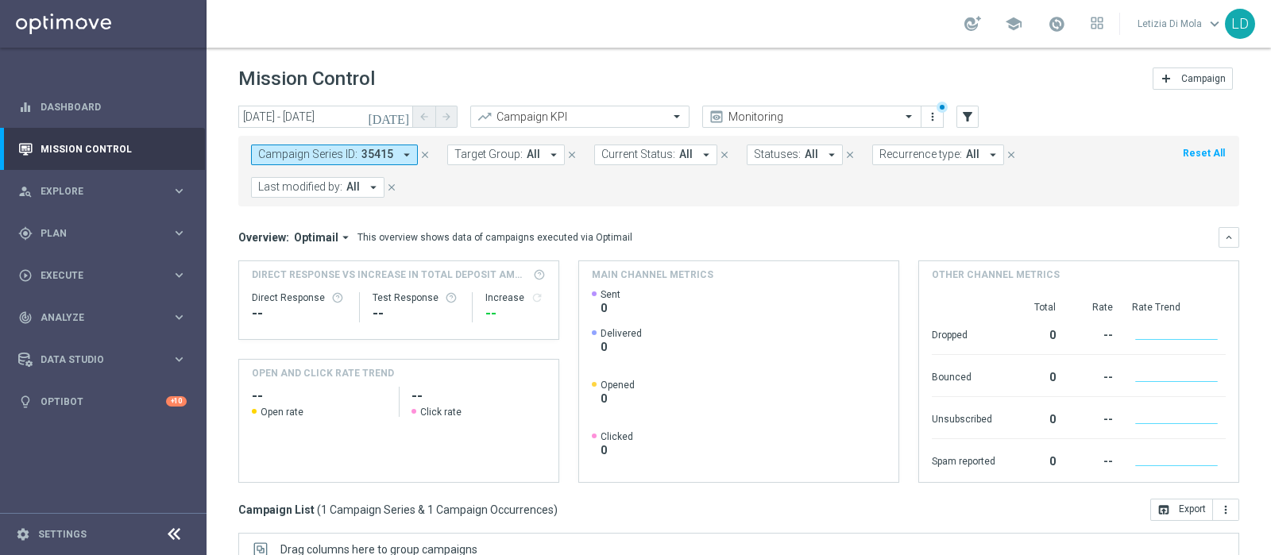
scroll to position [270, 0]
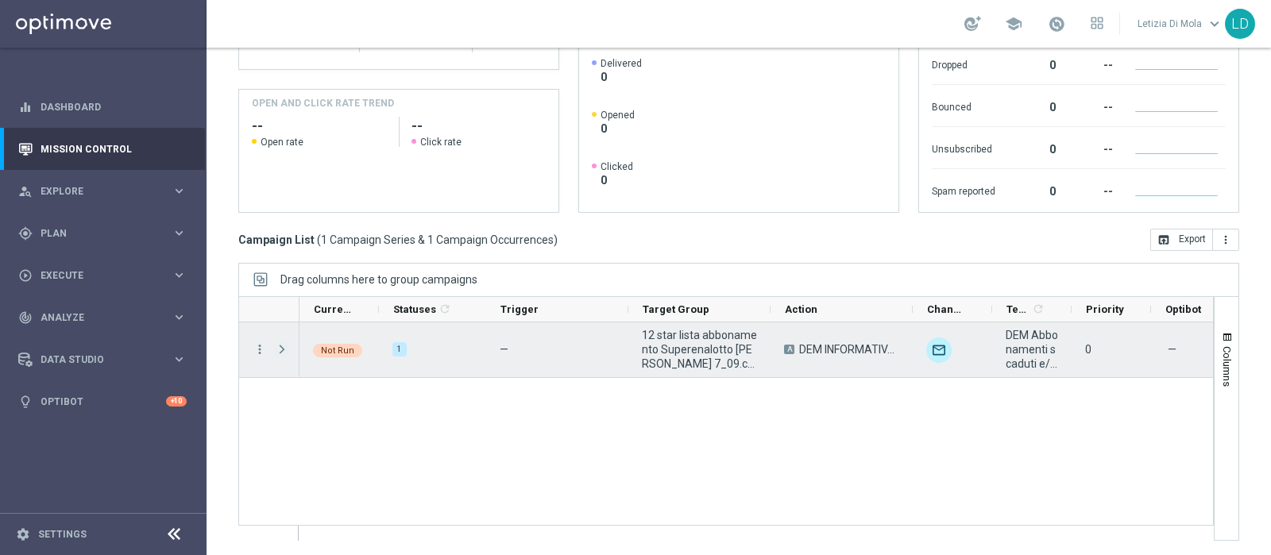
click at [286, 349] on span "Press SPACE to select this row." at bounding box center [282, 349] width 14 height 13
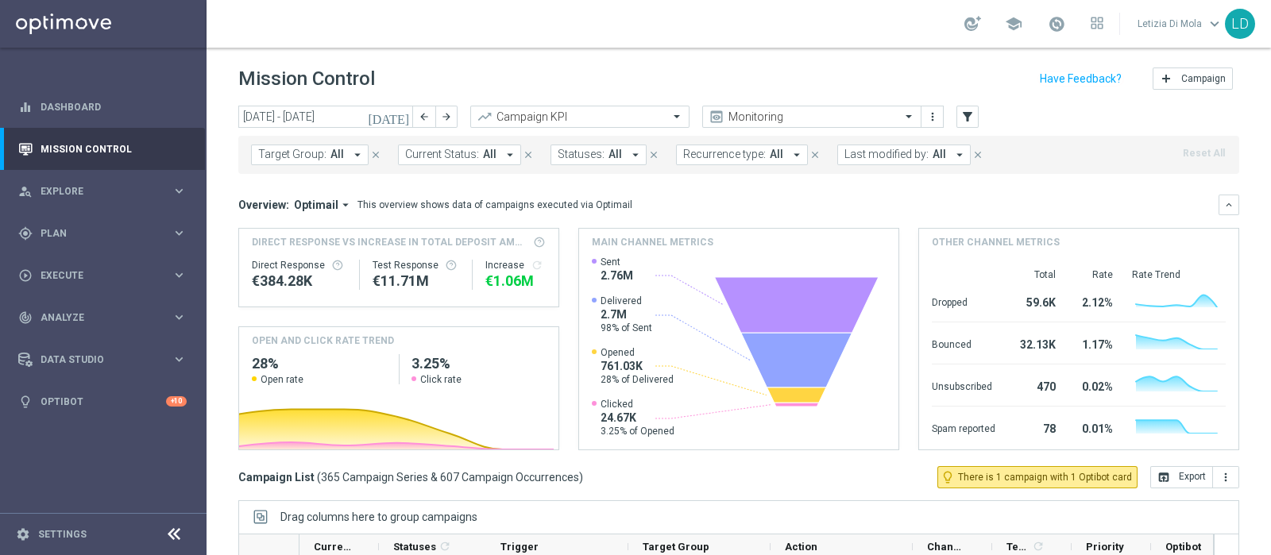
click at [401, 114] on icon "[DATE]" at bounding box center [389, 117] width 43 height 14
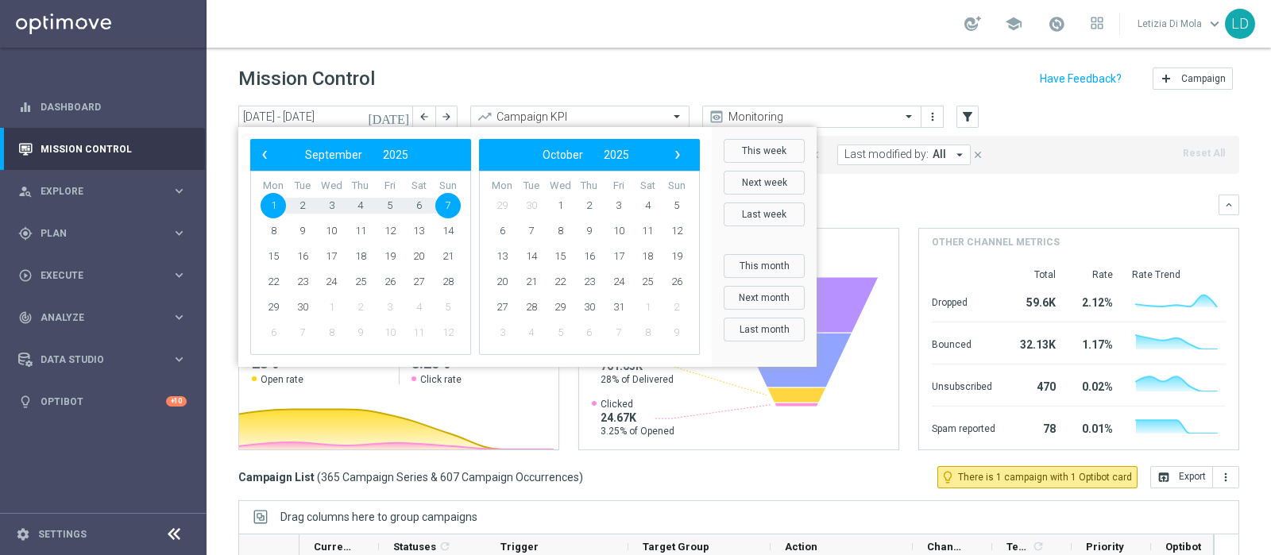
click at [450, 207] on span "7" at bounding box center [447, 205] width 25 height 25
type input "[DATE] - [DATE]"
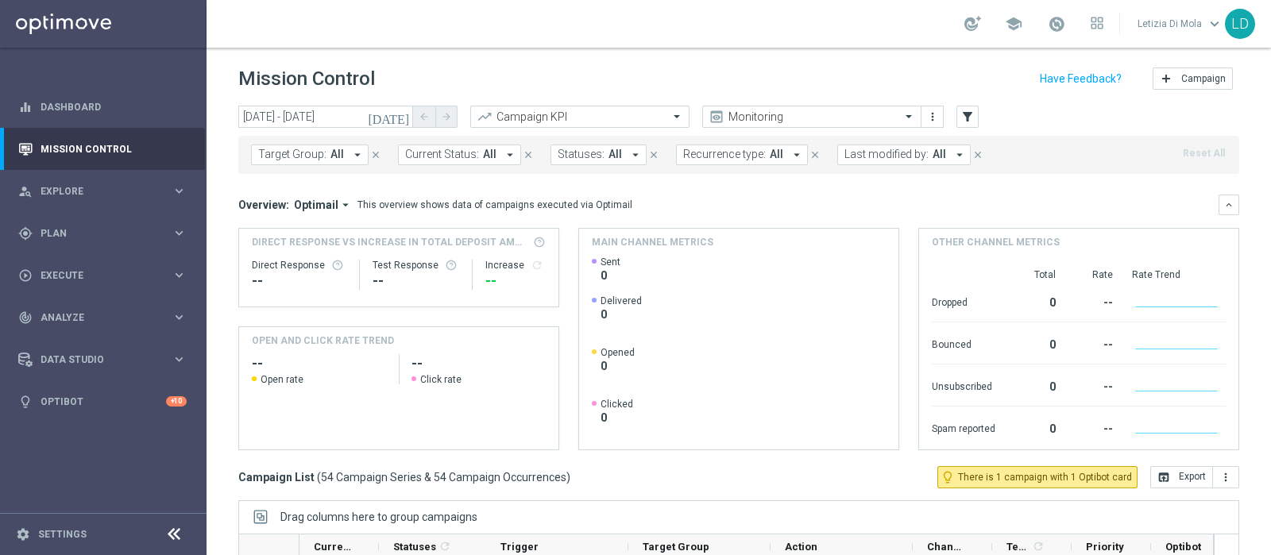
click at [953, 157] on icon "arrow_drop_down" at bounding box center [960, 155] width 14 height 14
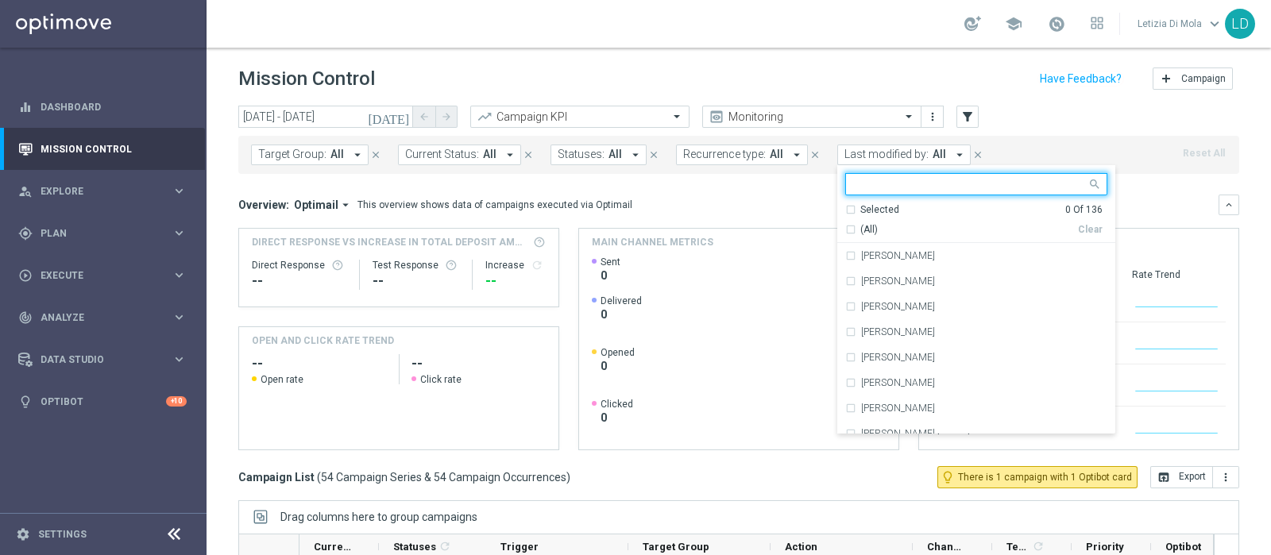
click at [922, 190] on input "text" at bounding box center [970, 185] width 233 height 14
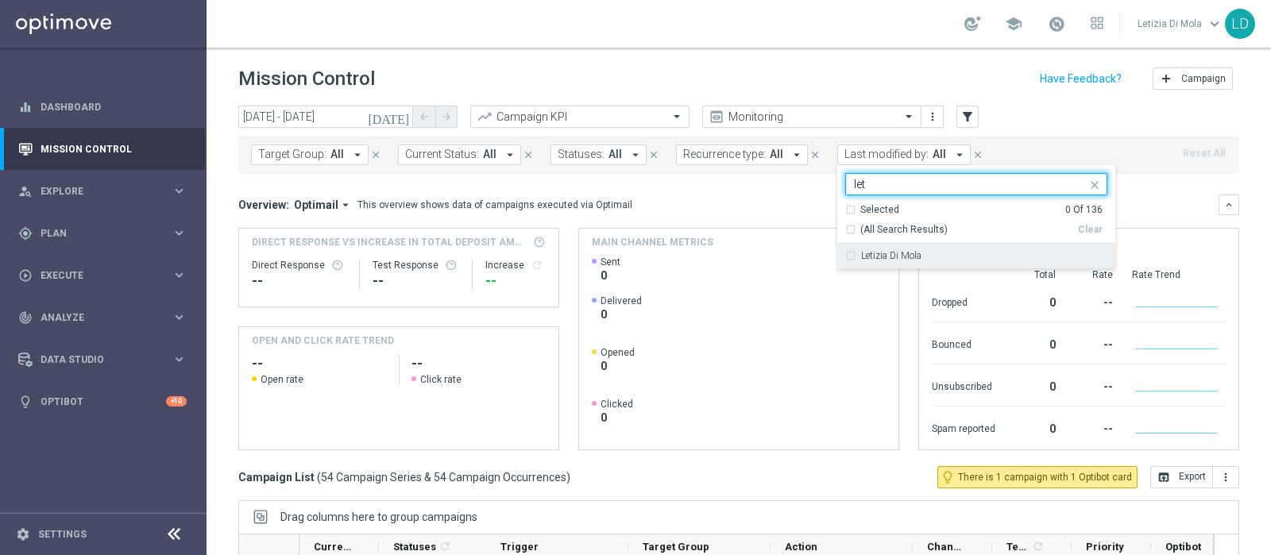
click at [929, 260] on div "Letizia Di Mola" at bounding box center [976, 255] width 262 height 25
type input "let"
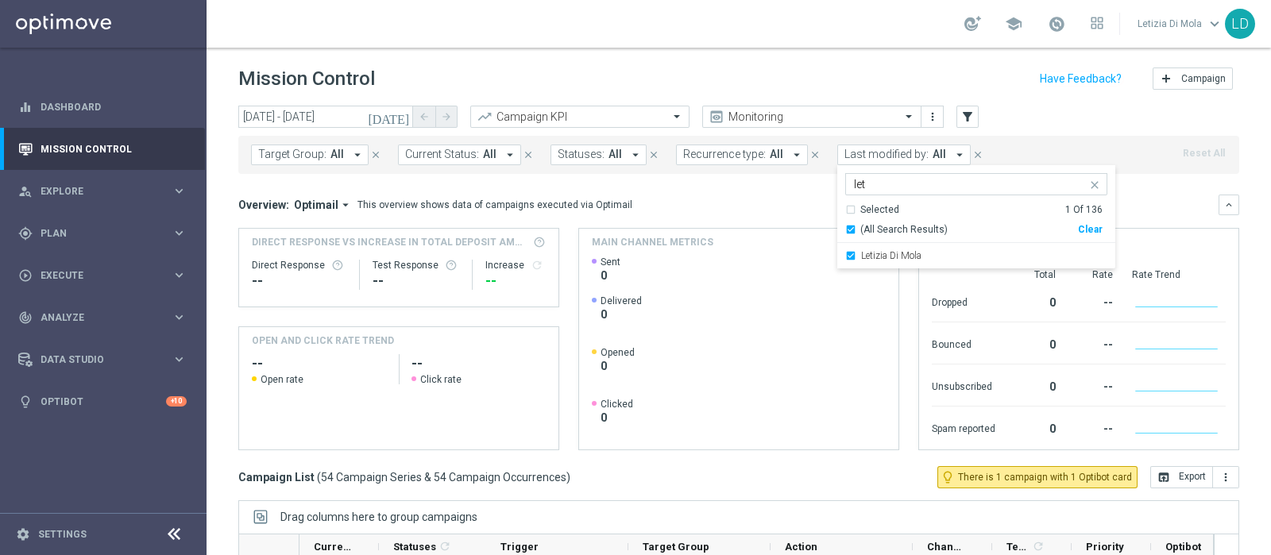
click at [1087, 137] on div "Target Group: All arrow_drop_down close Current Status: All arrow_drop_down clo…" at bounding box center [738, 155] width 1001 height 38
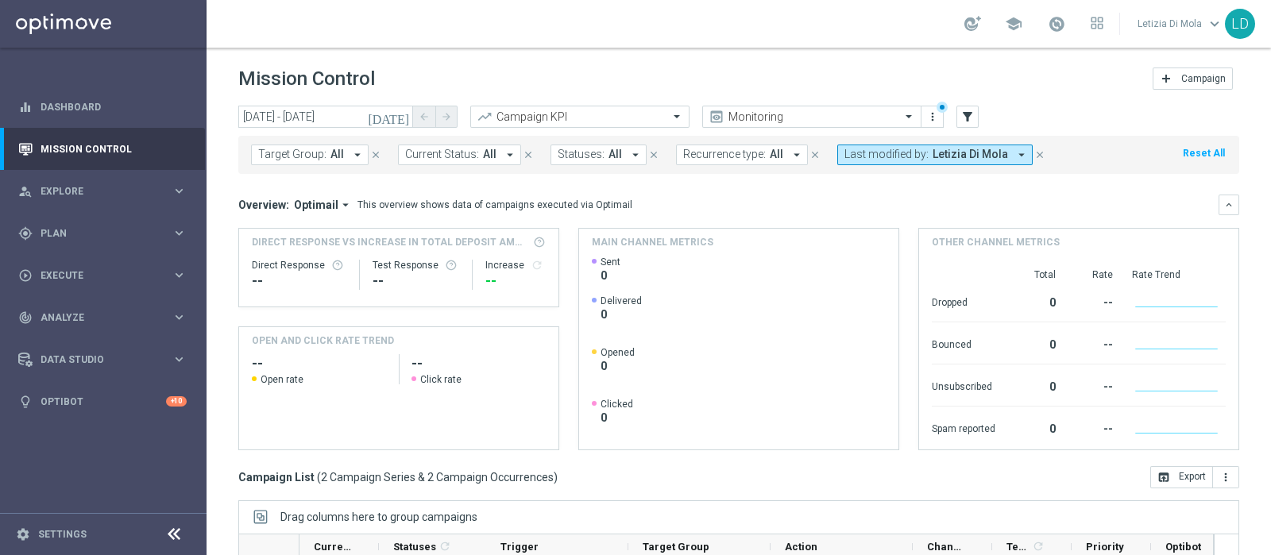
scroll to position [238, 0]
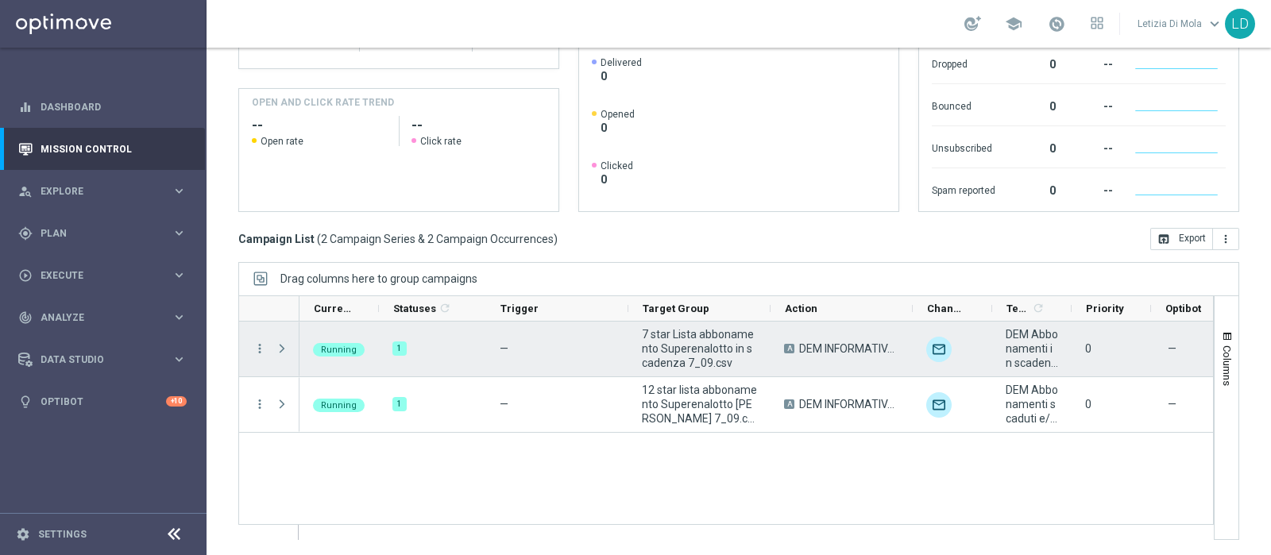
click at [286, 346] on span at bounding box center [282, 348] width 14 height 13
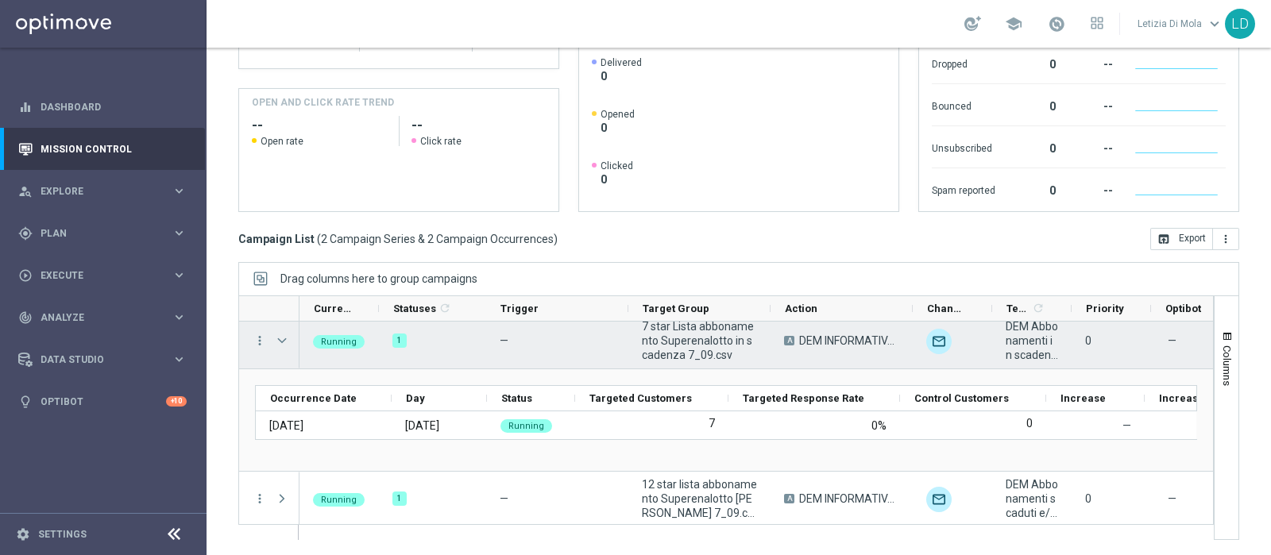
scroll to position [11, 0]
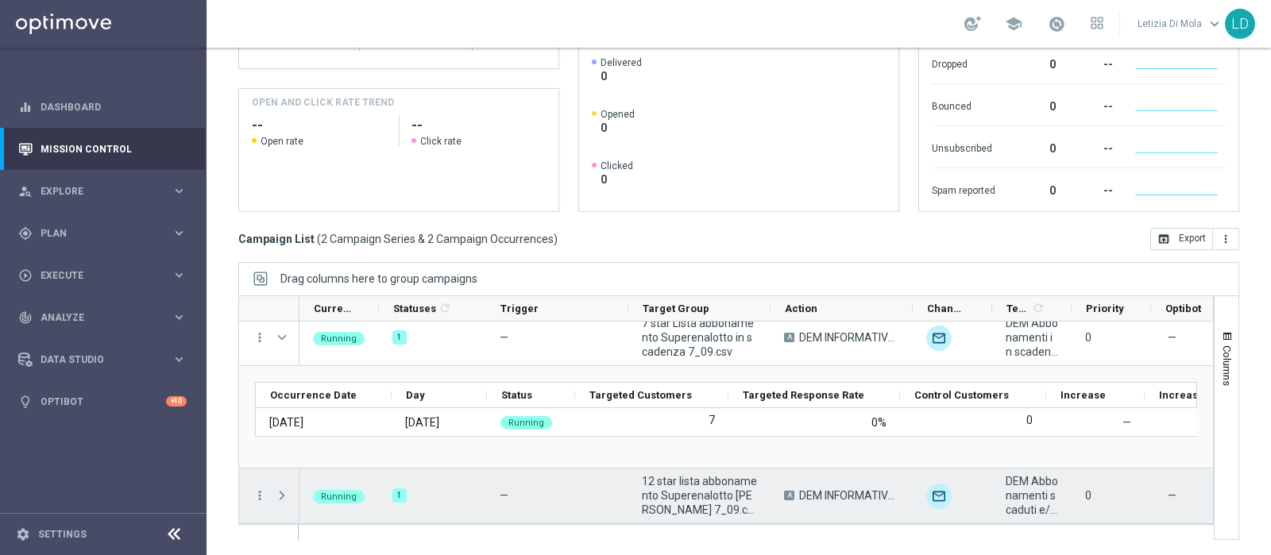
click at [280, 498] on span at bounding box center [282, 495] width 14 height 13
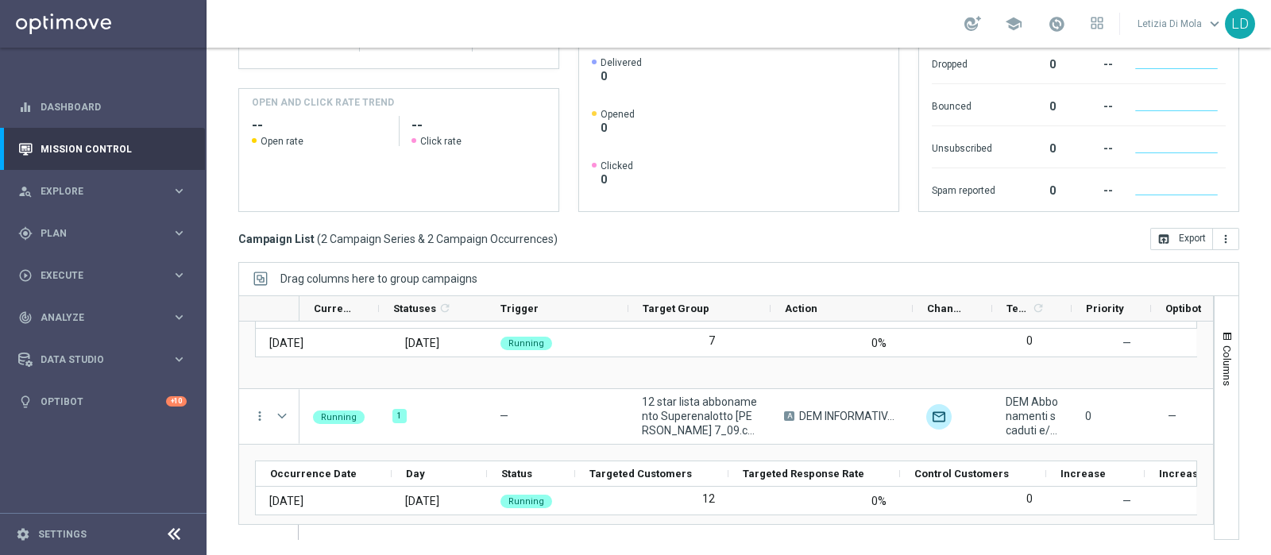
scroll to position [83, 0]
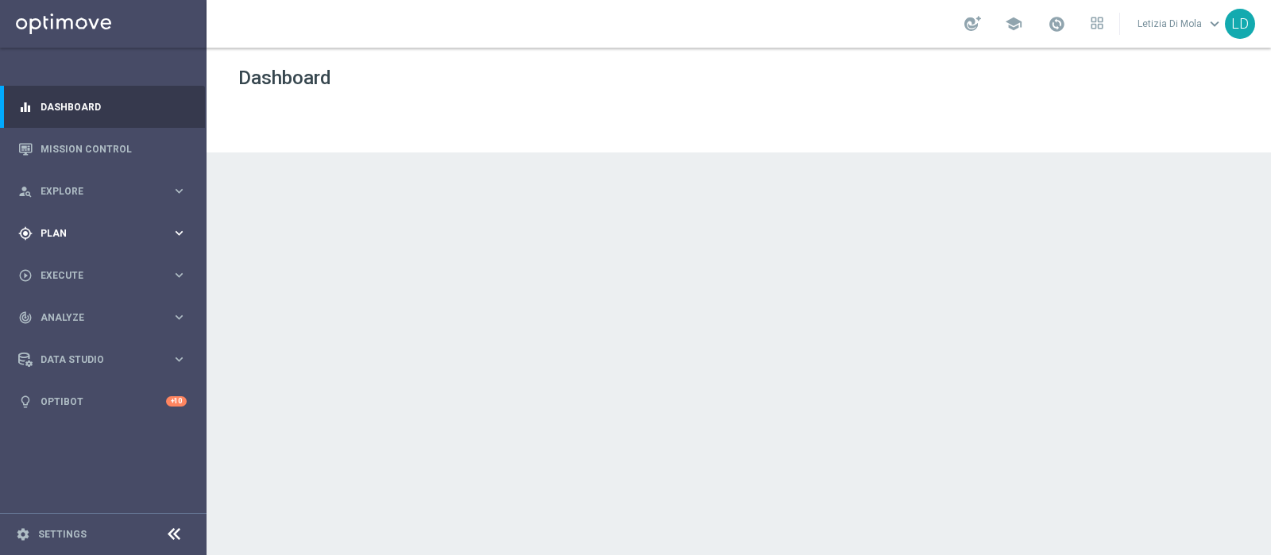
click at [143, 243] on div "gps_fixed Plan keyboard_arrow_right" at bounding box center [102, 233] width 205 height 42
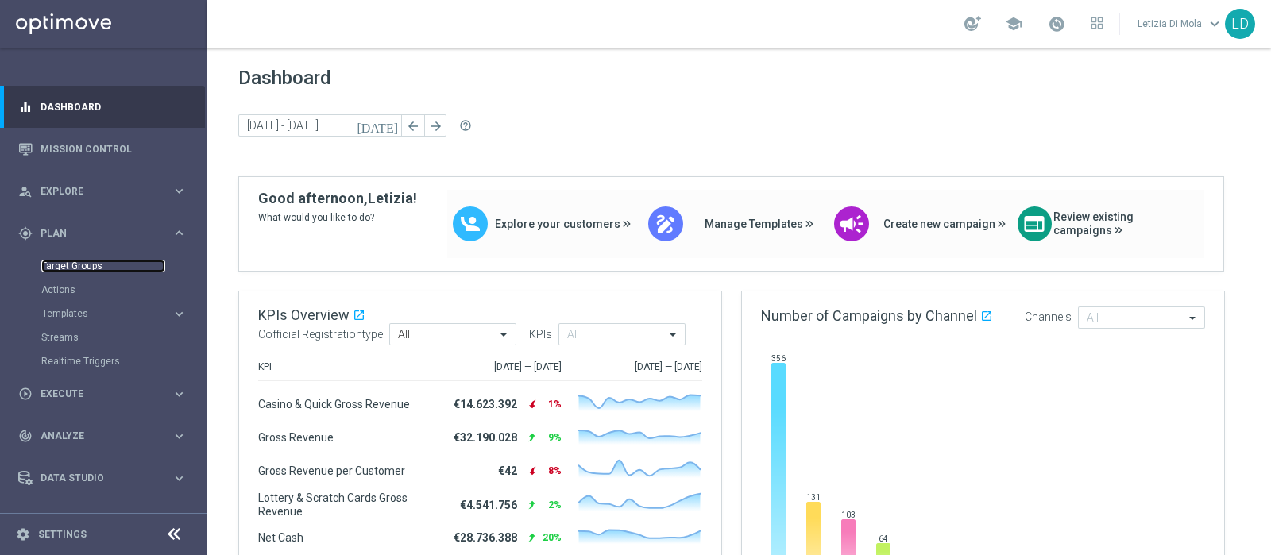
click at [52, 266] on link "Target Groups" at bounding box center [103, 266] width 124 height 13
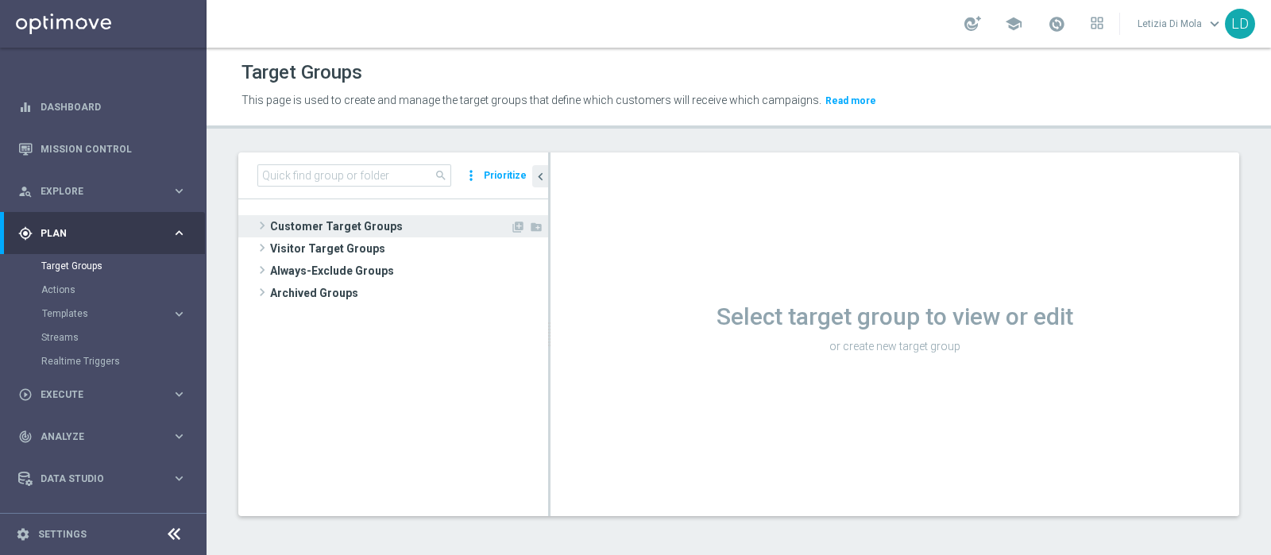
click at [396, 226] on span "Customer Target Groups" at bounding box center [390, 226] width 240 height 22
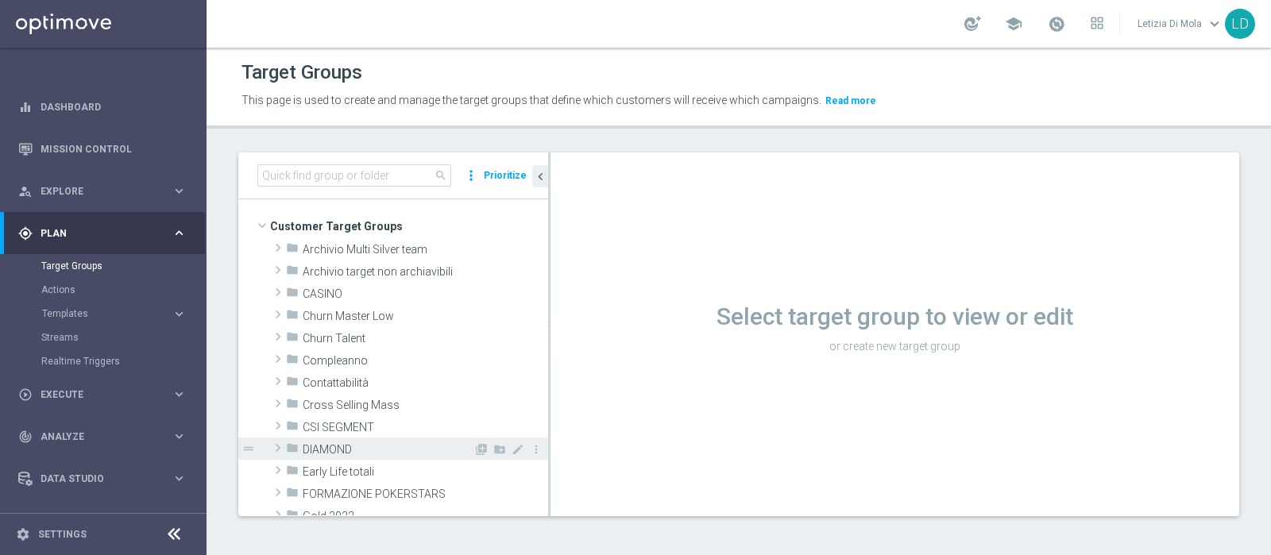
click at [331, 450] on span "DIAMOND" at bounding box center [388, 450] width 171 height 14
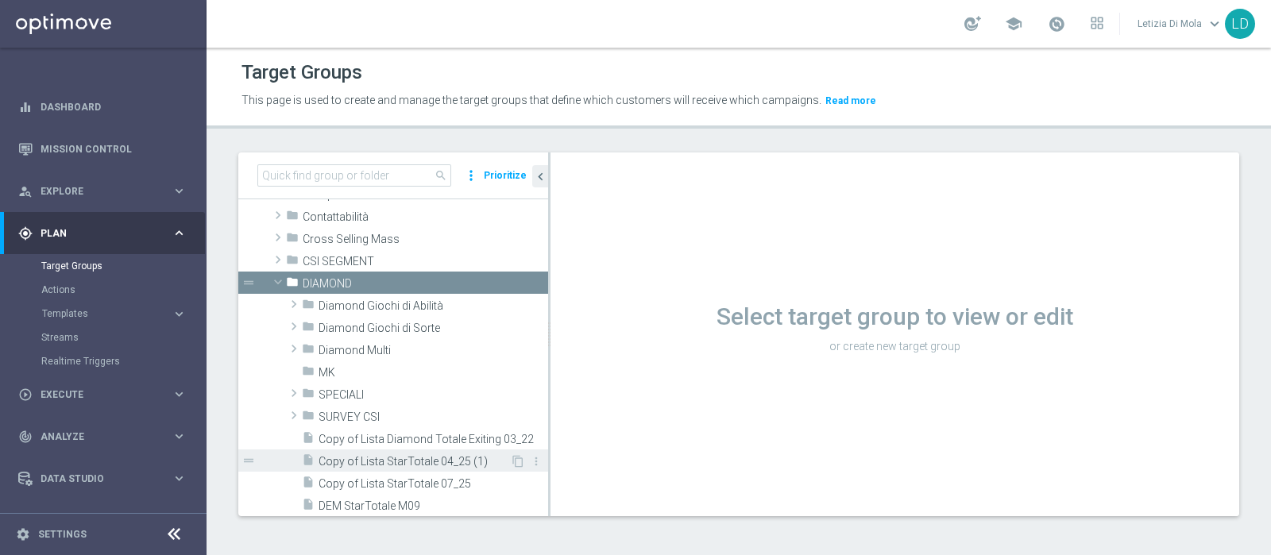
scroll to position [198, 0]
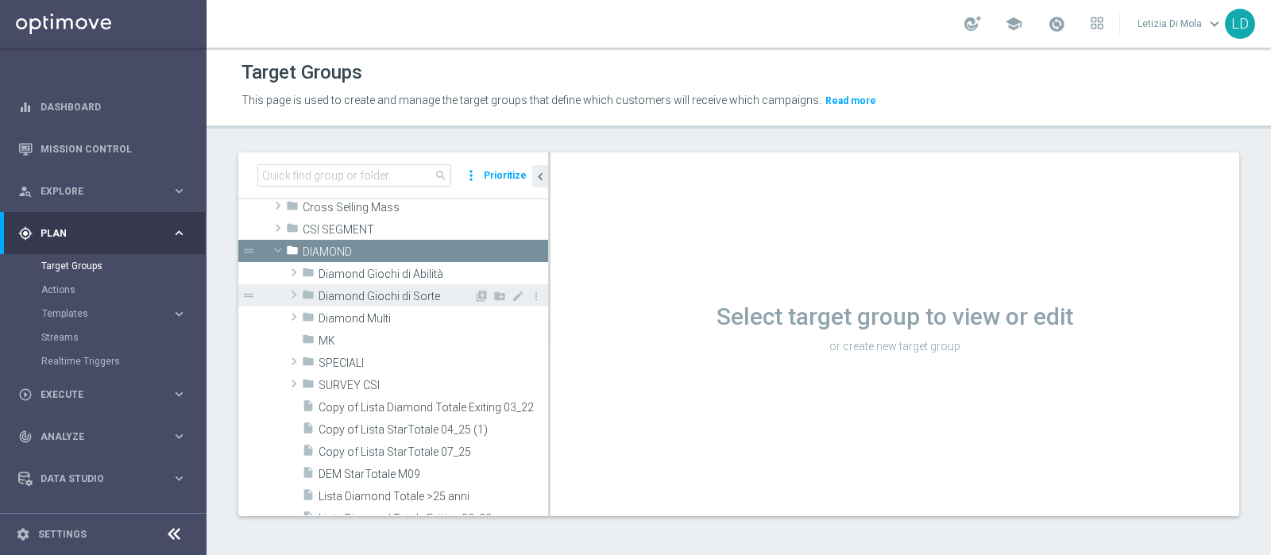
click at [306, 288] on icon "folder" at bounding box center [308, 297] width 13 height 18
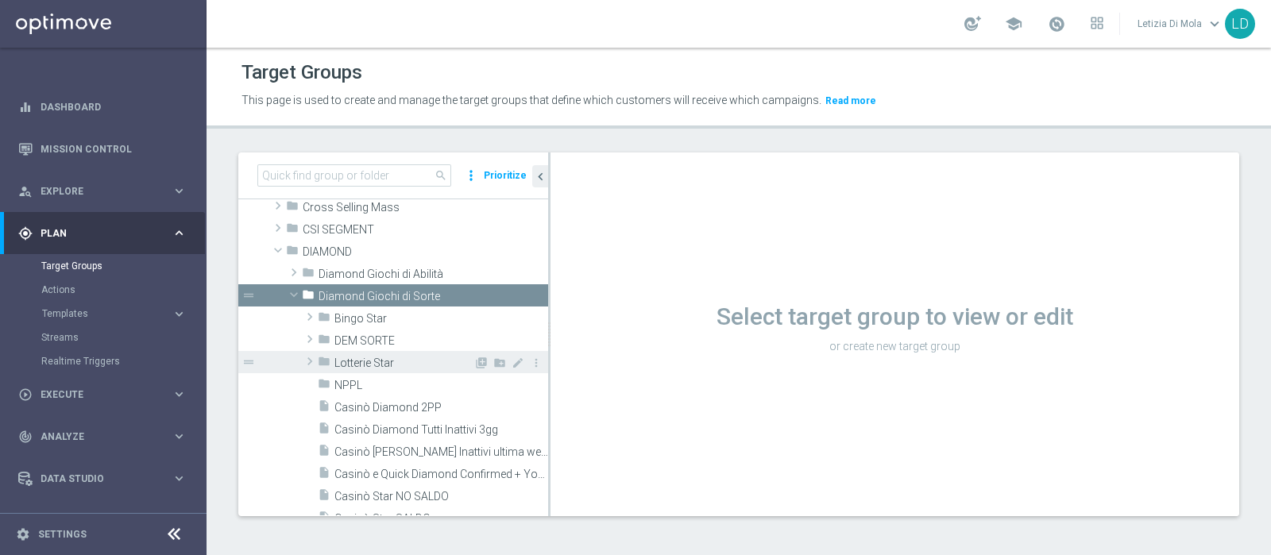
click at [369, 357] on span "Lotterie Star" at bounding box center [403, 364] width 139 height 14
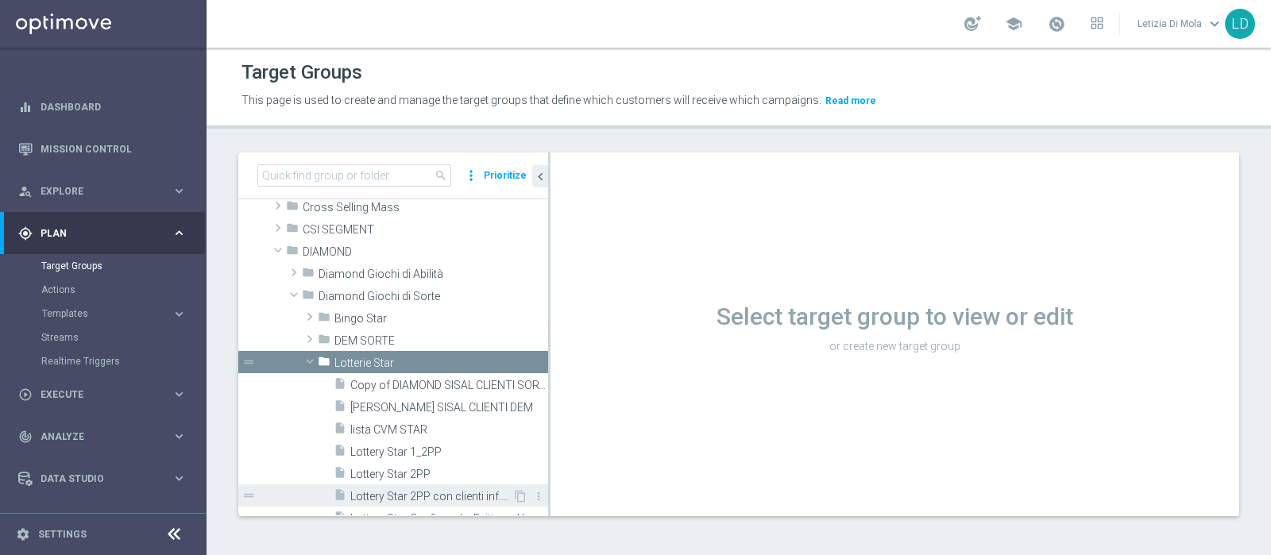
click at [437, 490] on span "Lottery Star 2PP con clienti inf.26" at bounding box center [431, 497] width 162 height 14
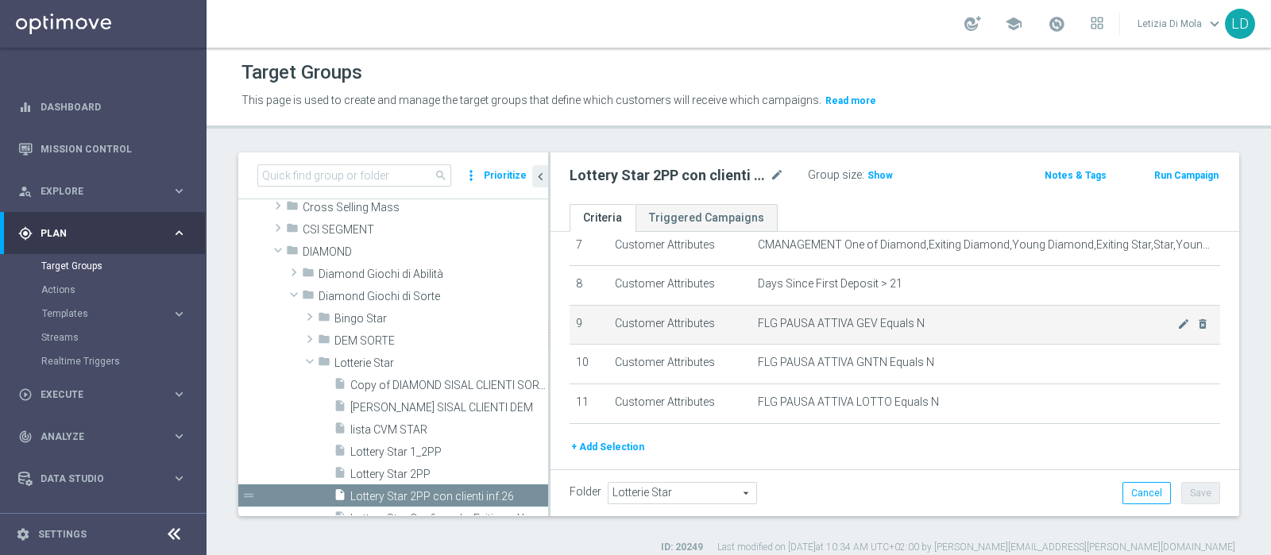
scroll to position [338, 0]
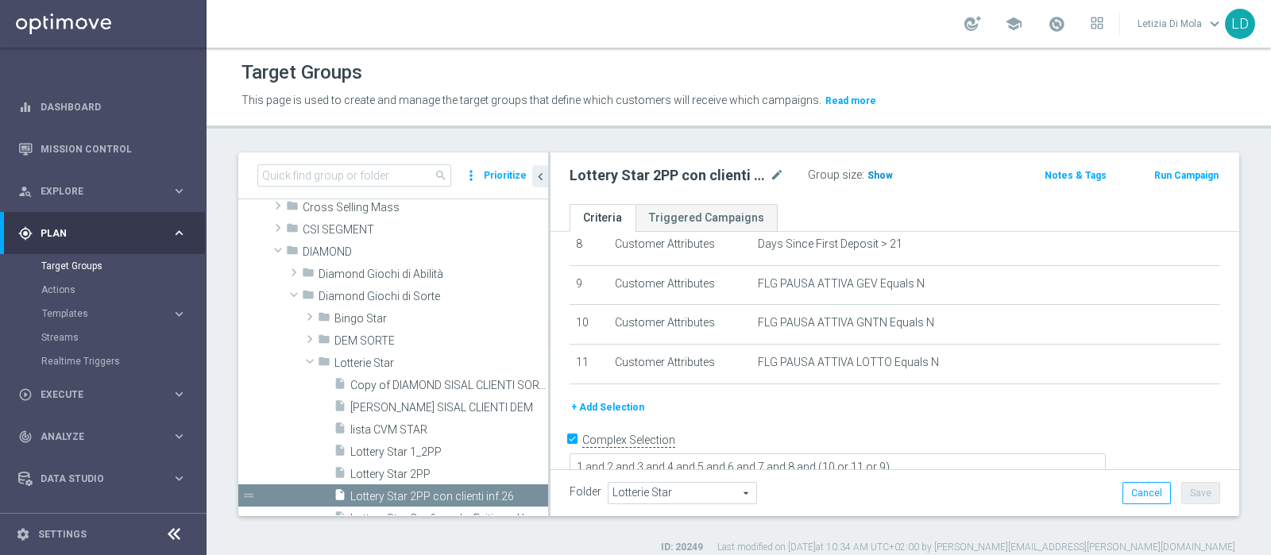
click at [879, 174] on span "Show" at bounding box center [880, 175] width 25 height 11
click at [878, 175] on span "748" at bounding box center [878, 177] width 20 height 15
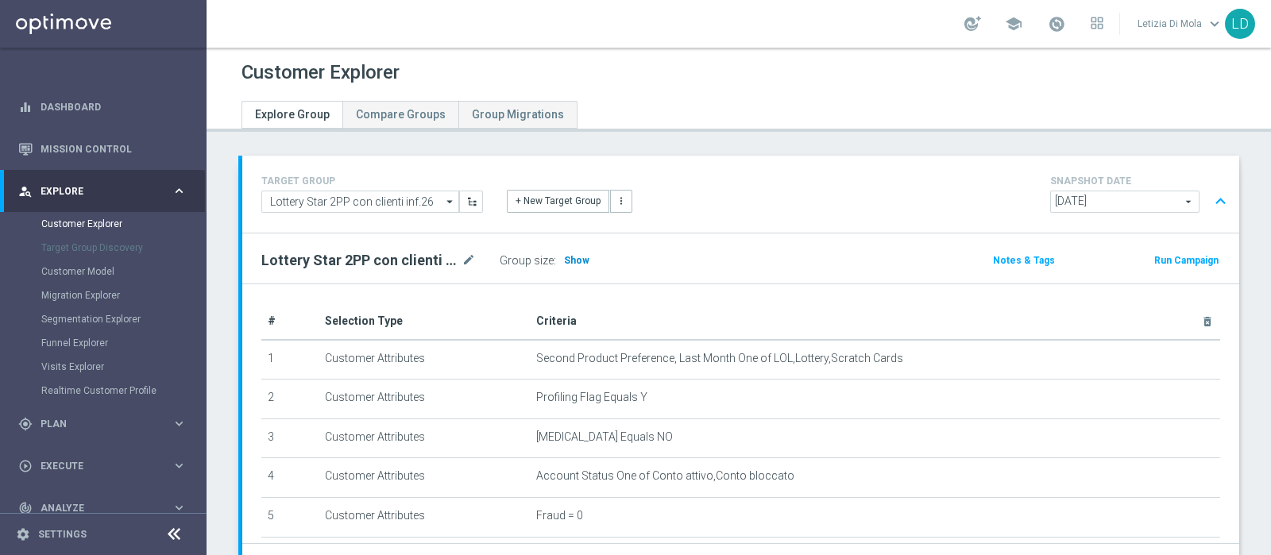
click at [574, 257] on span "Show" at bounding box center [576, 260] width 25 height 11
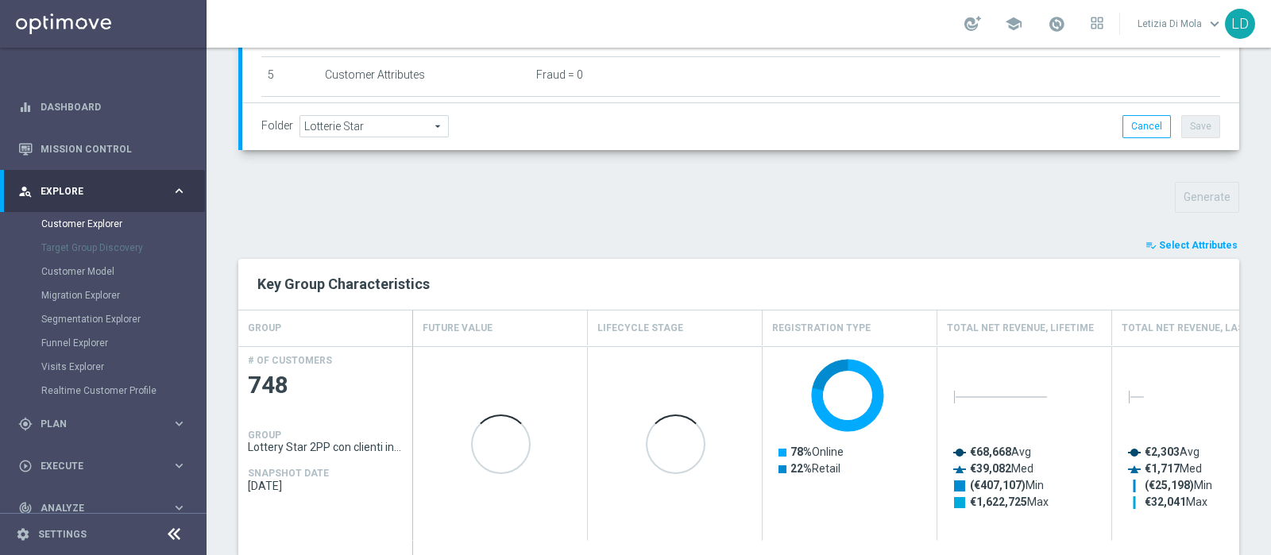
scroll to position [442, 0]
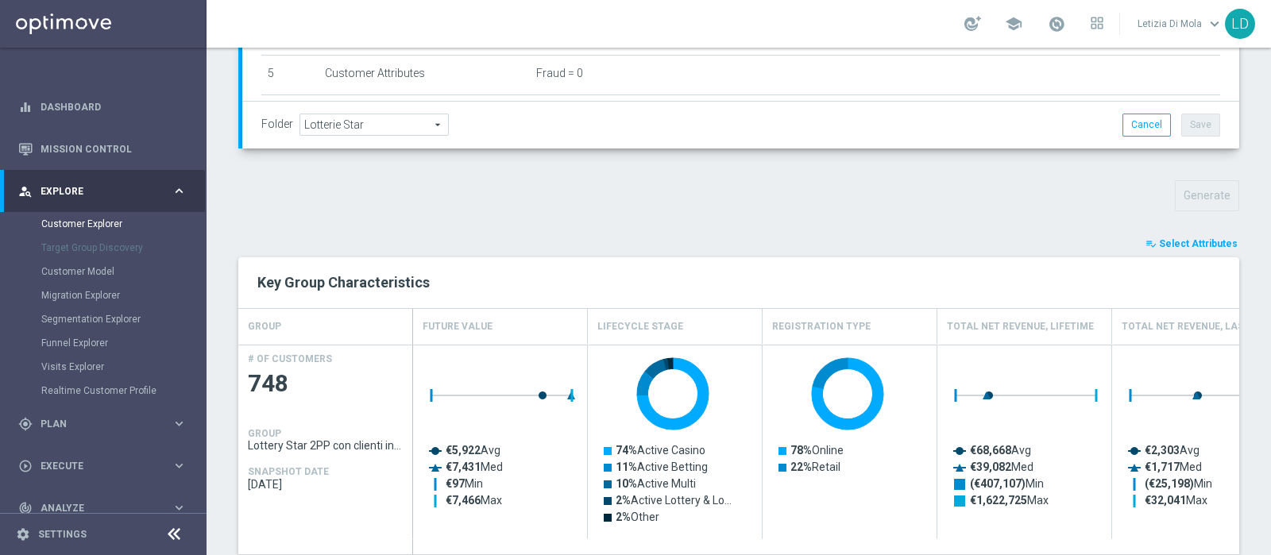
click at [1189, 241] on span "Select Attributes" at bounding box center [1198, 243] width 79 height 11
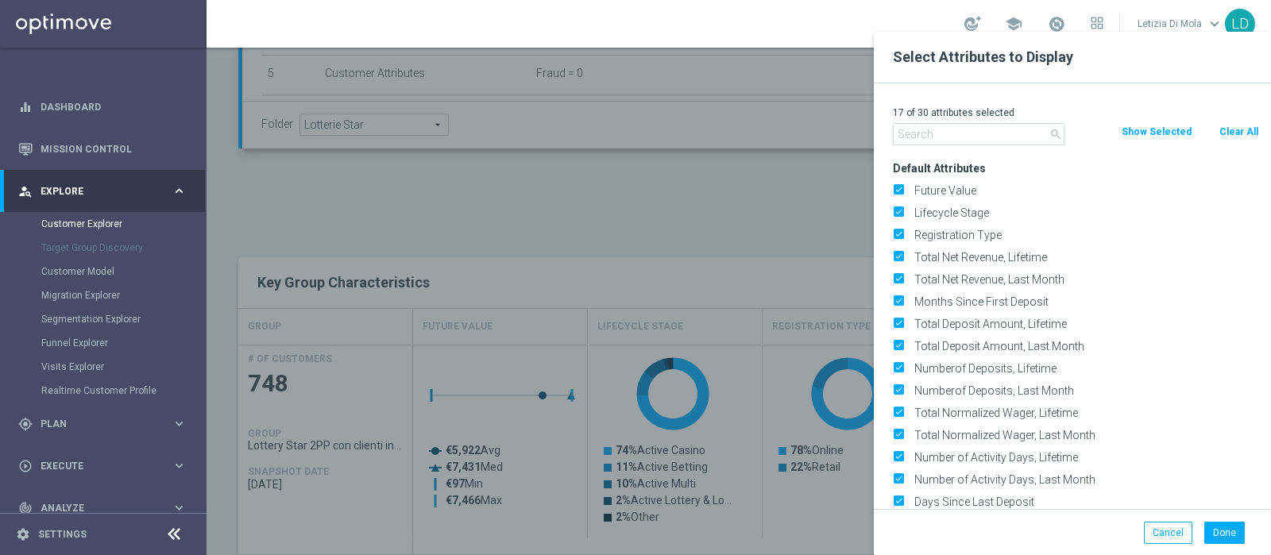
click at [979, 130] on input "text" at bounding box center [979, 134] width 172 height 22
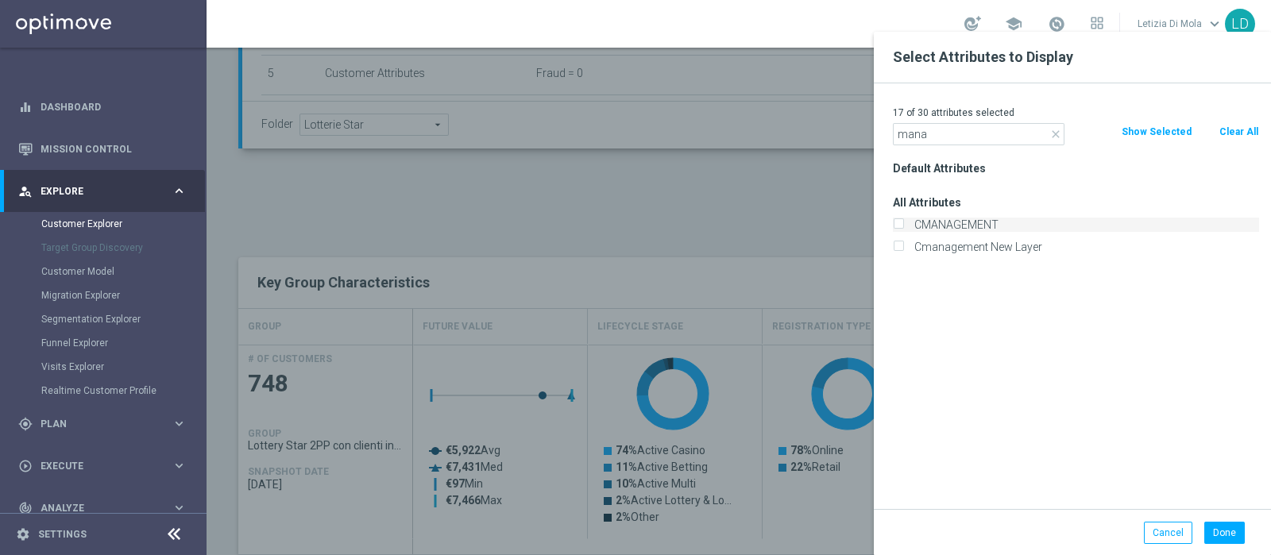
type input "mana"
click at [962, 221] on label "CMANAGEMENT" at bounding box center [1084, 225] width 350 height 14
click at [903, 222] on input "CMANAGEMENT" at bounding box center [898, 227] width 10 height 10
checkbox input "true"
click at [1217, 528] on button "Done" at bounding box center [1224, 533] width 41 height 22
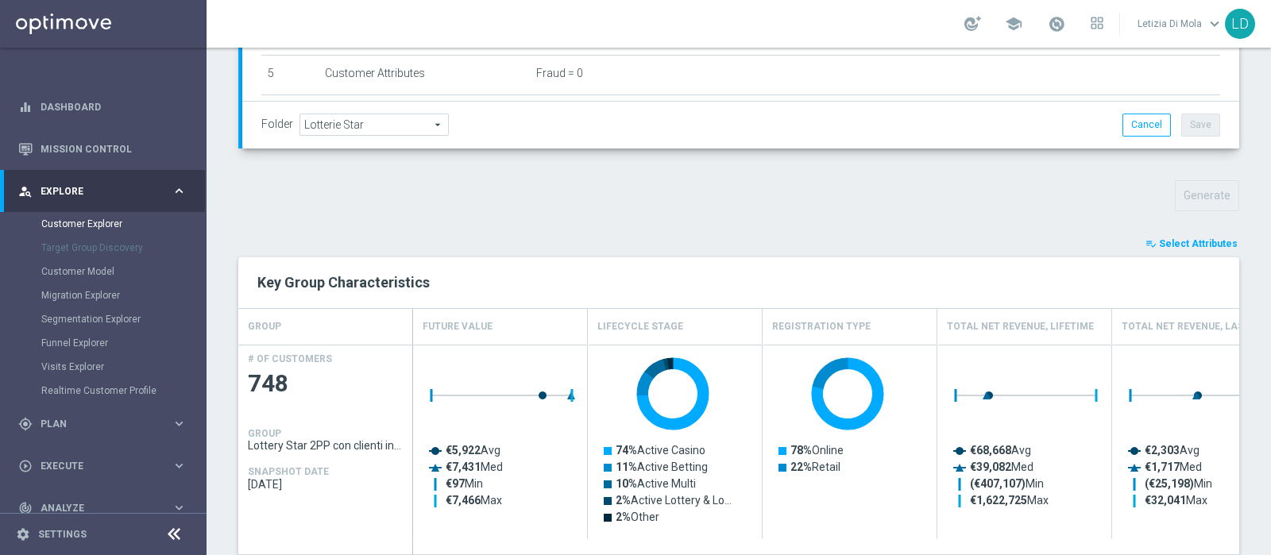
click at [1197, 238] on span "Select Attributes" at bounding box center [1198, 243] width 79 height 11
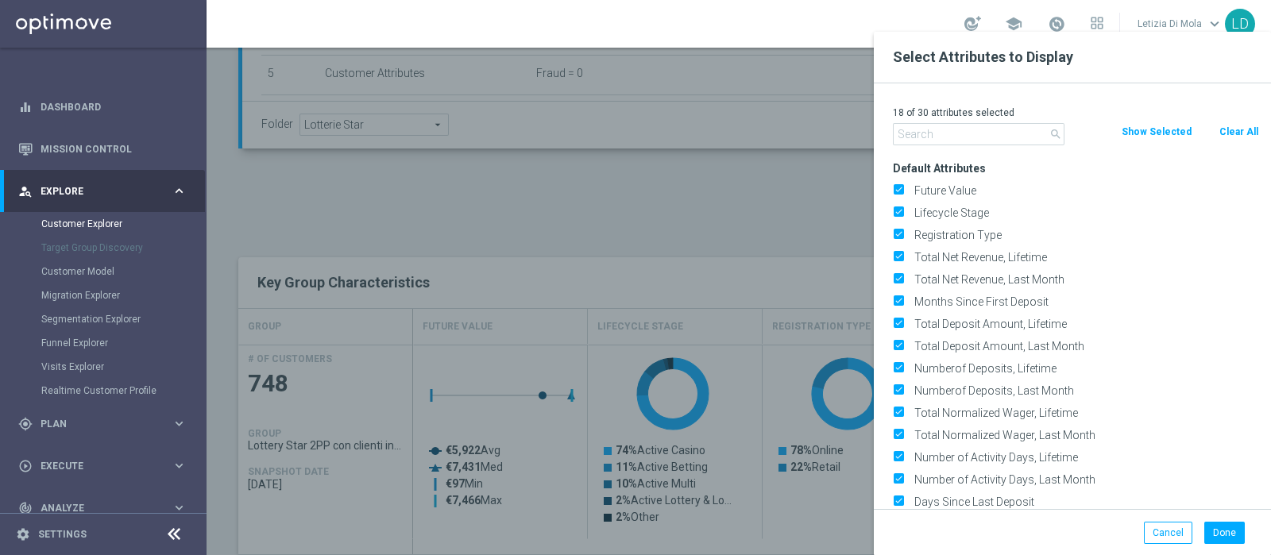
click at [939, 136] on input "text" at bounding box center [979, 134] width 172 height 22
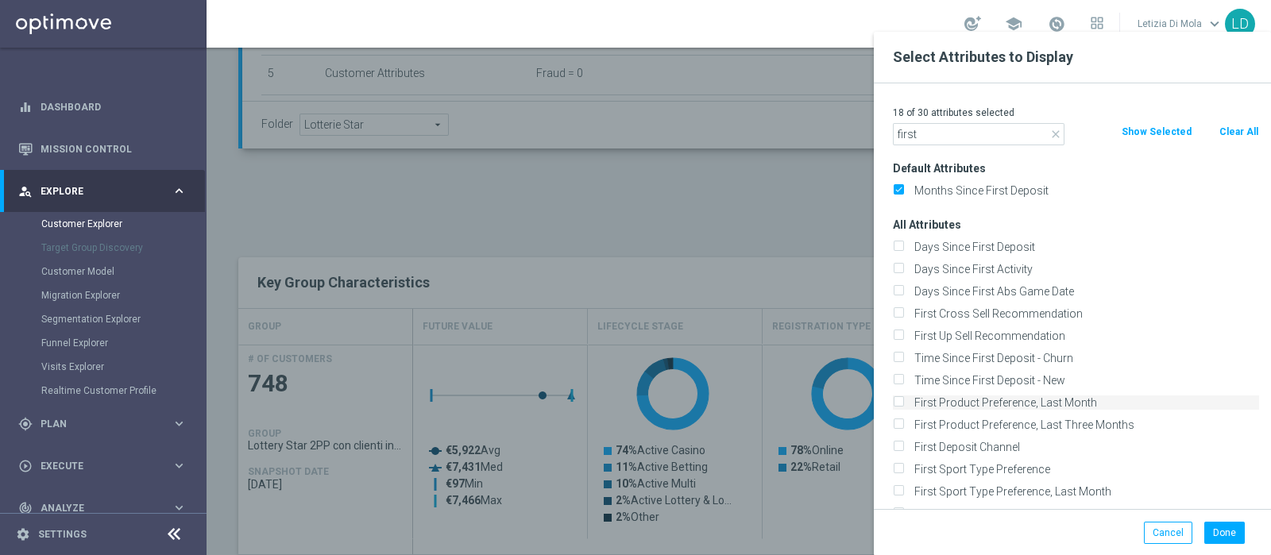
type input "first"
click at [1100, 398] on label "First Product Preference, Last Month" at bounding box center [1084, 403] width 350 height 14
click at [903, 400] on input "First Product Preference, Last Month" at bounding box center [898, 405] width 10 height 10
checkbox input "true"
click at [1231, 529] on button "Done" at bounding box center [1224, 533] width 41 height 22
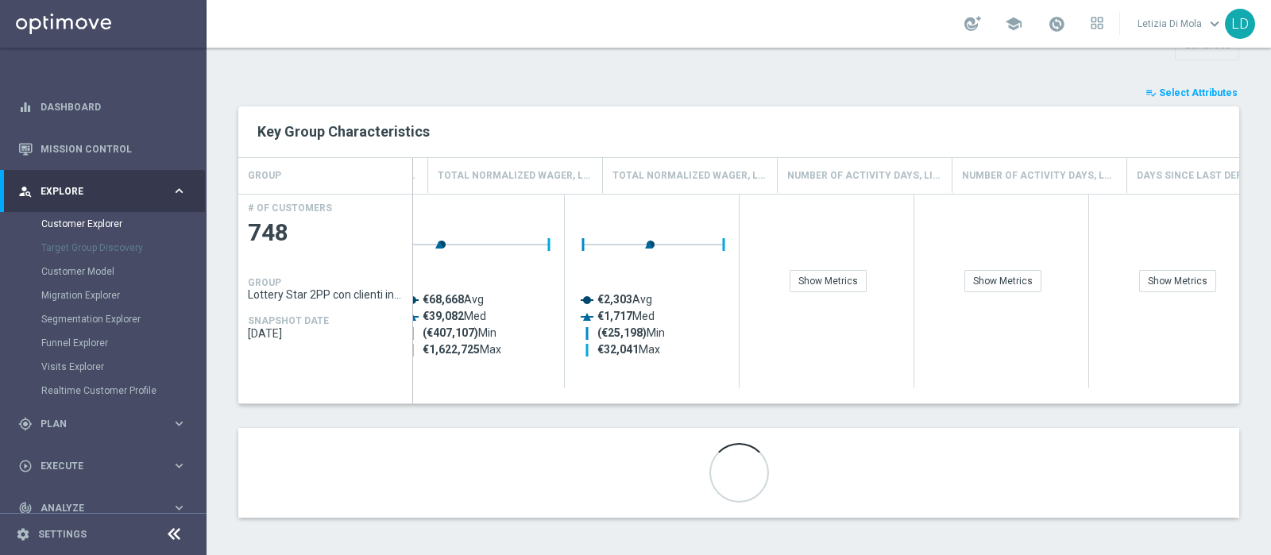
scroll to position [0, 2510]
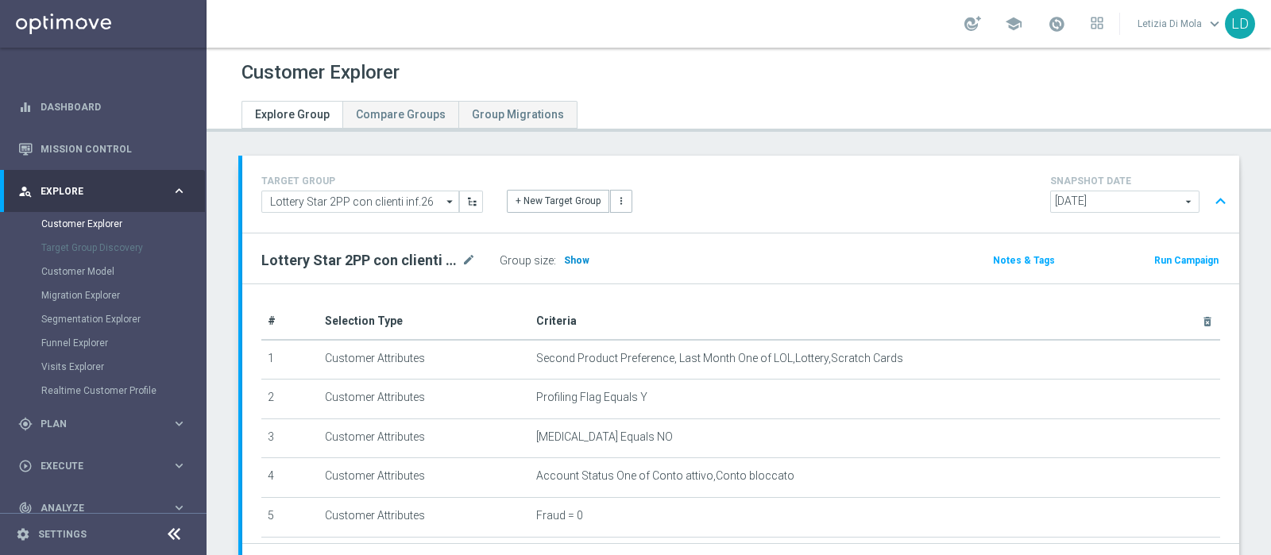
click at [574, 255] on span "Show" at bounding box center [576, 260] width 25 height 11
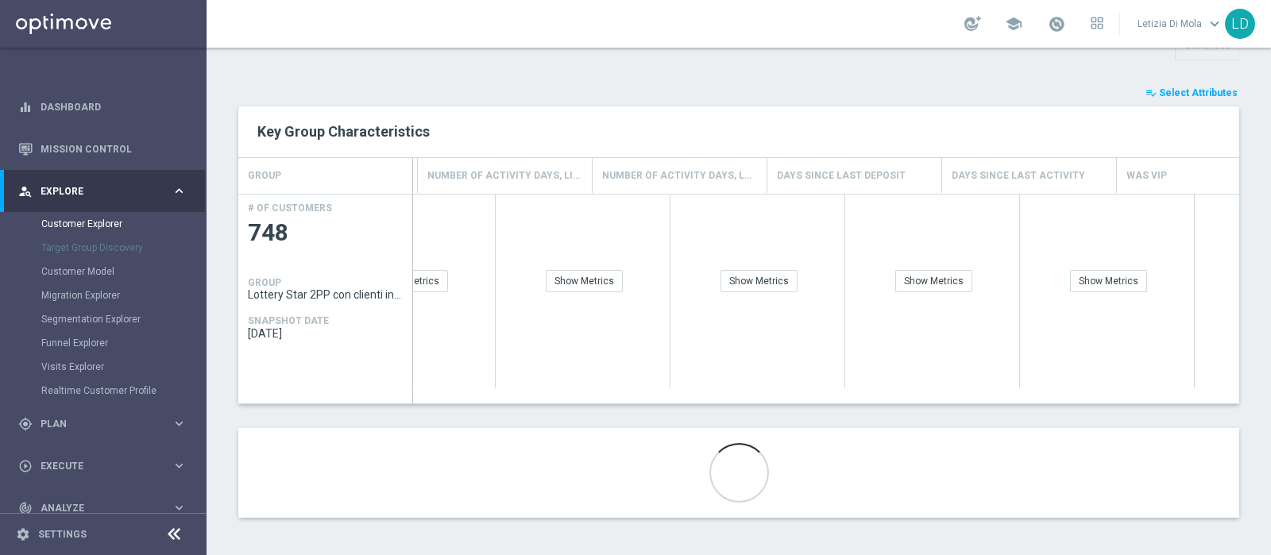
scroll to position [0, 2510]
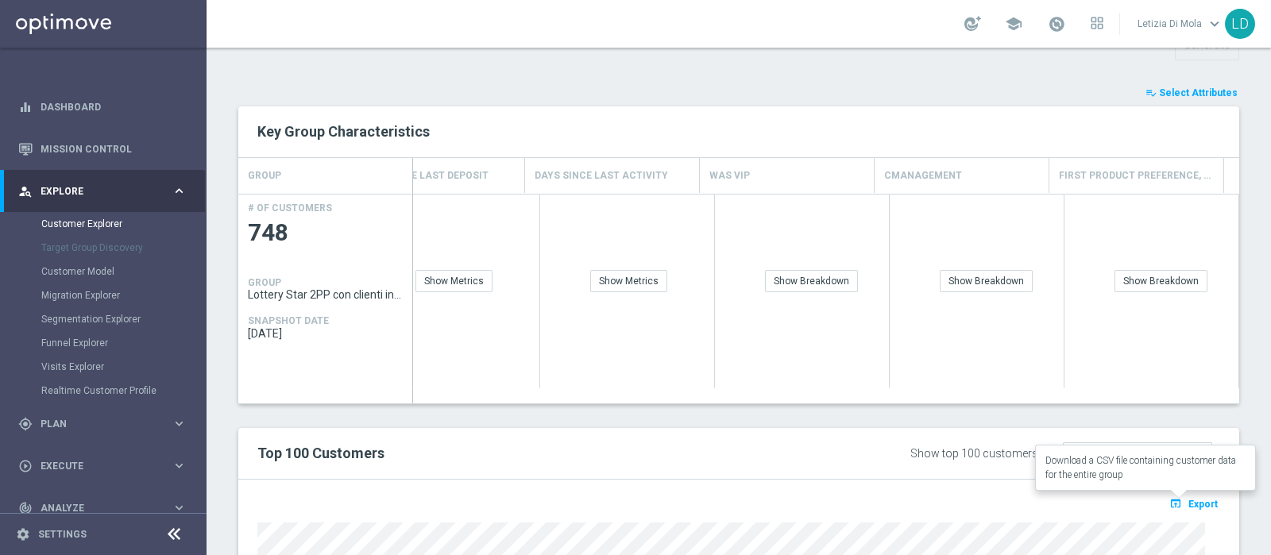
click at [1193, 500] on span "Export" at bounding box center [1202, 504] width 29 height 11
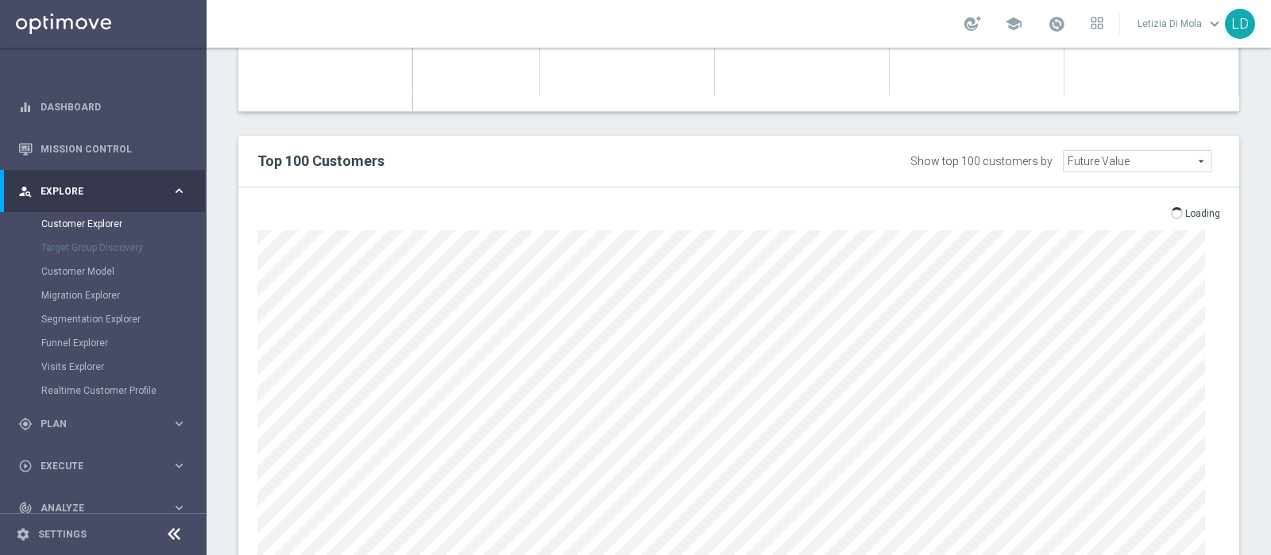
scroll to position [891, 0]
